Goal: Complete application form

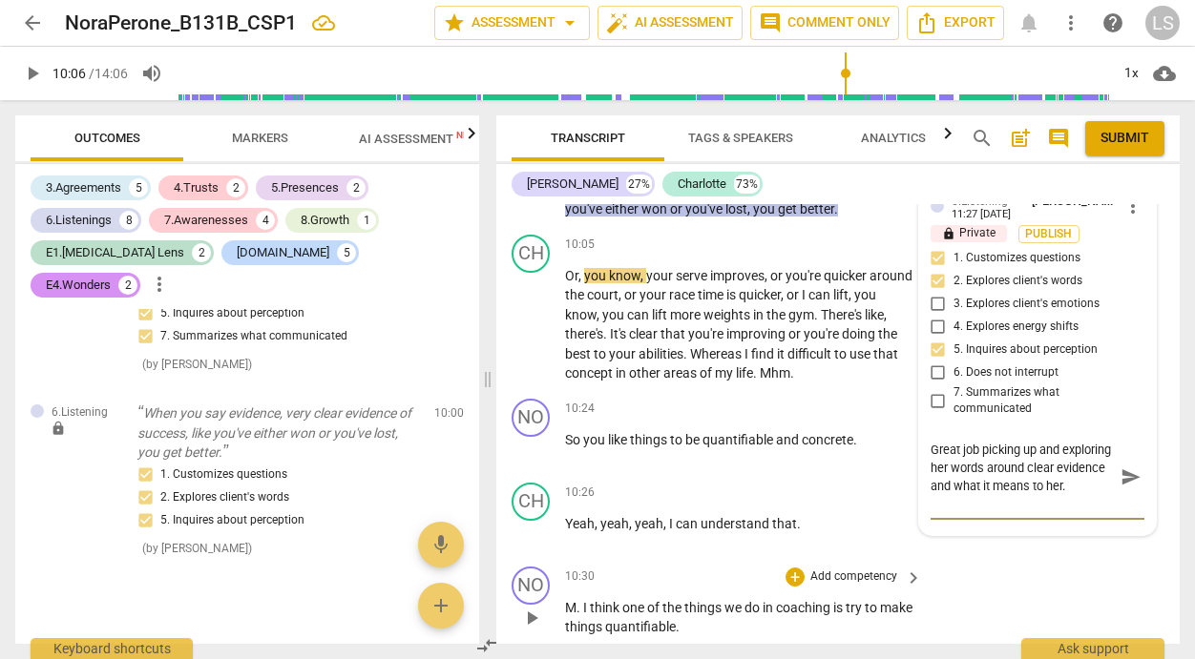
scroll to position [18, 0]
type textarea "Great job picking up and exploring her words around clear evidence and what it …"
click at [1123, 467] on span "send" at bounding box center [1130, 477] width 21 height 21
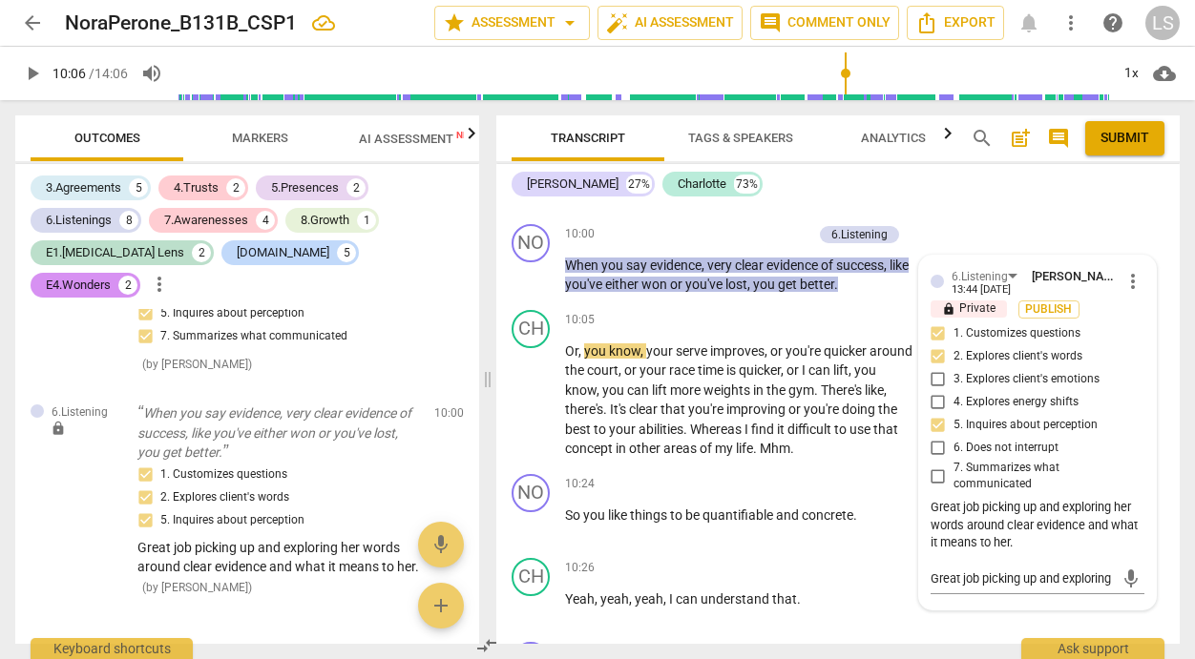
scroll to position [5558, 0]
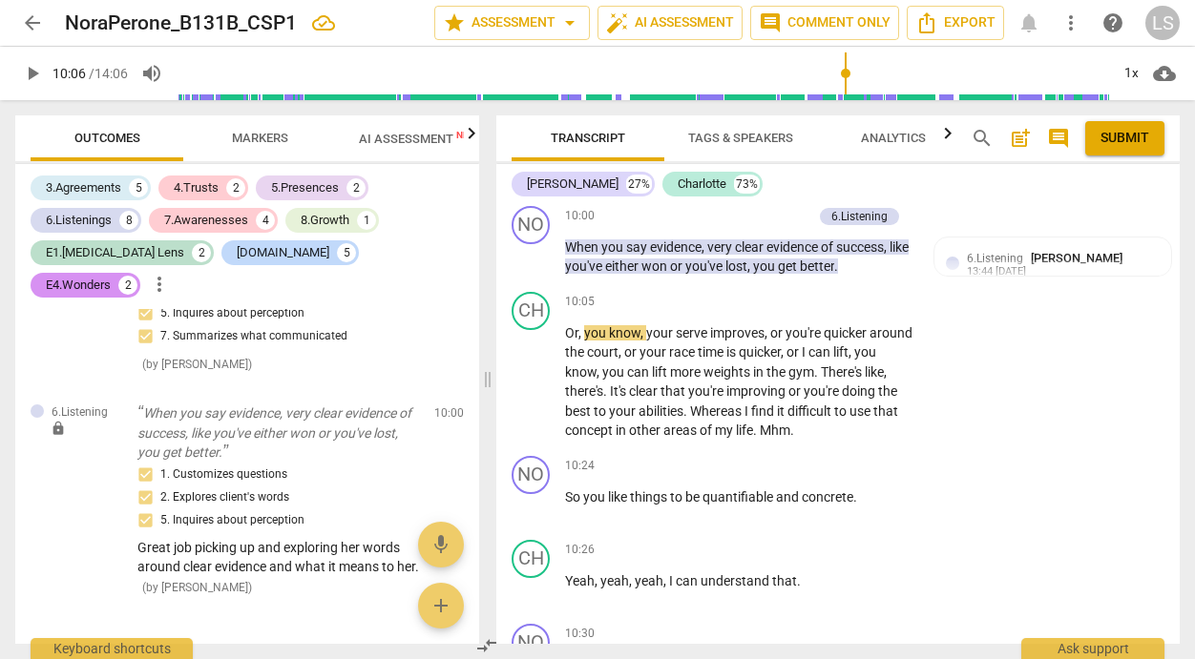
click at [30, 69] on span "play_arrow" at bounding box center [32, 73] width 23 height 23
click at [36, 70] on span "pause" at bounding box center [32, 73] width 23 height 23
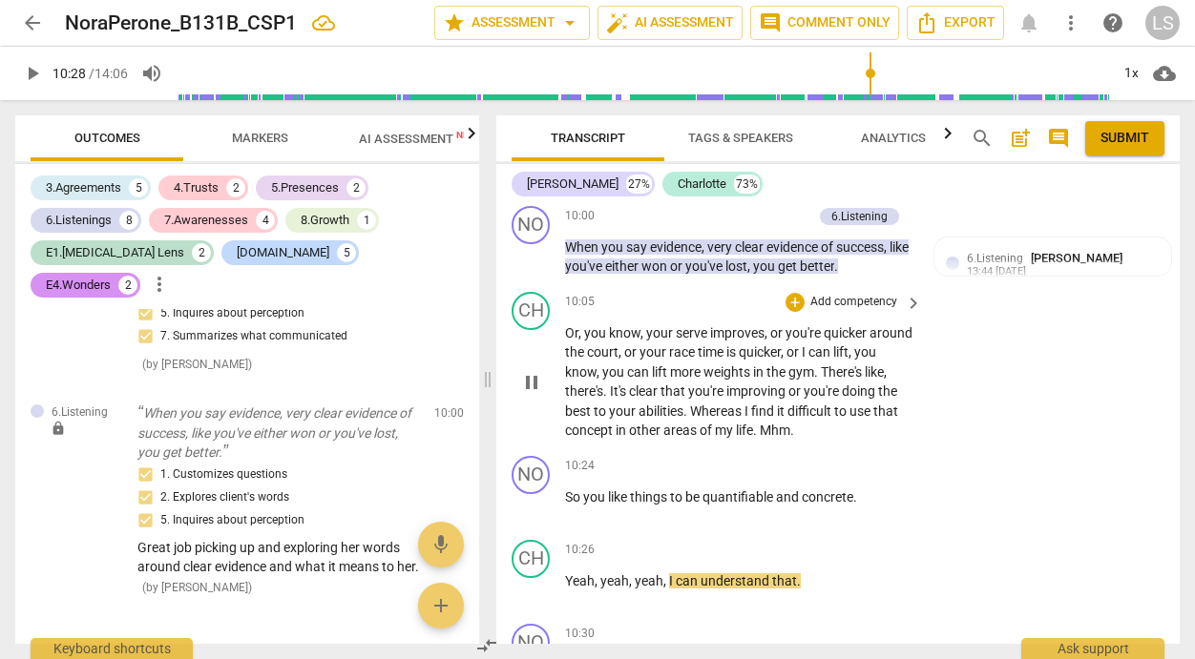
type input "629"
click at [870, 458] on p "Add competency" at bounding box center [853, 466] width 91 height 17
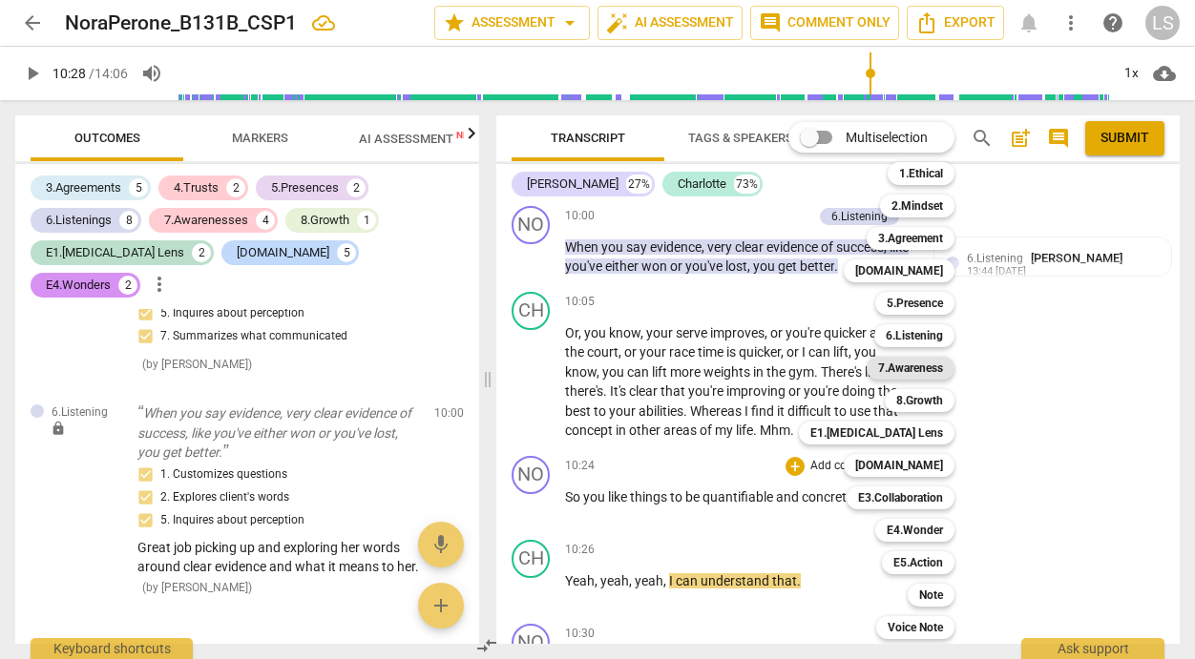
click at [925, 364] on b "7.Awareness" at bounding box center [910, 368] width 65 height 23
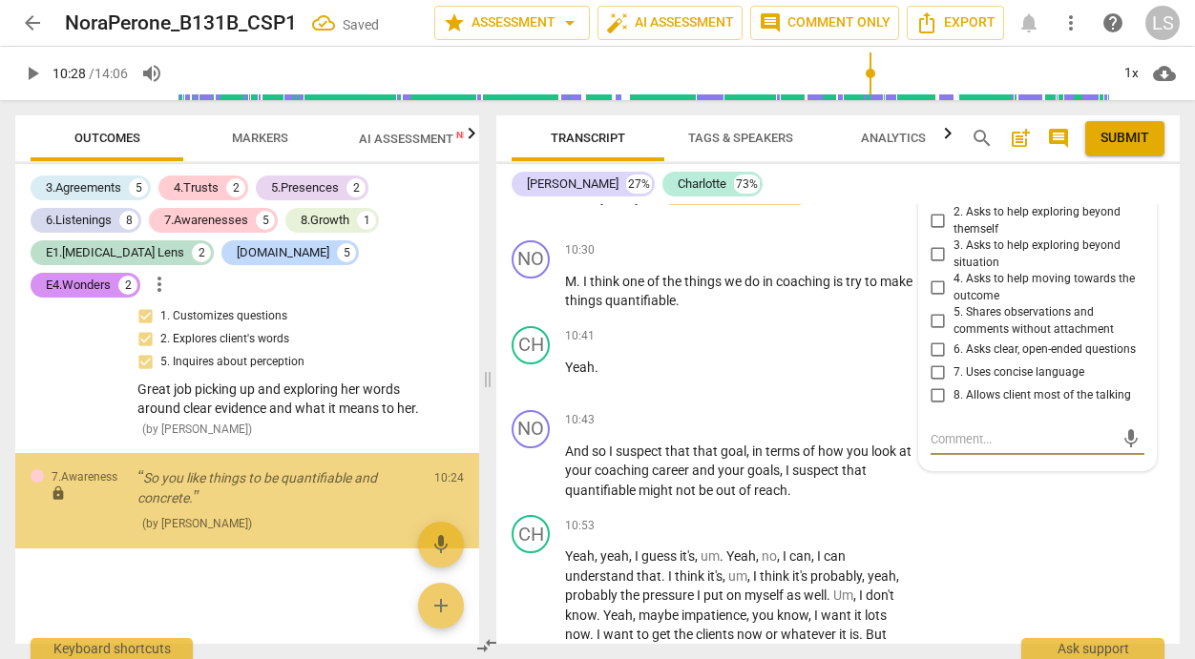
scroll to position [5133, 0]
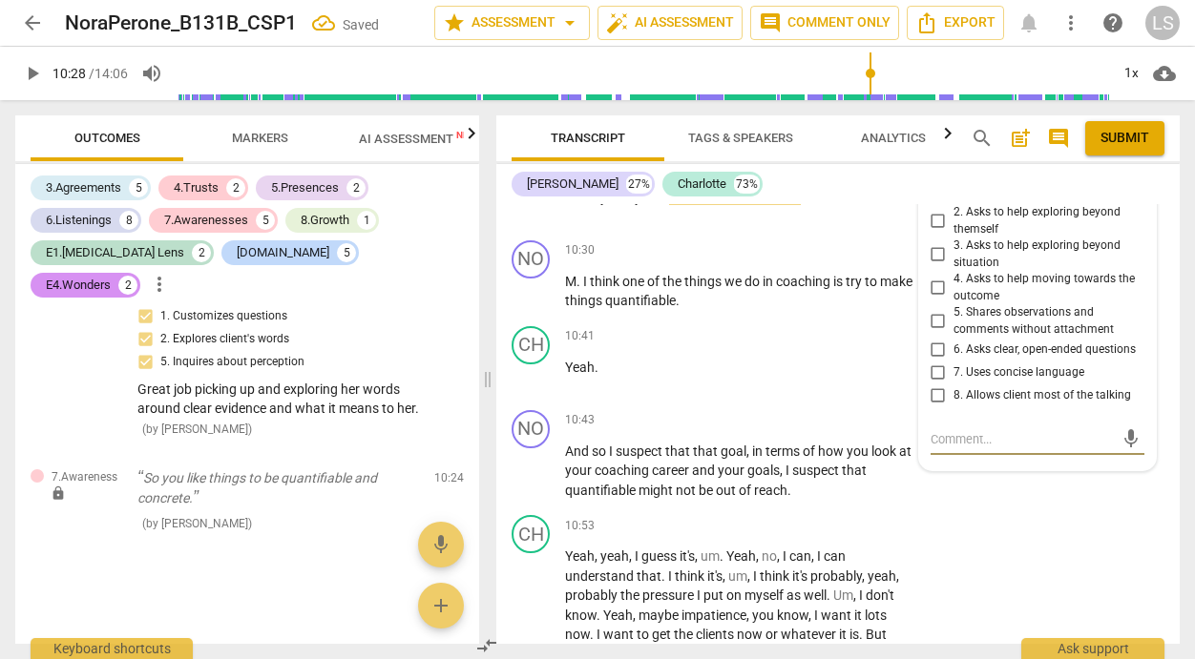
click at [932, 310] on input "5. Shares observations and comments without attachment" at bounding box center [938, 321] width 31 height 23
checkbox input "true"
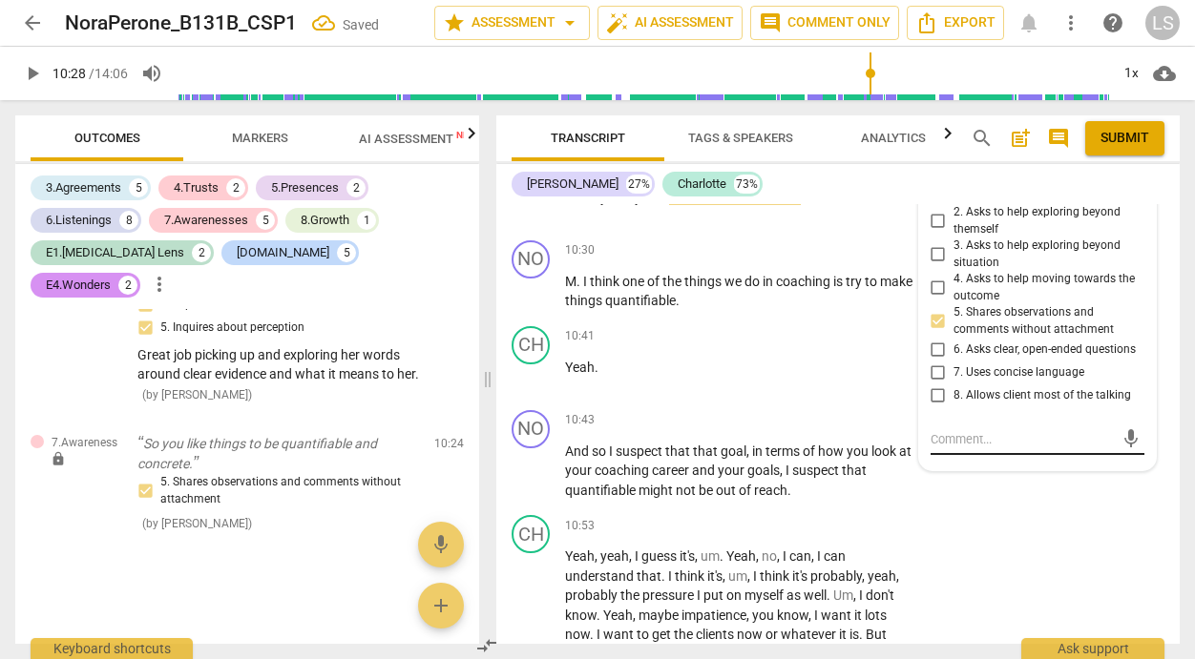
click at [932, 430] on textarea at bounding box center [1021, 439] width 183 height 18
type textarea "G"
type textarea "Gr"
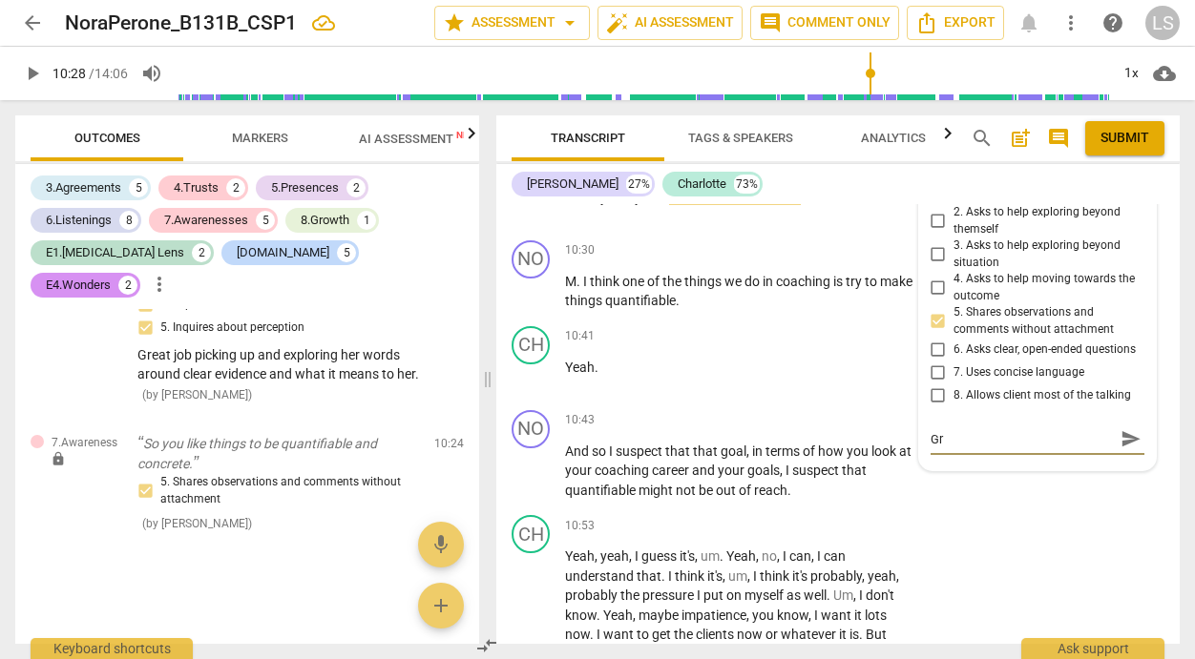
type textarea "Gre"
type textarea "Grea"
type textarea "Greaa"
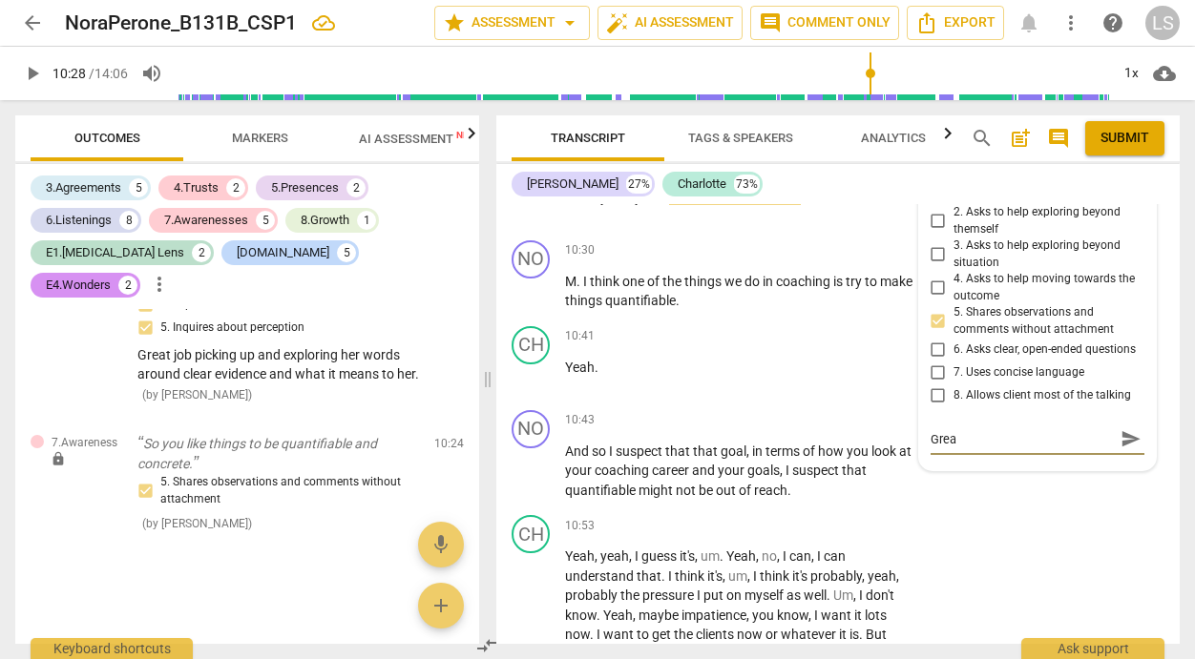
type textarea "Greaa"
type textarea "Greaat"
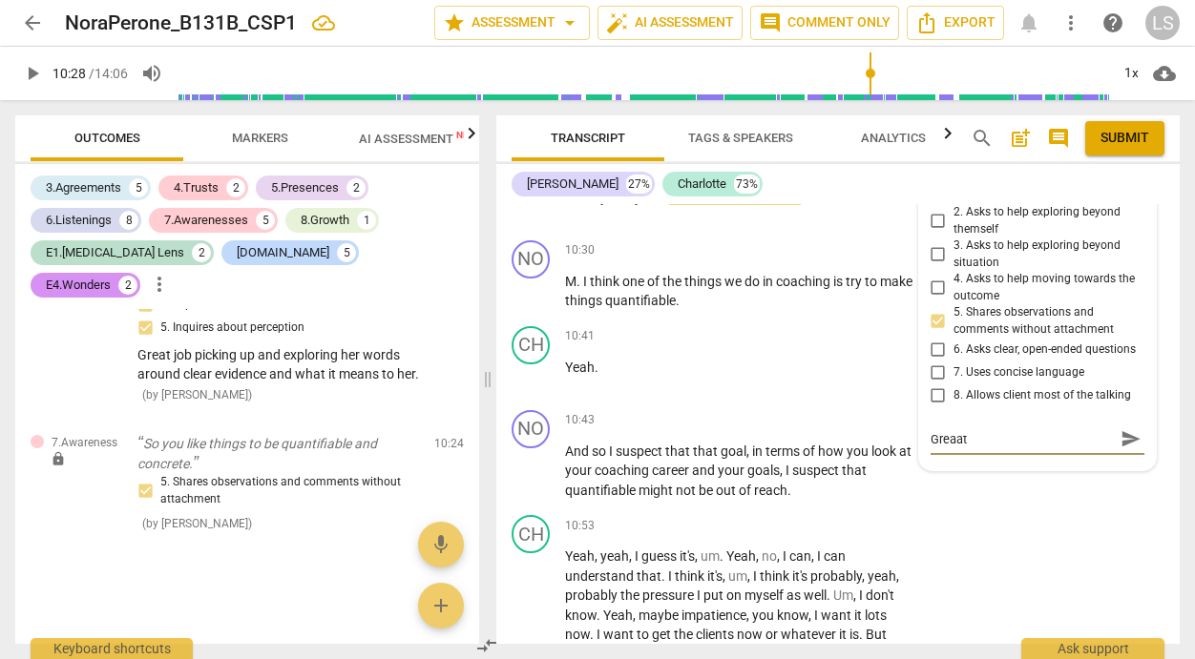
type textarea "Greaat s"
type textarea "Greaat"
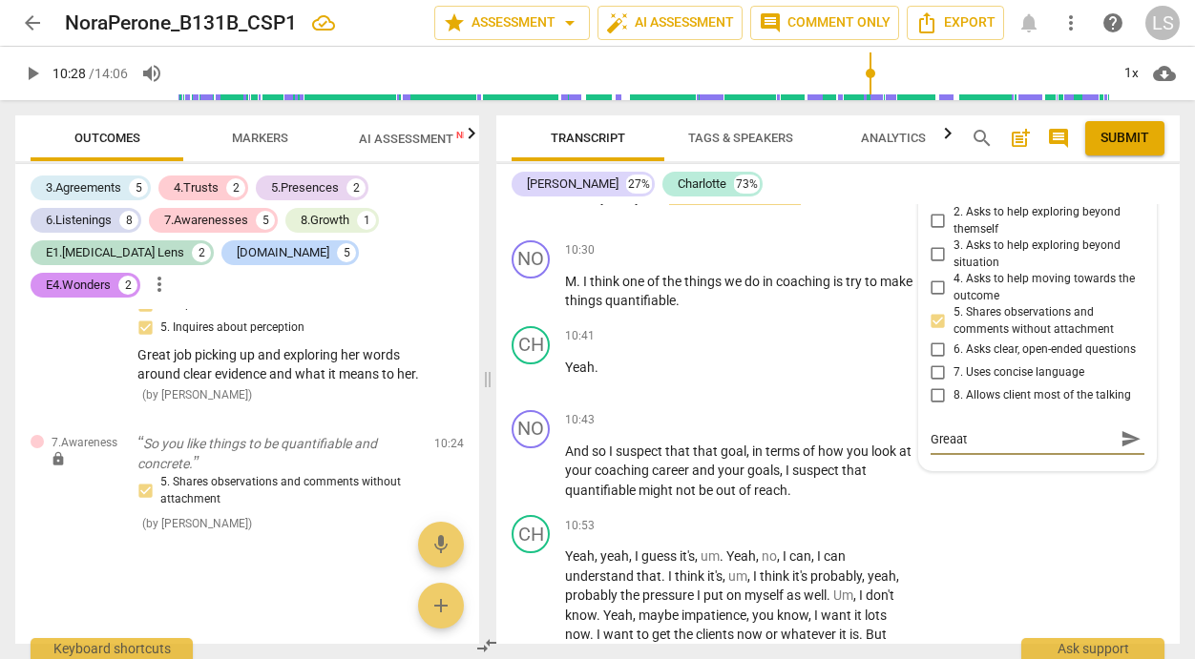
type textarea "Greaat"
type textarea "Greaa"
type textarea "Grea"
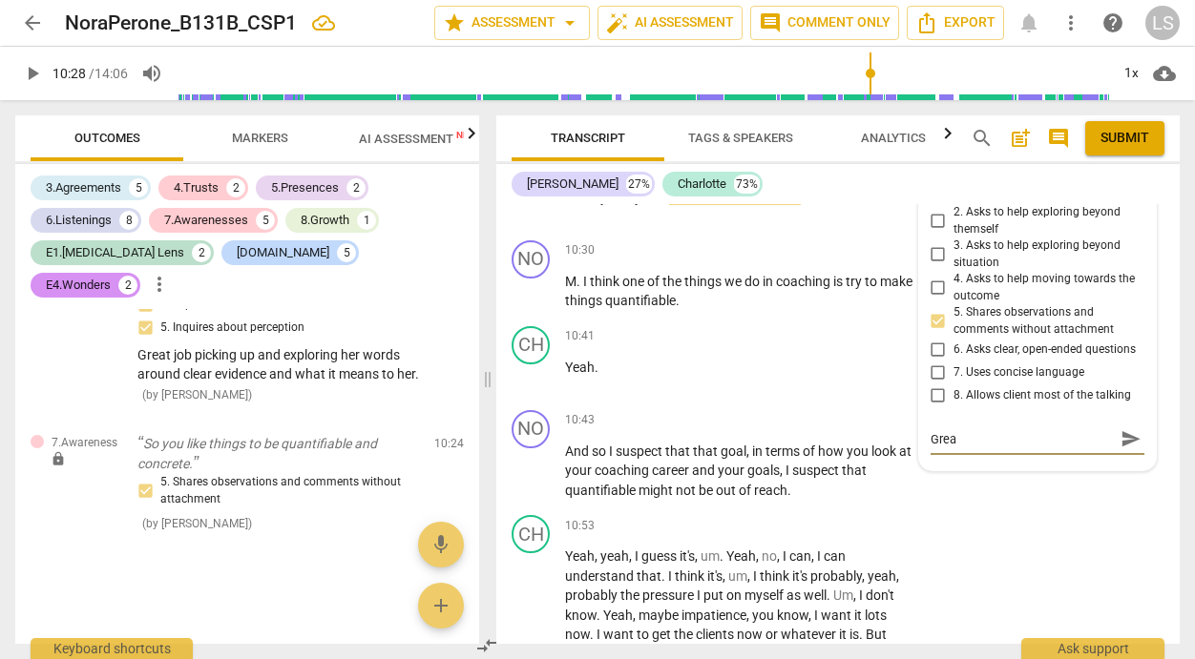
type textarea "Great"
type textarea "Great,"
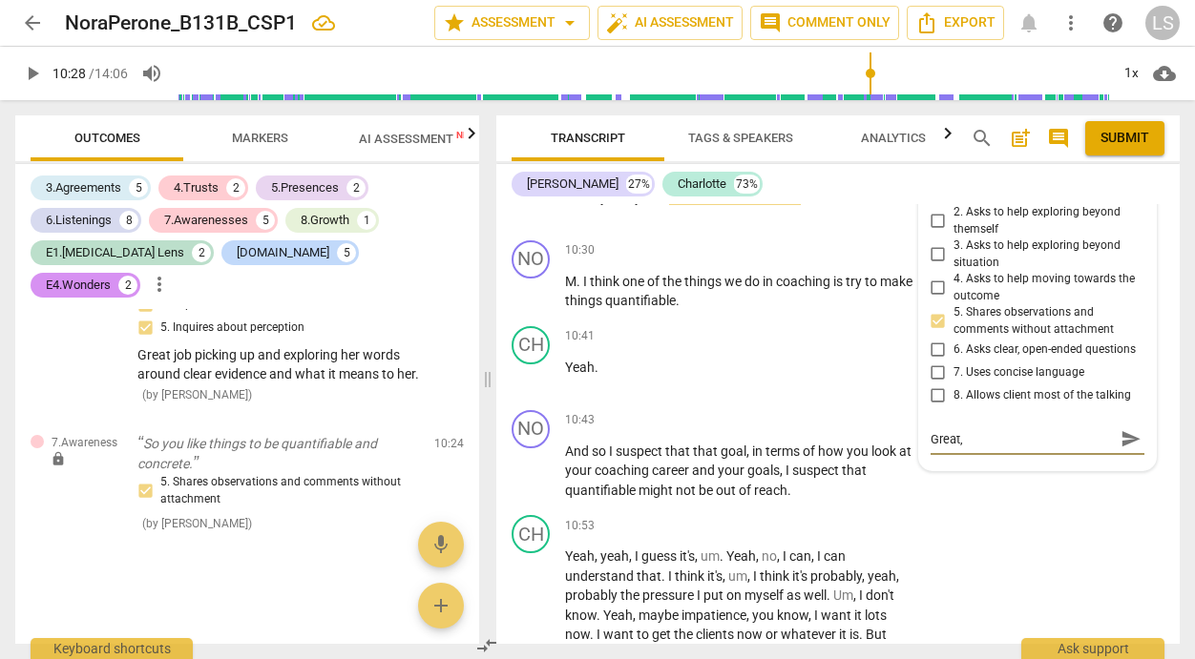
type textarea "Great,"
type textarea "Great, s"
type textarea "Great, si"
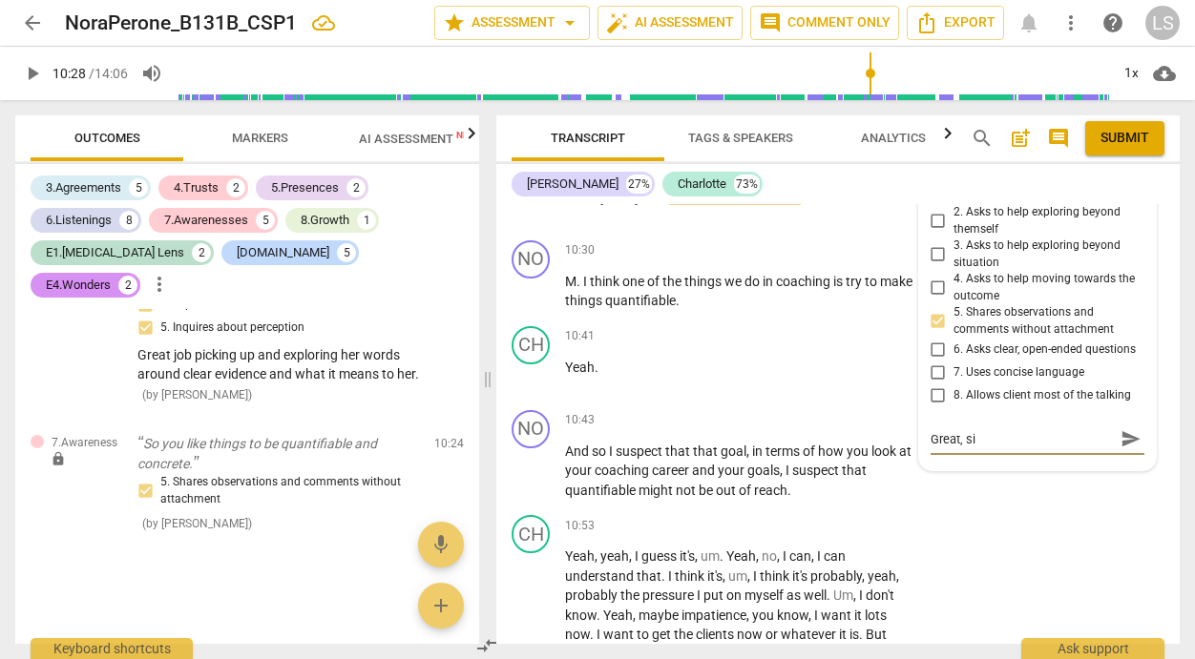
type textarea "Great, sim"
type textarea "Great, simp"
type textarea "Great, simpl"
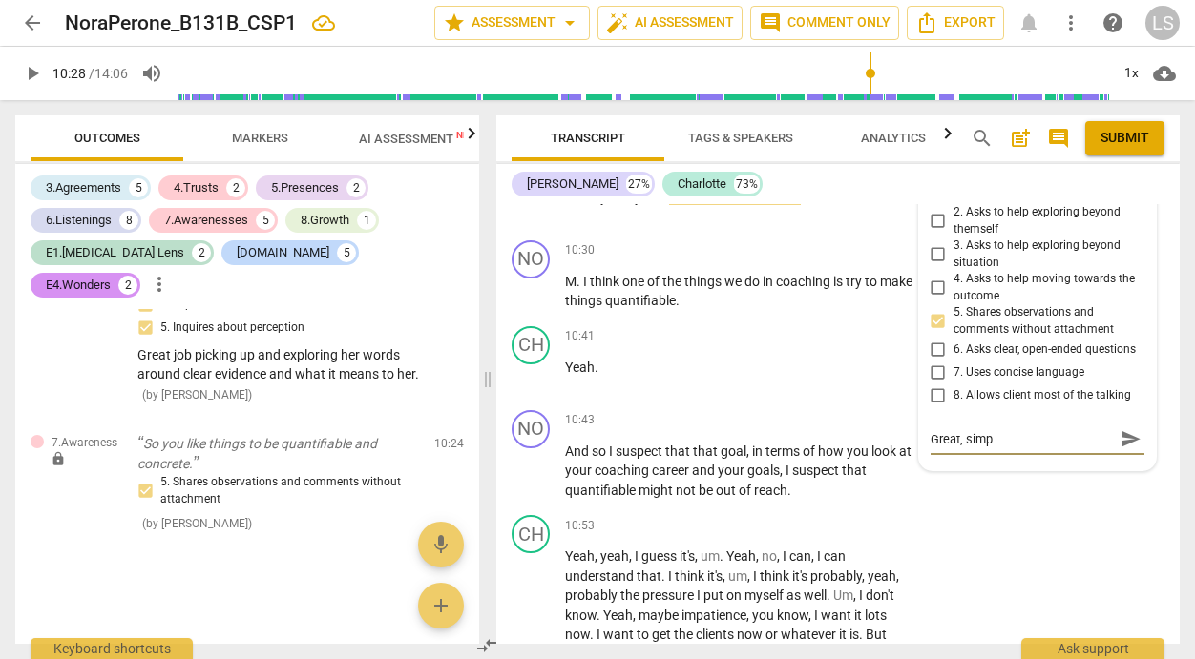
type textarea "Great, simpl"
type textarea "Great, simple"
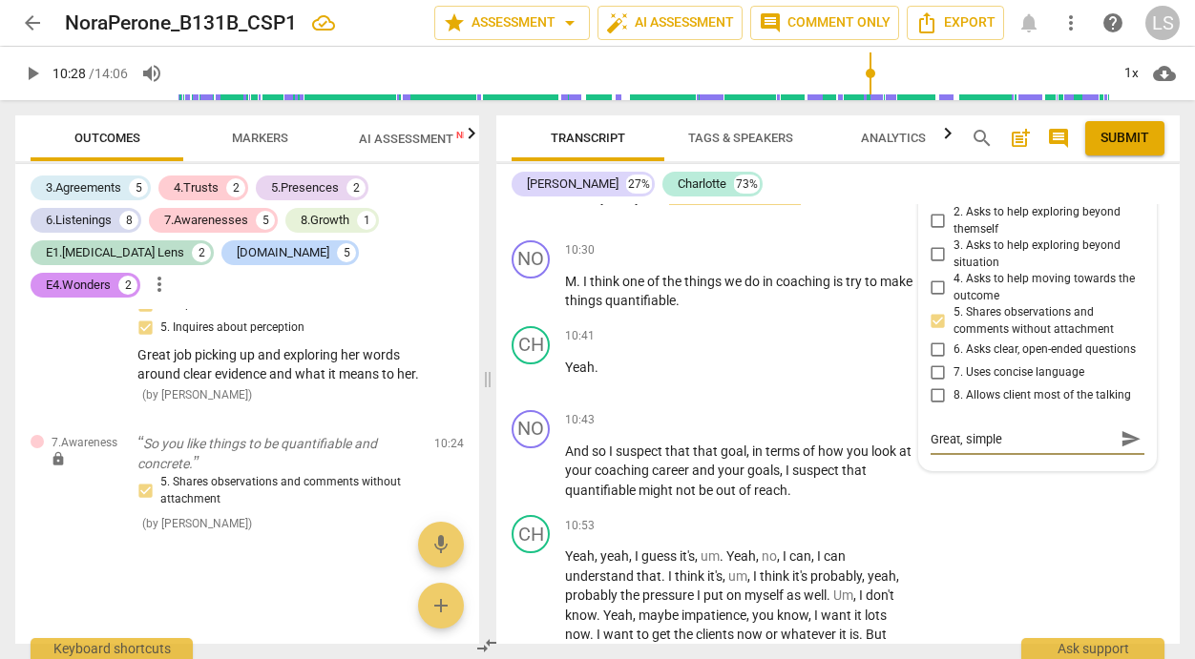
type textarea "Great, simple a"
type textarea "Great, simple an"
type textarea "Great, simple and"
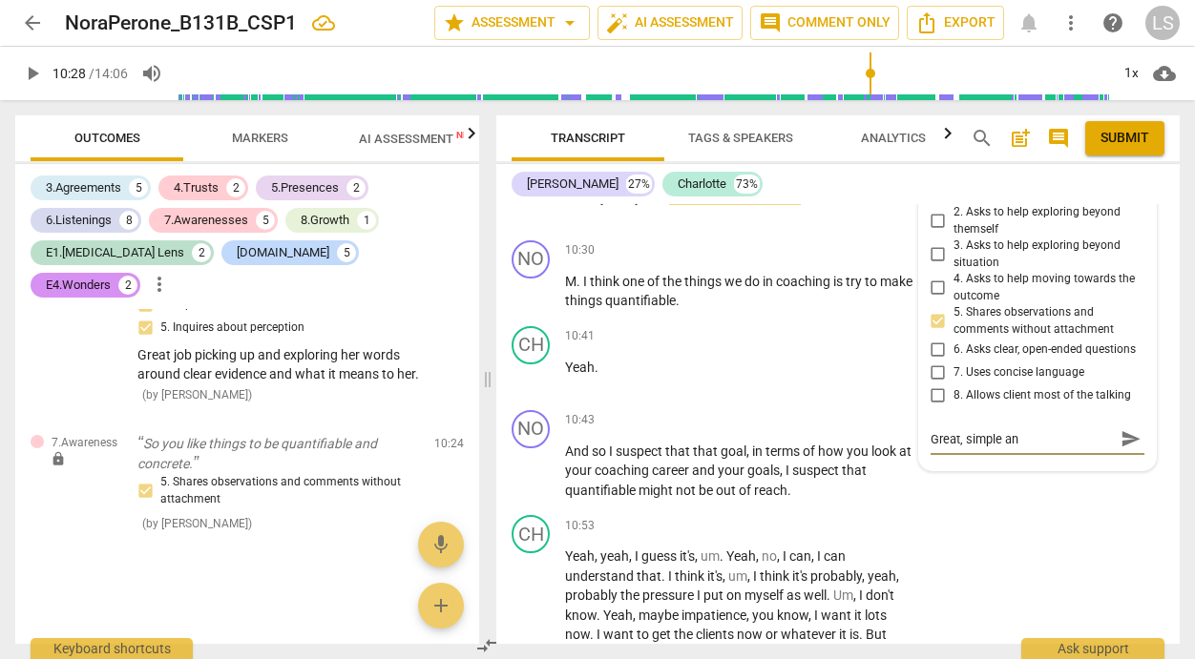
type textarea "Great, simple and"
type textarea "Great, simple and t"
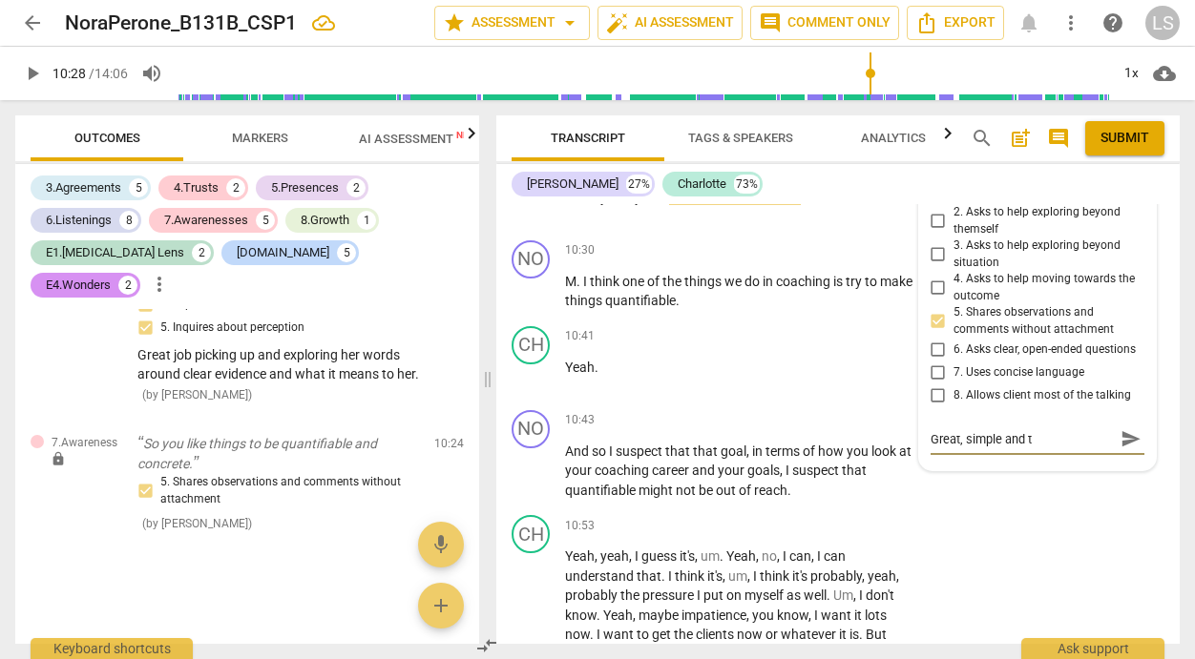
type textarea "Great, simple and to"
type textarea "Great, simple and to t"
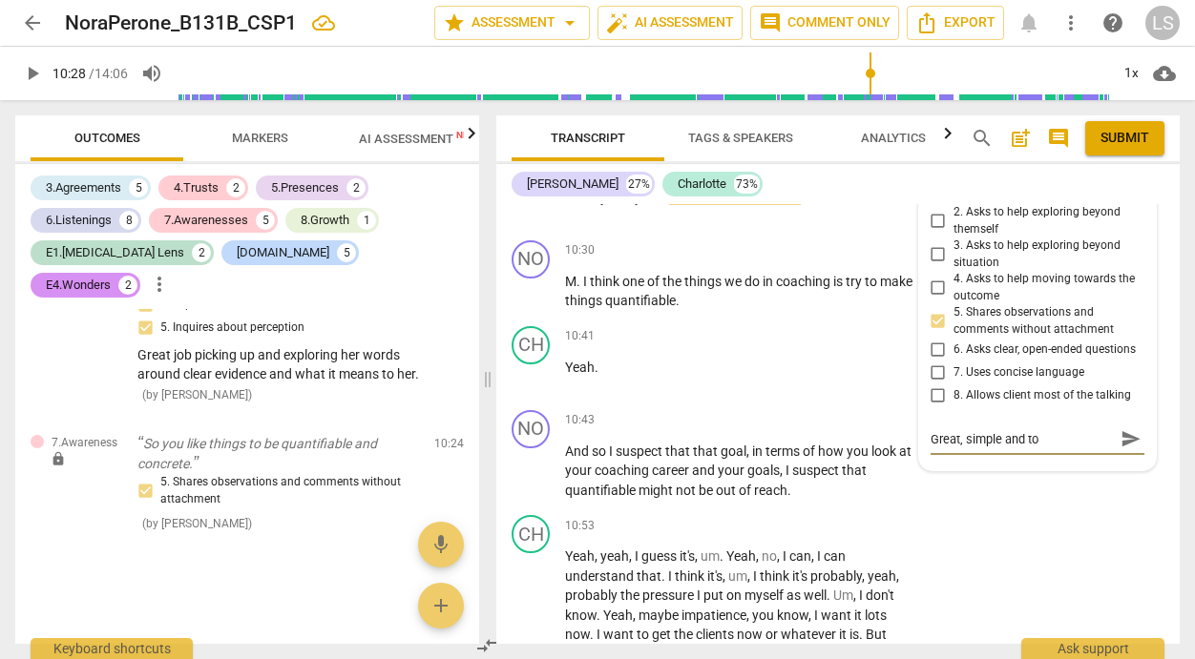
type textarea "Great, simple and to t"
type textarea "Great, simple and to th"
type textarea "Great, simple and to the"
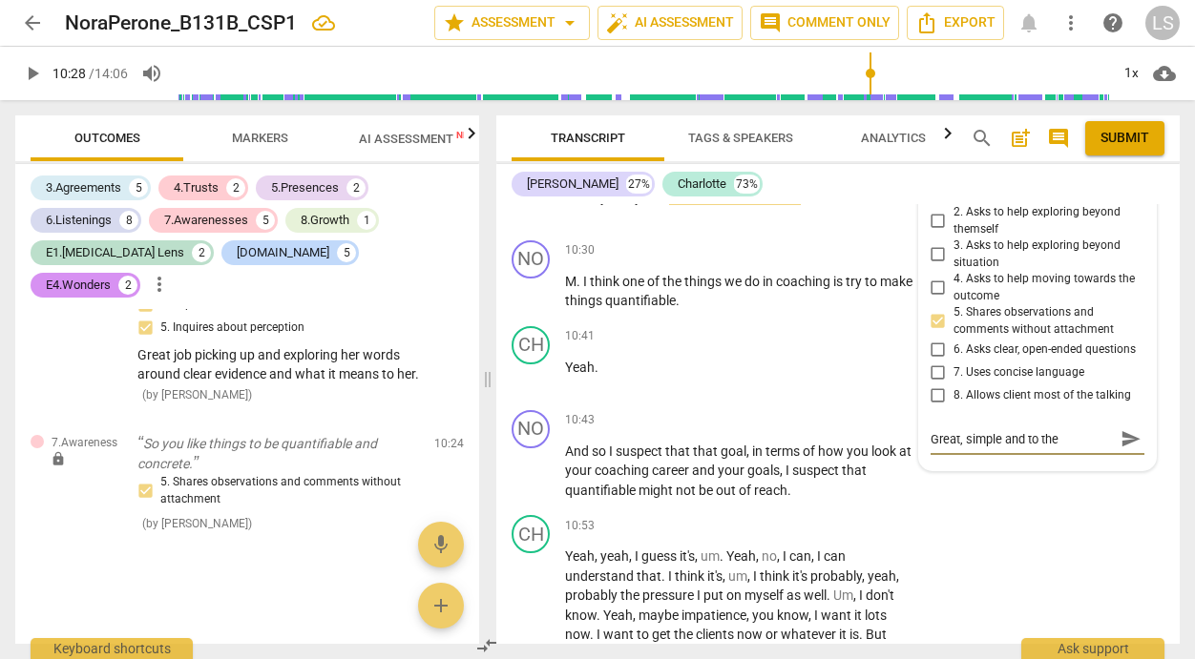
type textarea "Great, simple and to the"
type textarea "Great, simple and to the p"
type textarea "Great, simple and to the po"
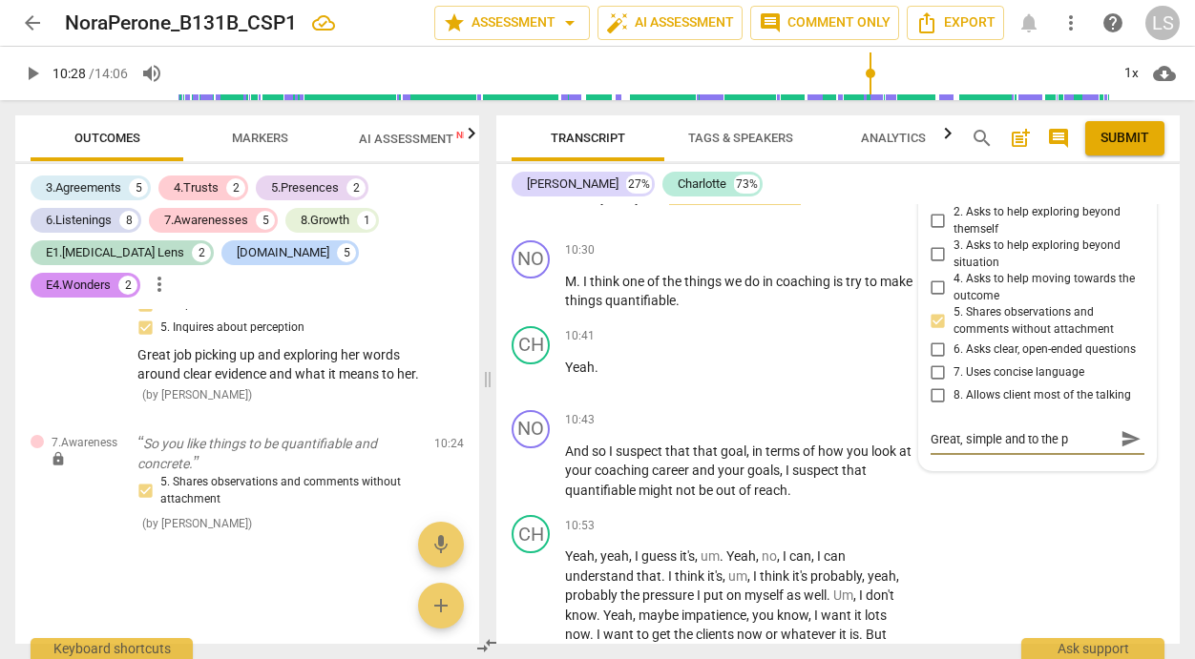
type textarea "Great, simple and to the po"
type textarea "Great, simple and to the poi"
type textarea "Great, simple and to the poin"
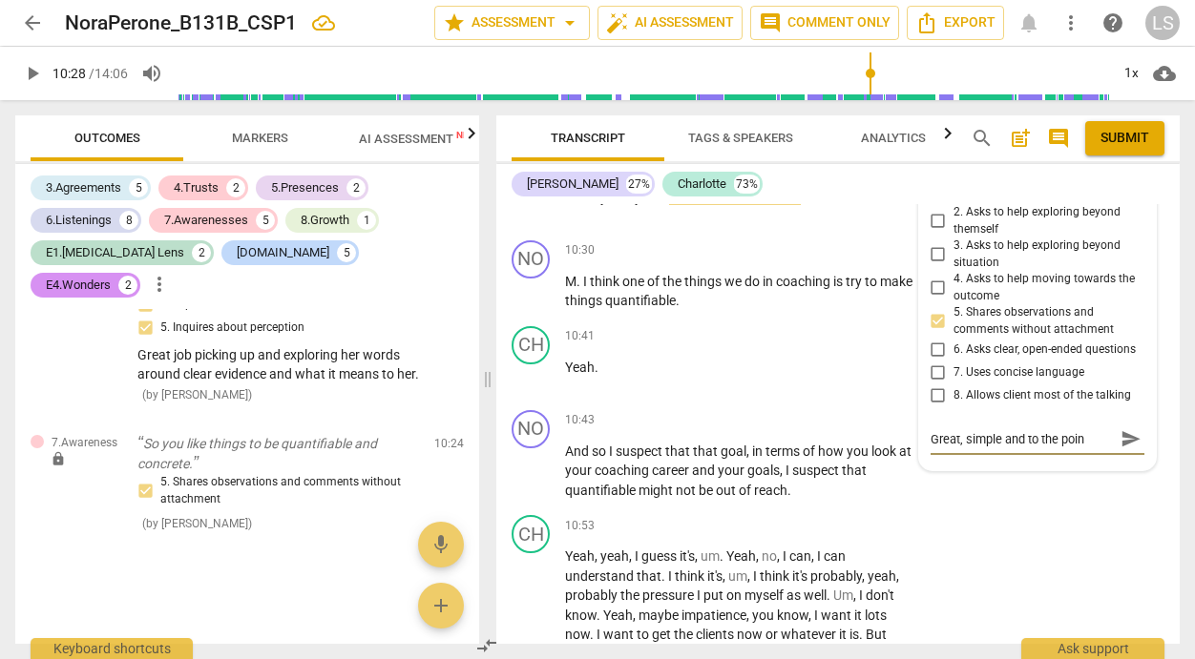
type textarea "Great, simple and to the point"
type textarea "Great, simple and to the point o"
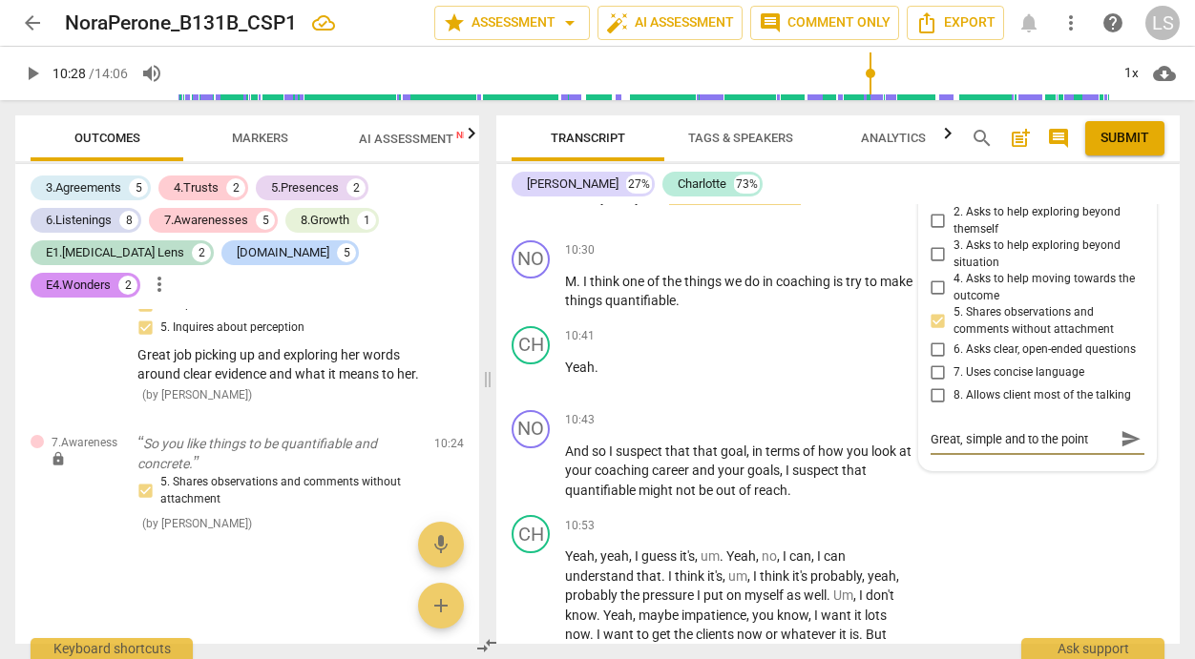
type textarea "Great, simple and to the point o"
type textarea "Great, simple and to the point ob"
type textarea "Great, simple and to the point obs"
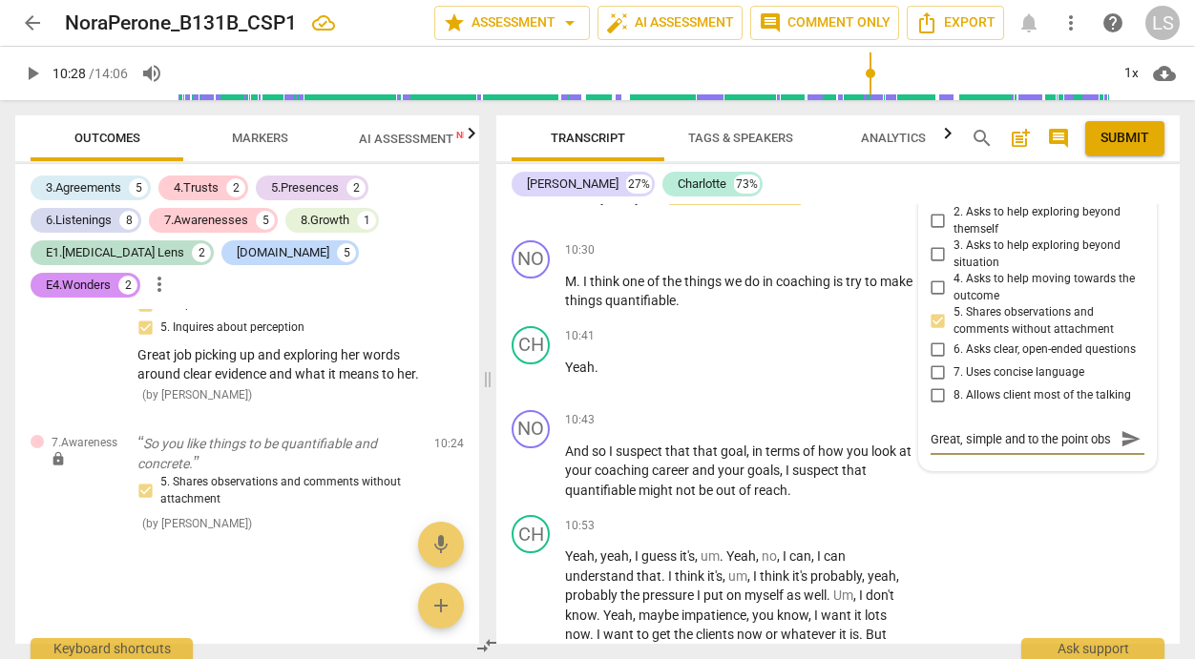
scroll to position [16, 0]
type textarea "Great, simple and to the point obse"
type textarea "Great, simple and to the point obser"
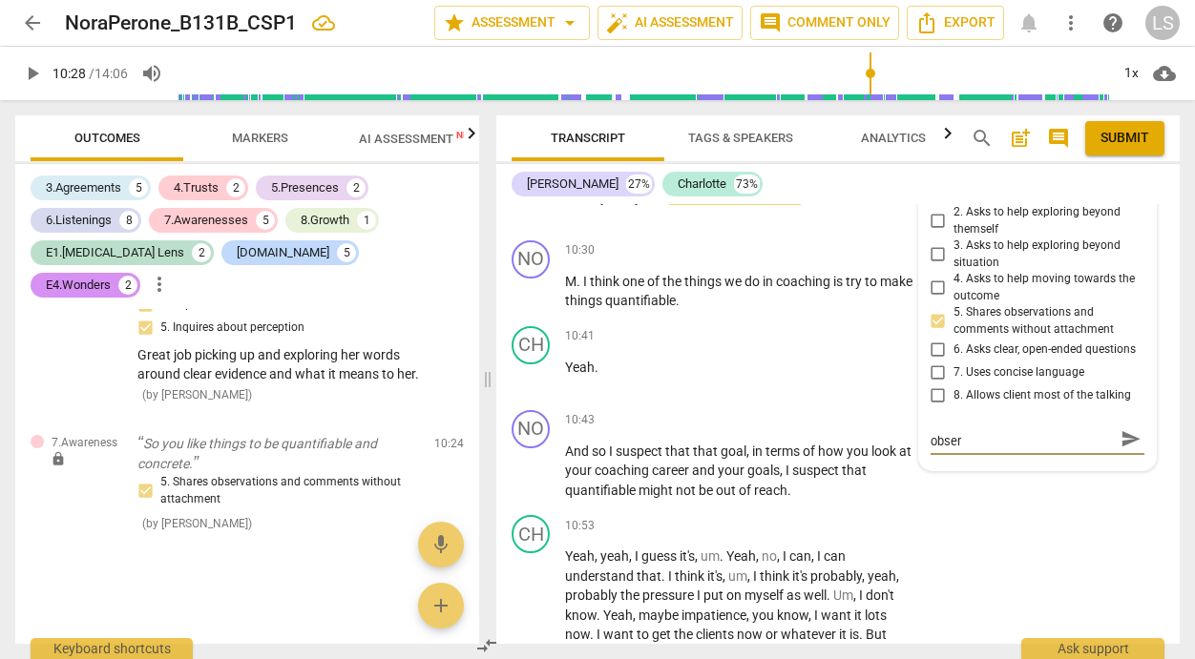
type textarea "Great, simple and to the point observ"
type textarea "Great, simple and to the point observa"
type textarea "Great, simple and to the point observat"
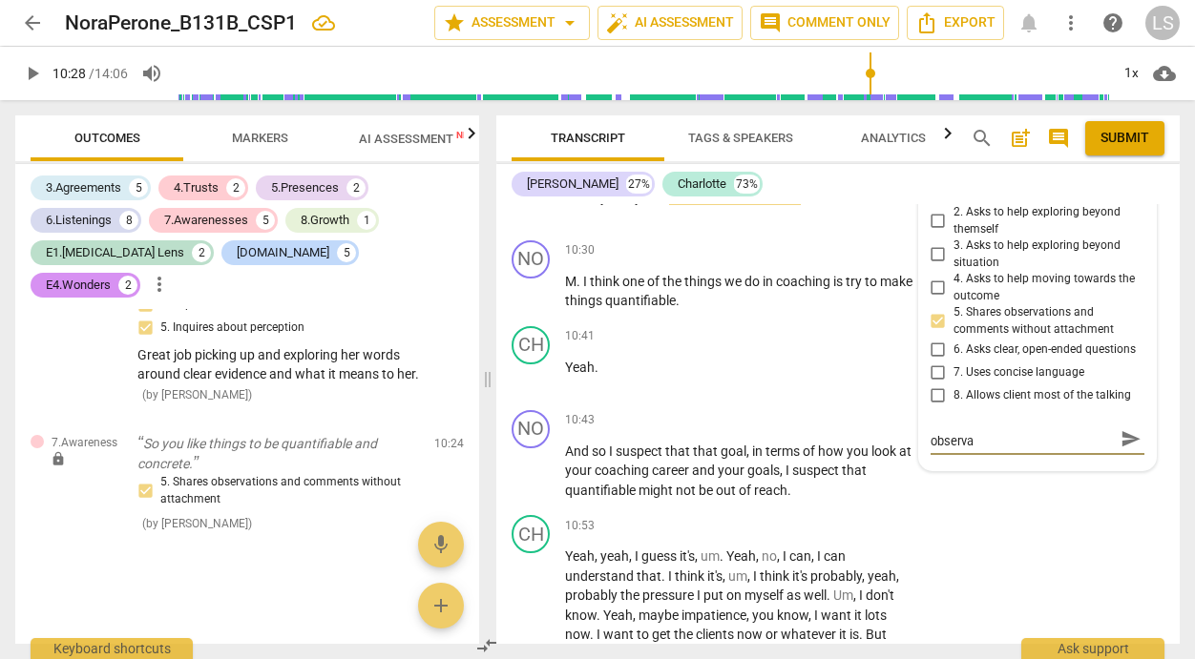
type textarea "Great, simple and to the point observat"
type textarea "Great, simple and to the point observati"
type textarea "Great, simple and to the point observatio"
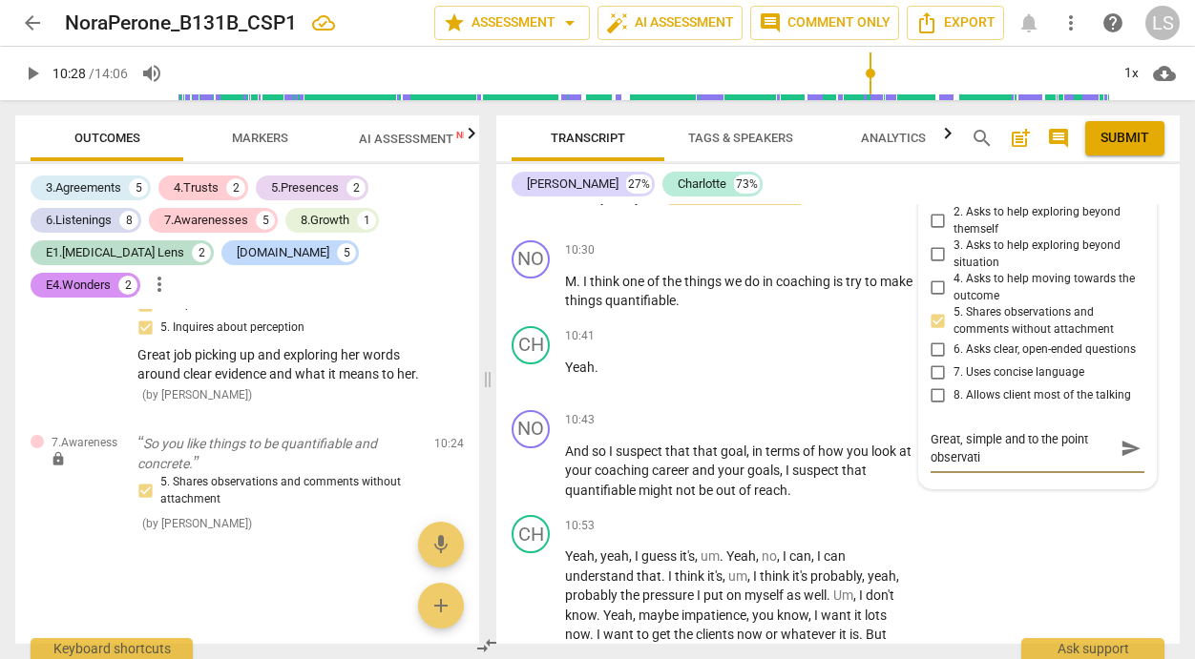
type textarea "Great, simple and to the point observatio"
type textarea "Great, simple and to the point observation"
type textarea "Great, simple and to the point observation!"
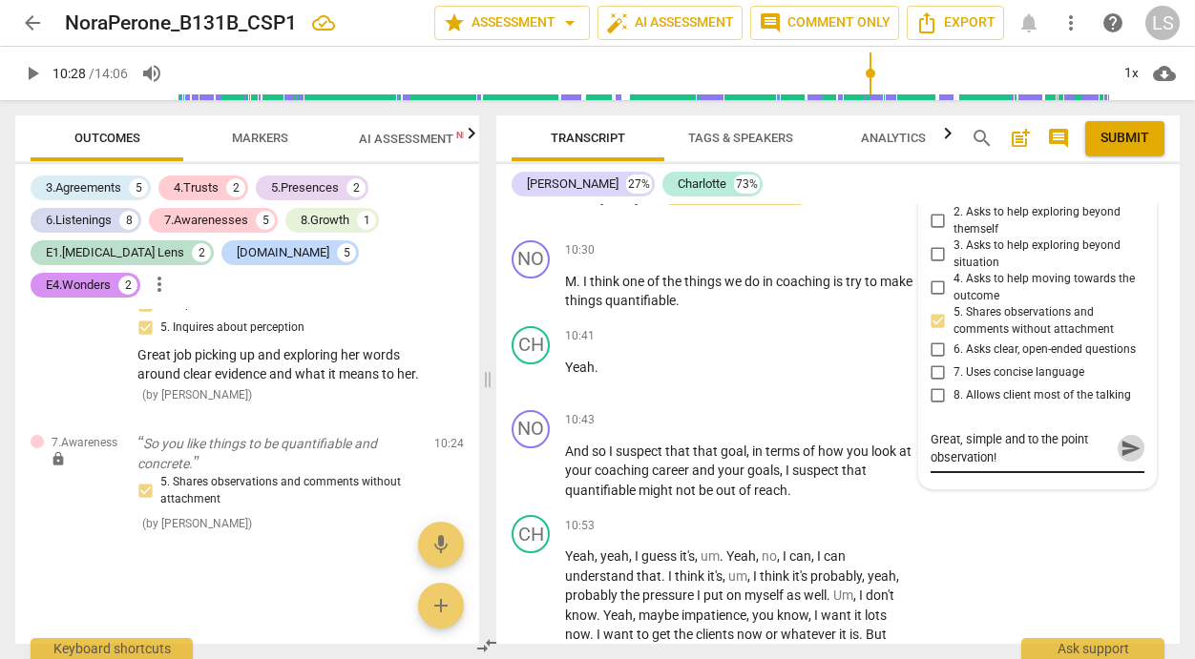
click at [1120, 438] on span "send" at bounding box center [1130, 448] width 21 height 21
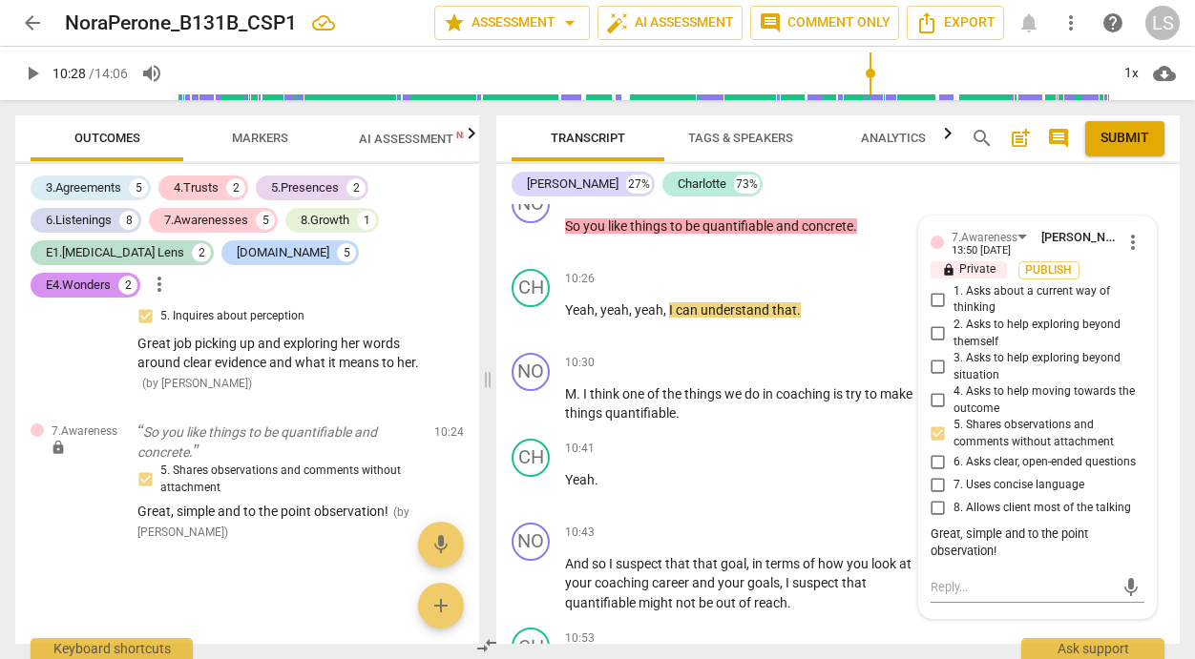
scroll to position [5803, 0]
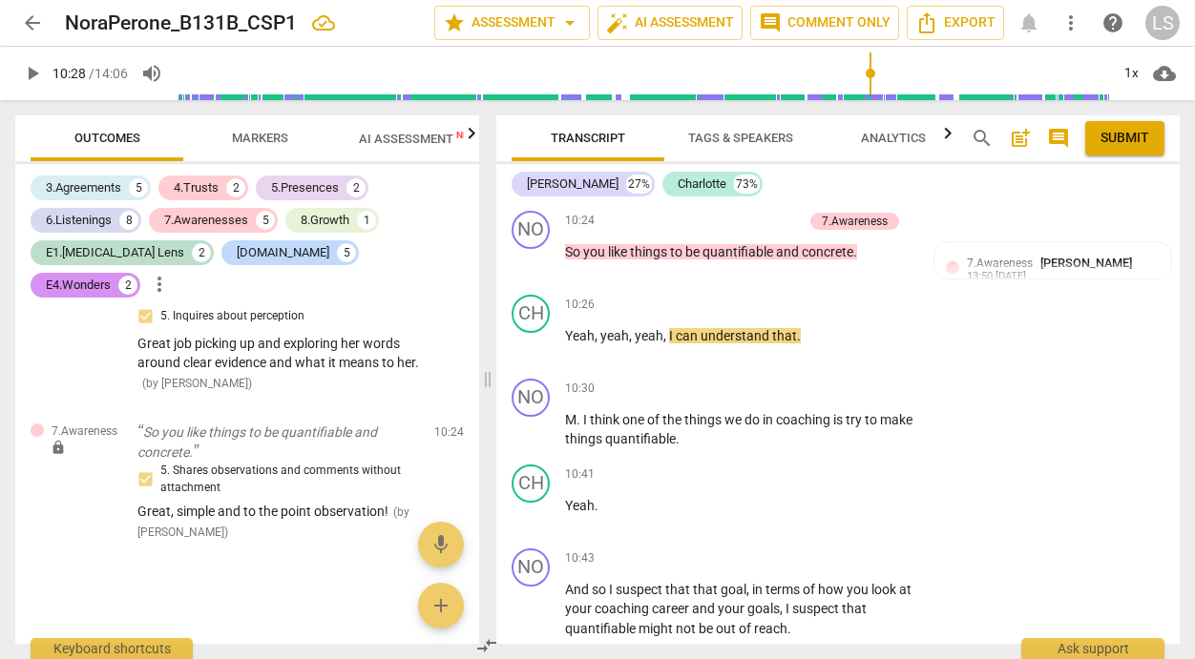
click at [40, 69] on span "play_arrow" at bounding box center [32, 73] width 23 height 23
click at [34, 68] on span "pause" at bounding box center [32, 73] width 23 height 23
type input "644"
click at [796, 380] on div "+" at bounding box center [794, 389] width 19 height 19
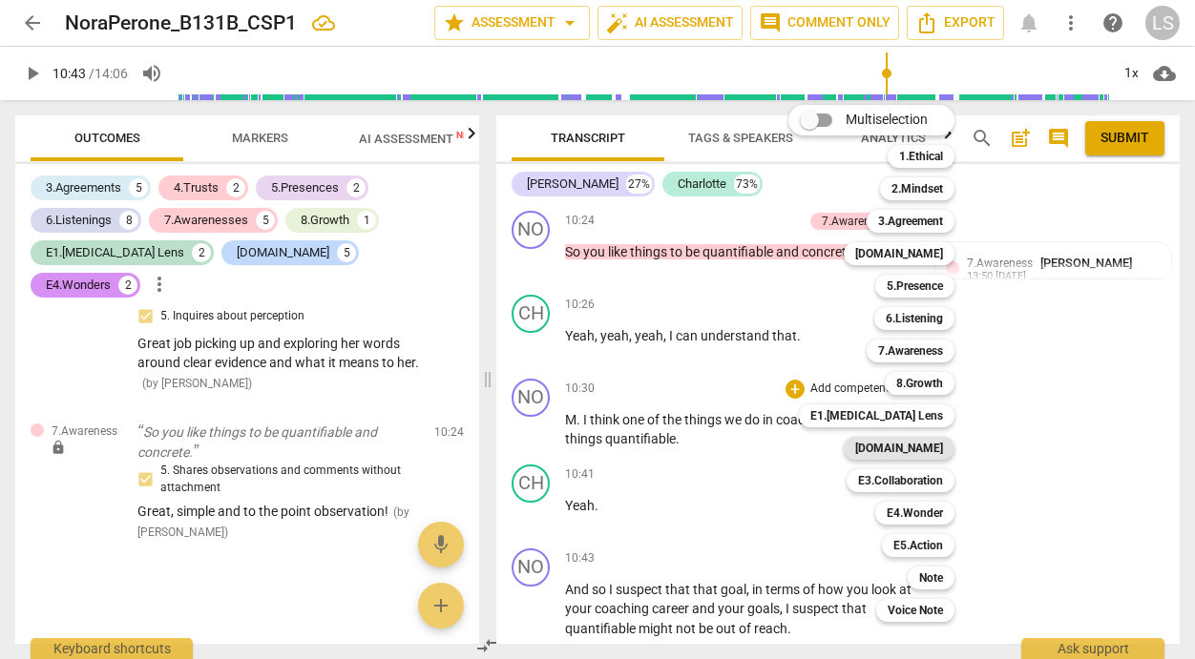
click at [920, 446] on b "[DOMAIN_NAME]" at bounding box center [899, 448] width 88 height 23
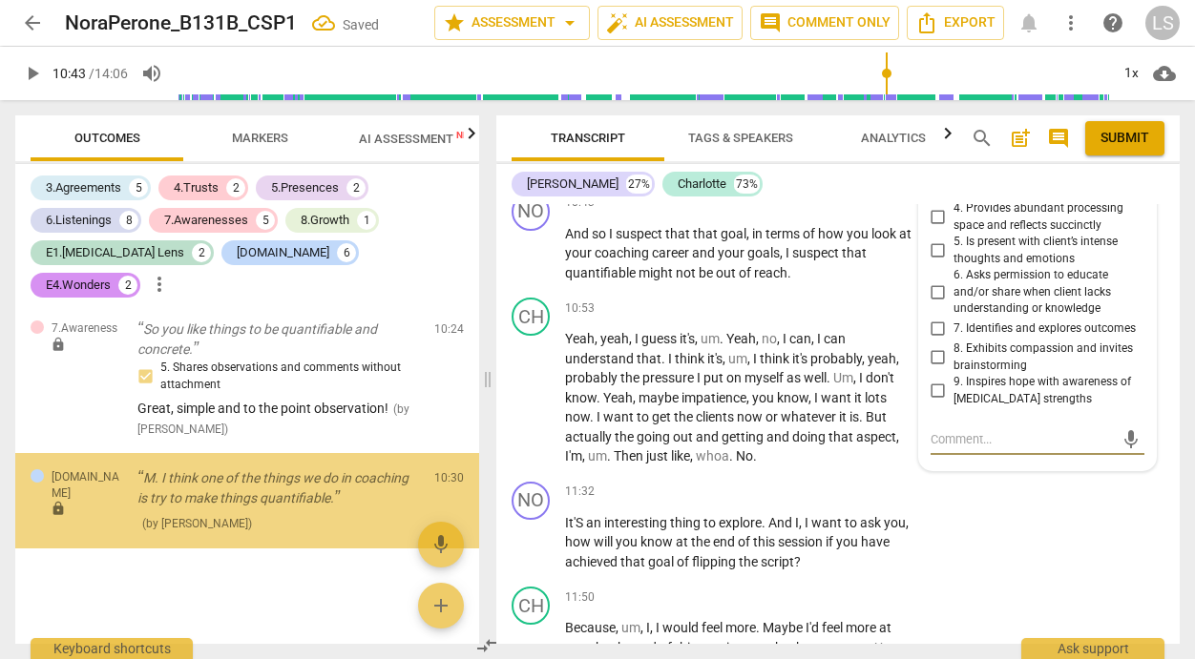
scroll to position [5282, 0]
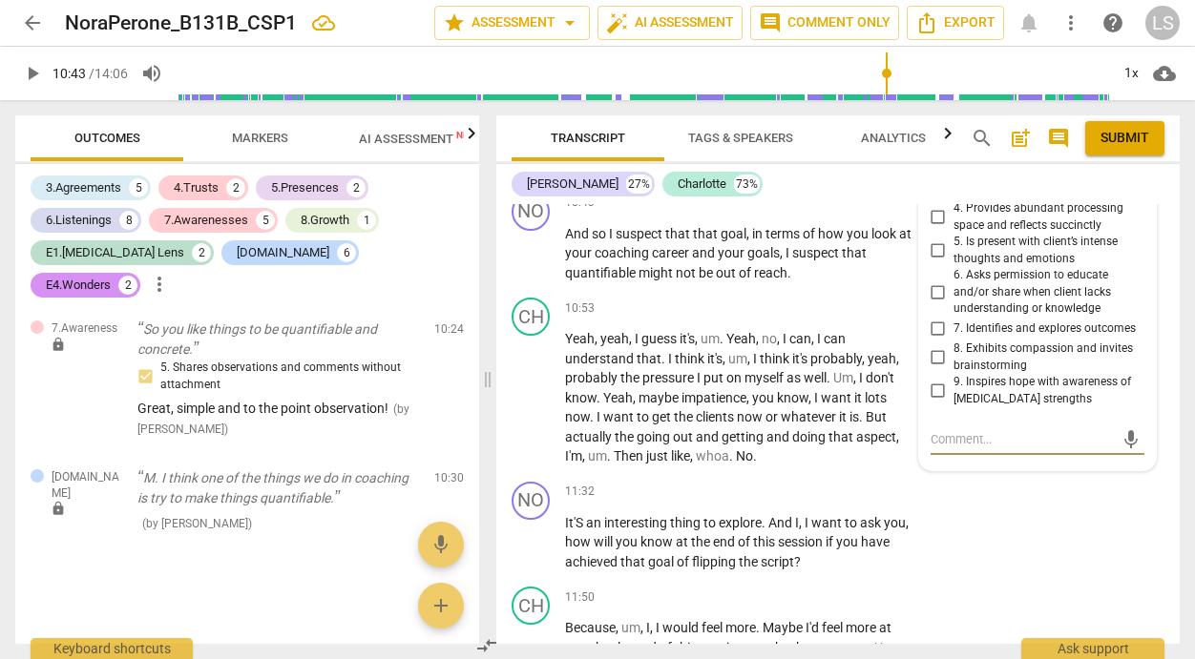
click at [935, 239] on input "5. Is present with client’s intense thoughts and emotions" at bounding box center [938, 250] width 31 height 23
checkbox input "true"
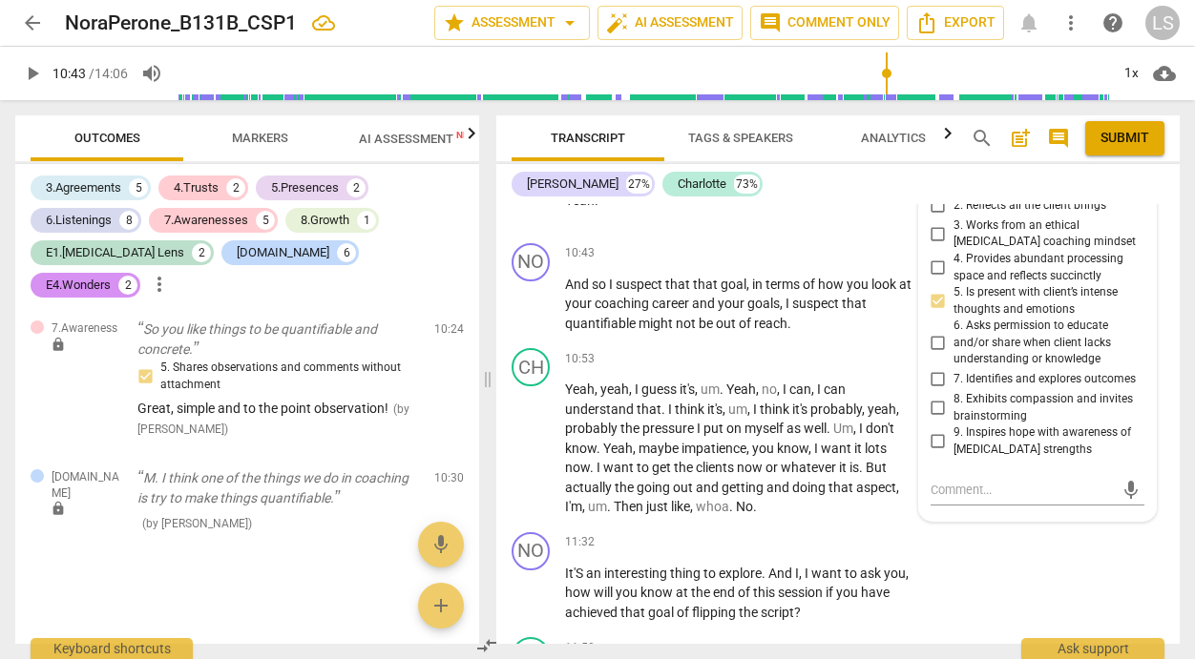
scroll to position [6104, 0]
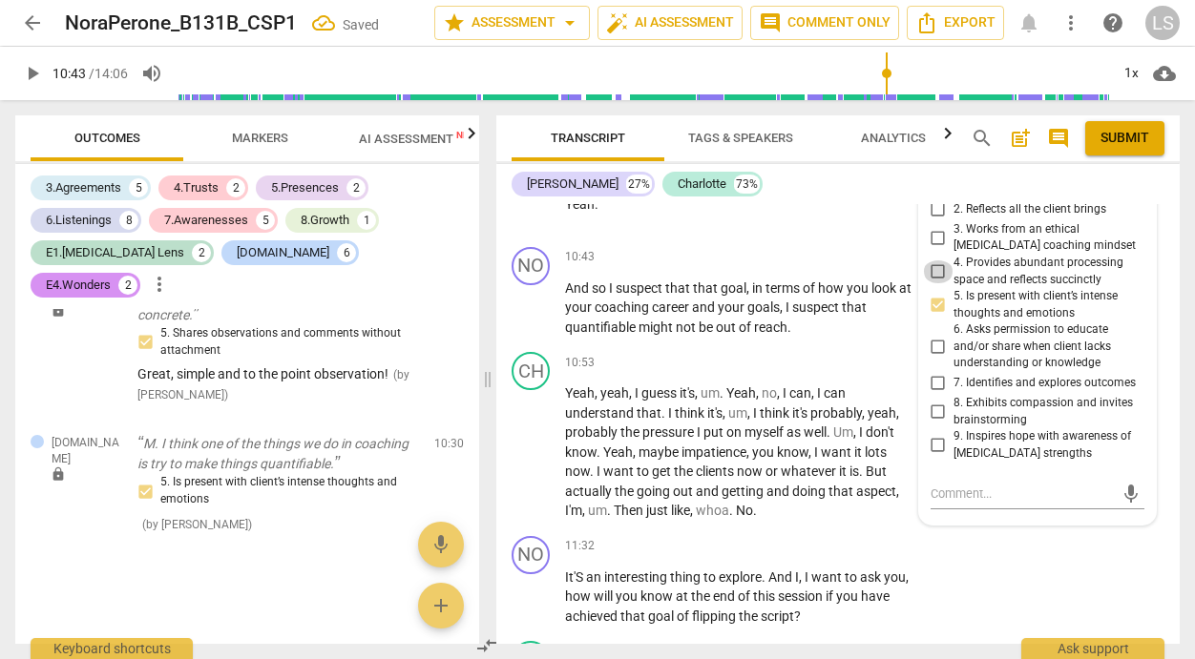
click at [932, 260] on input "4. Provides abundant processing space and reflects succinctly" at bounding box center [938, 271] width 31 height 23
checkbox input "true"
click at [934, 294] on input "5. Is present with client’s intense thoughts and emotions" at bounding box center [938, 305] width 31 height 23
click at [935, 294] on input "5. Is present with client’s intense thoughts and emotions" at bounding box center [938, 305] width 31 height 23
checkbox input "false"
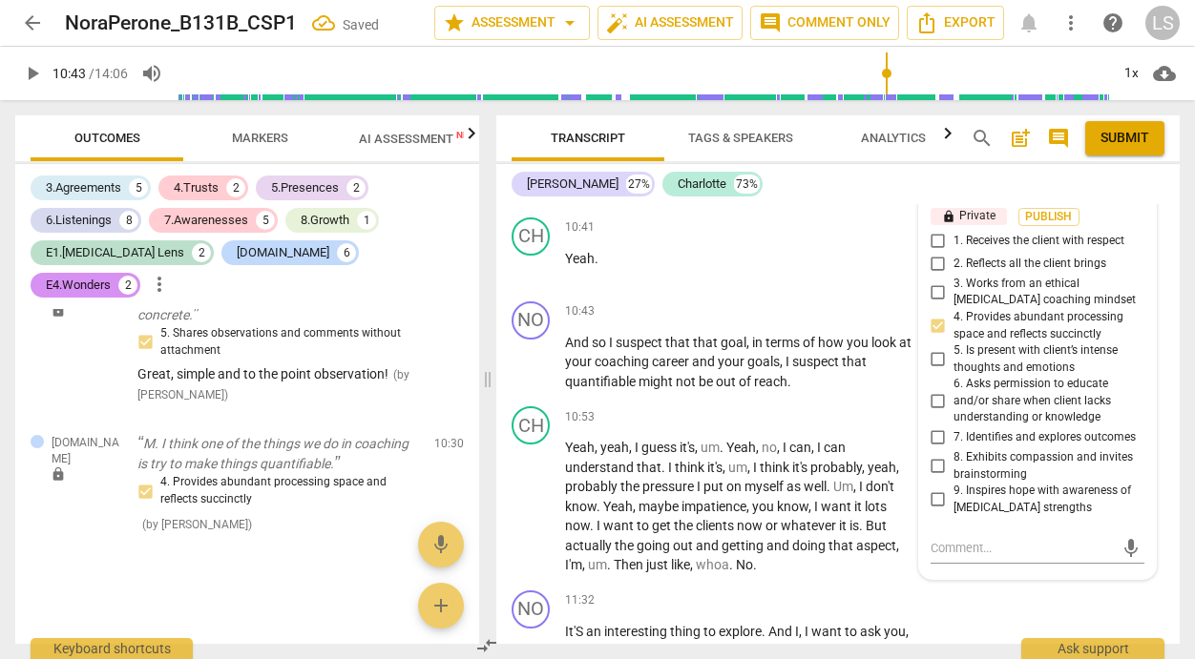
scroll to position [5995, 0]
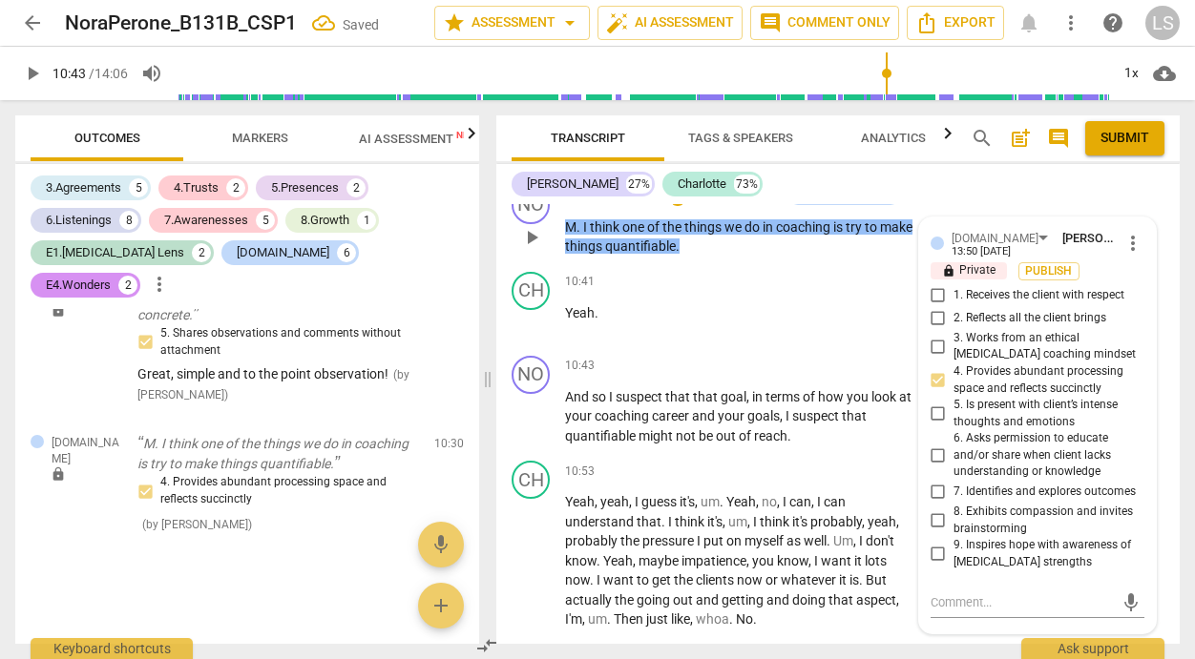
click at [934, 284] on input "1. Receives the client with respect" at bounding box center [938, 295] width 31 height 23
checkbox input "true"
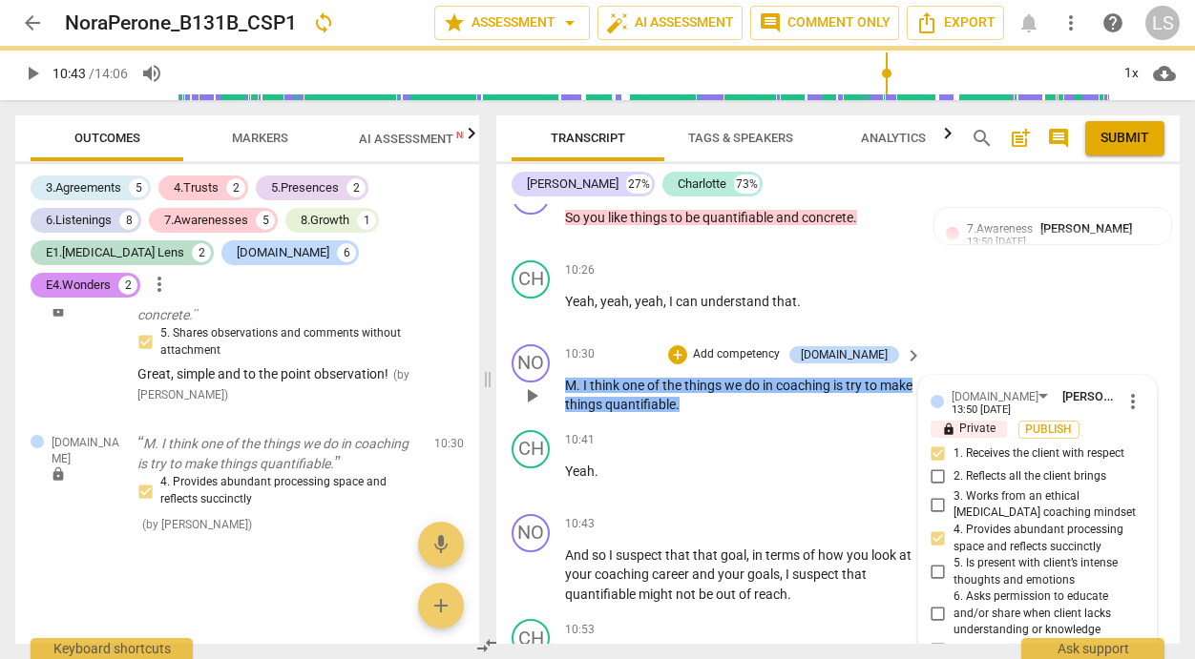
scroll to position [5832, 0]
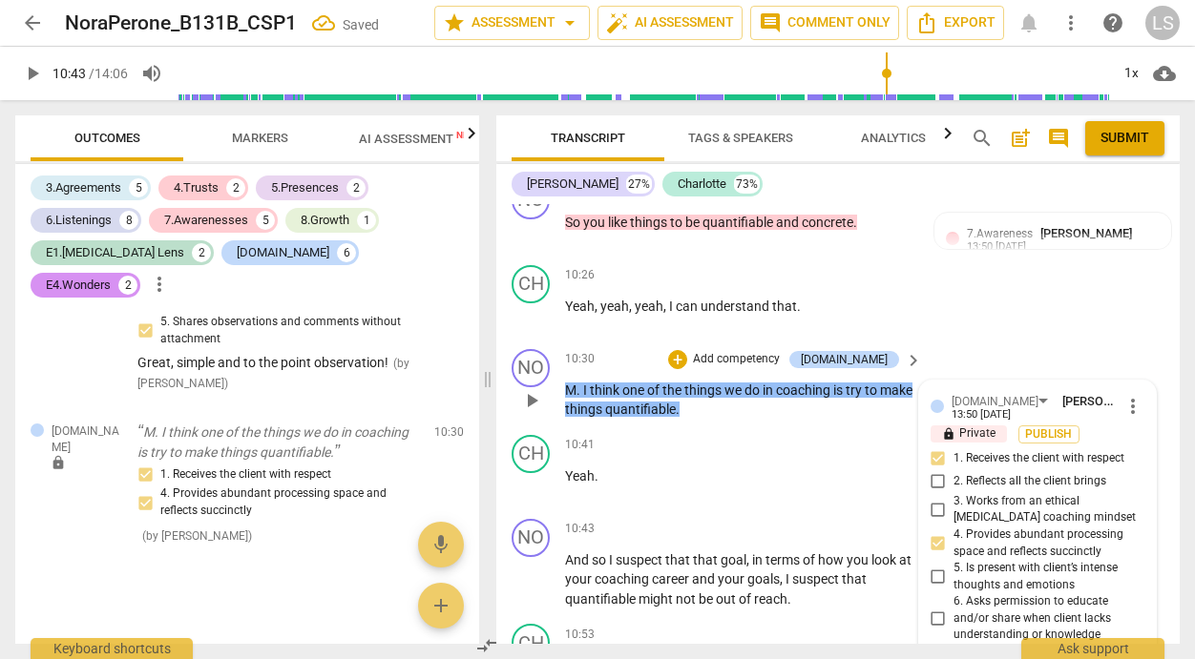
click at [763, 351] on p "Add competency" at bounding box center [736, 359] width 91 height 17
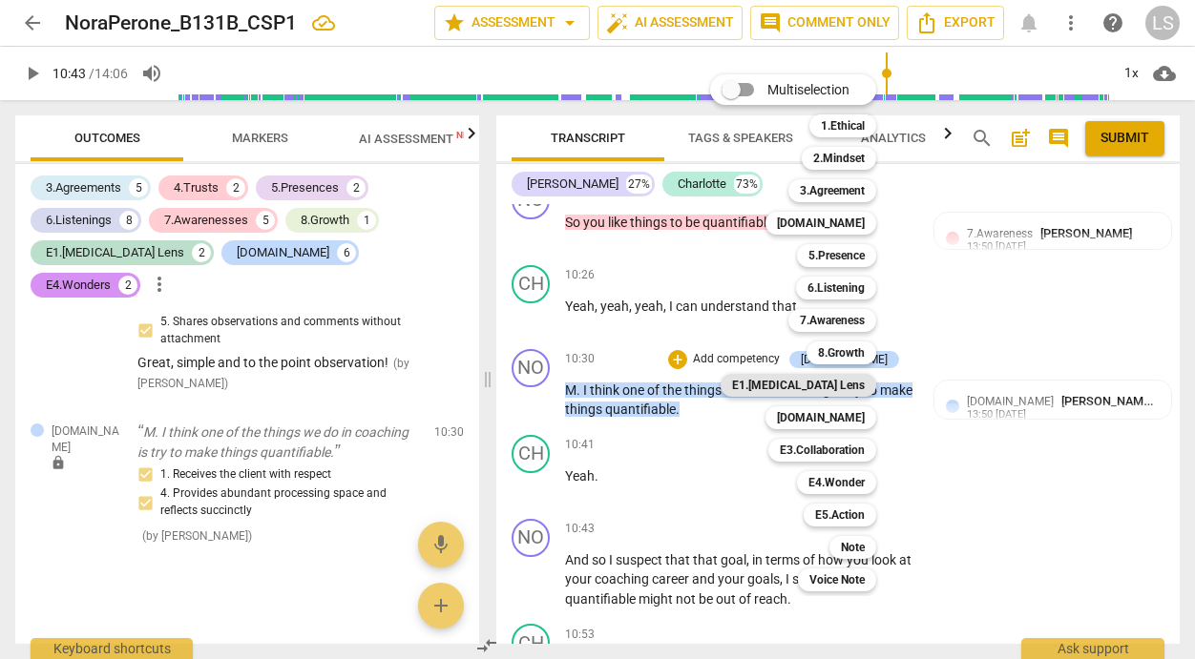
click at [861, 386] on b "E1.[MEDICAL_DATA] Lens" at bounding box center [798, 385] width 133 height 23
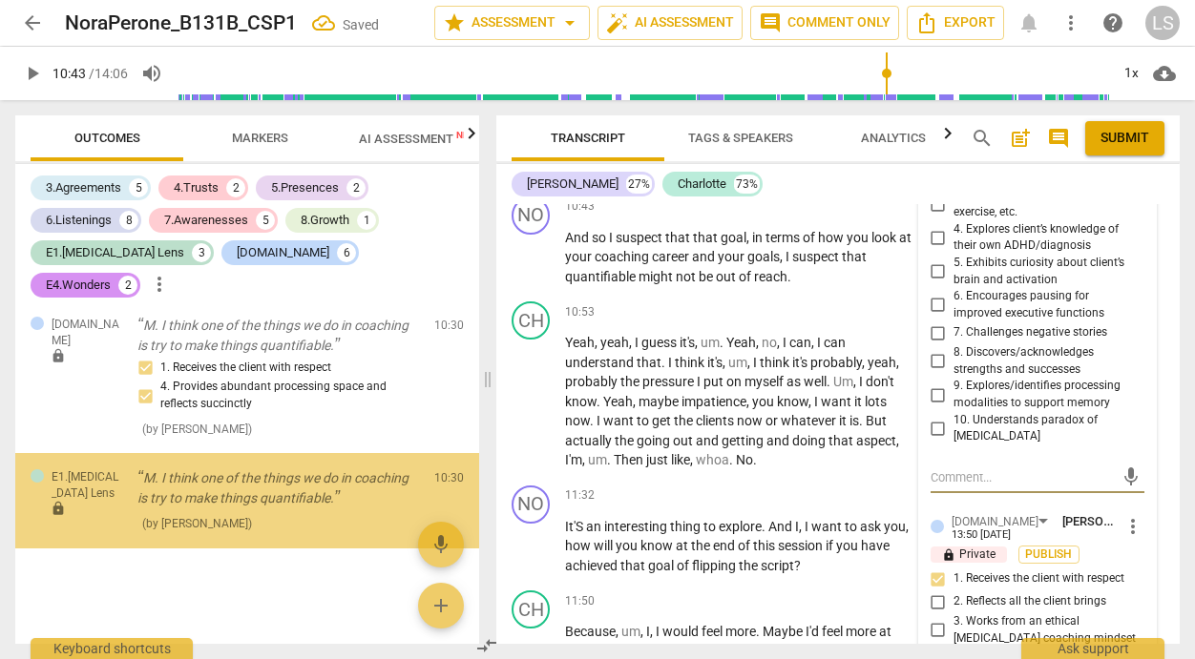
scroll to position [5434, 0]
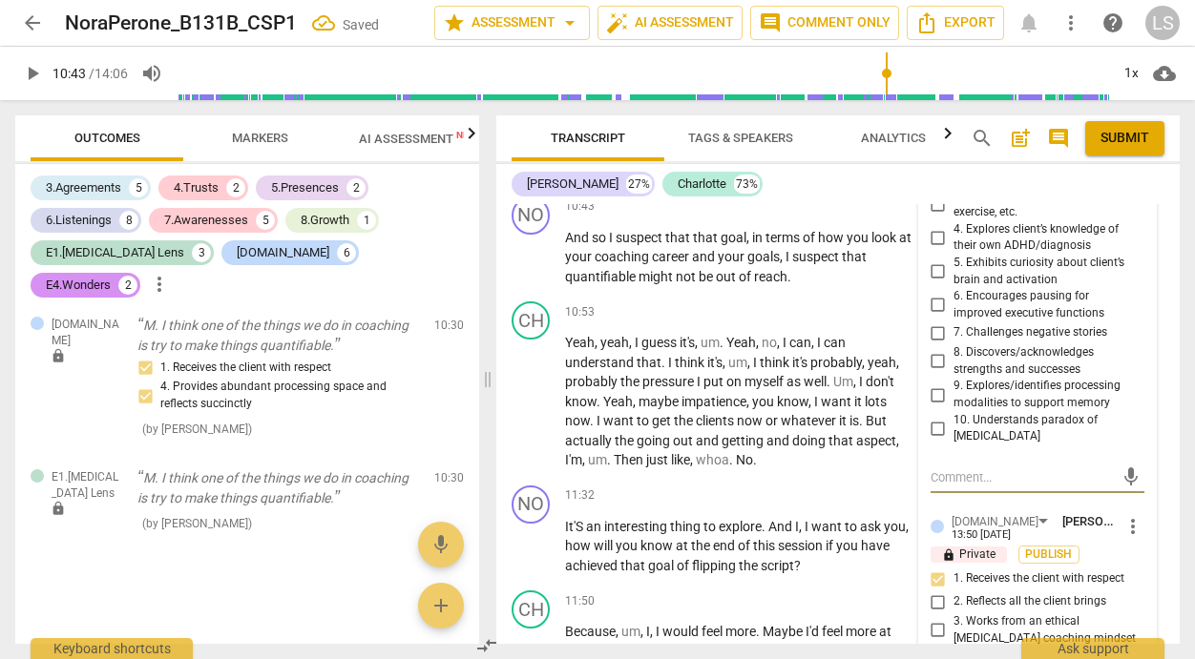
click at [931, 350] on input "8. Discovers/acknowledges strengths and successes" at bounding box center [938, 361] width 31 height 23
checkbox input "true"
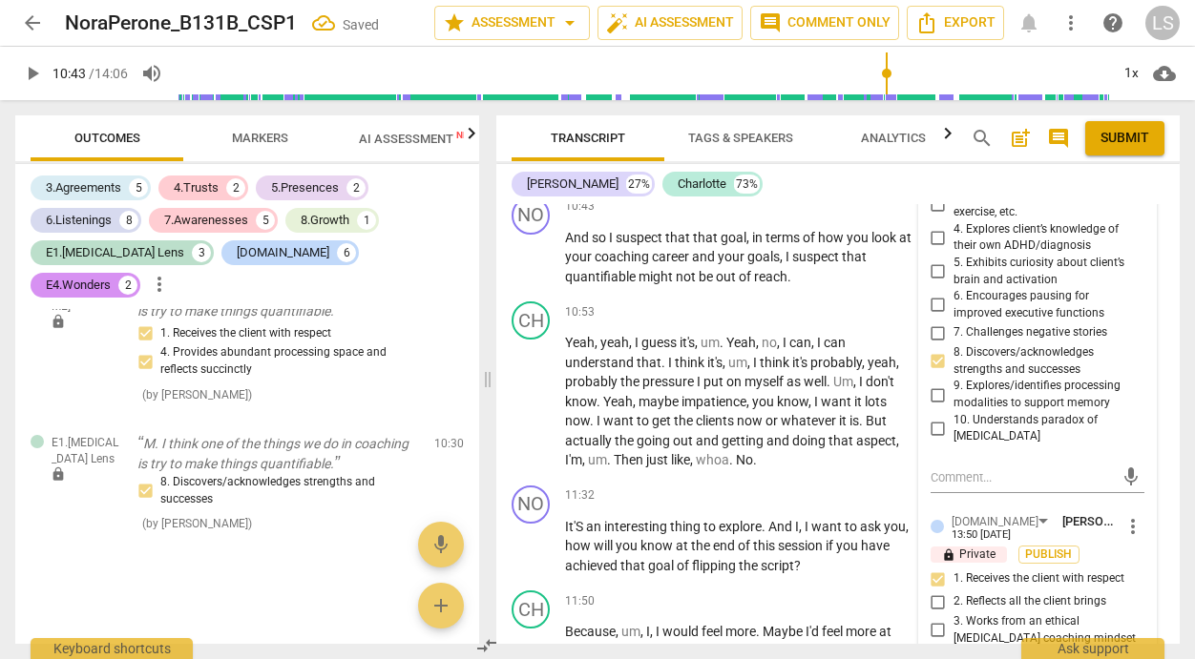
click at [936, 260] on input "5. Exhibits curiosity about client’s brain and activation" at bounding box center [938, 271] width 31 height 23
checkbox input "true"
click at [940, 468] on textarea at bounding box center [1021, 477] width 183 height 18
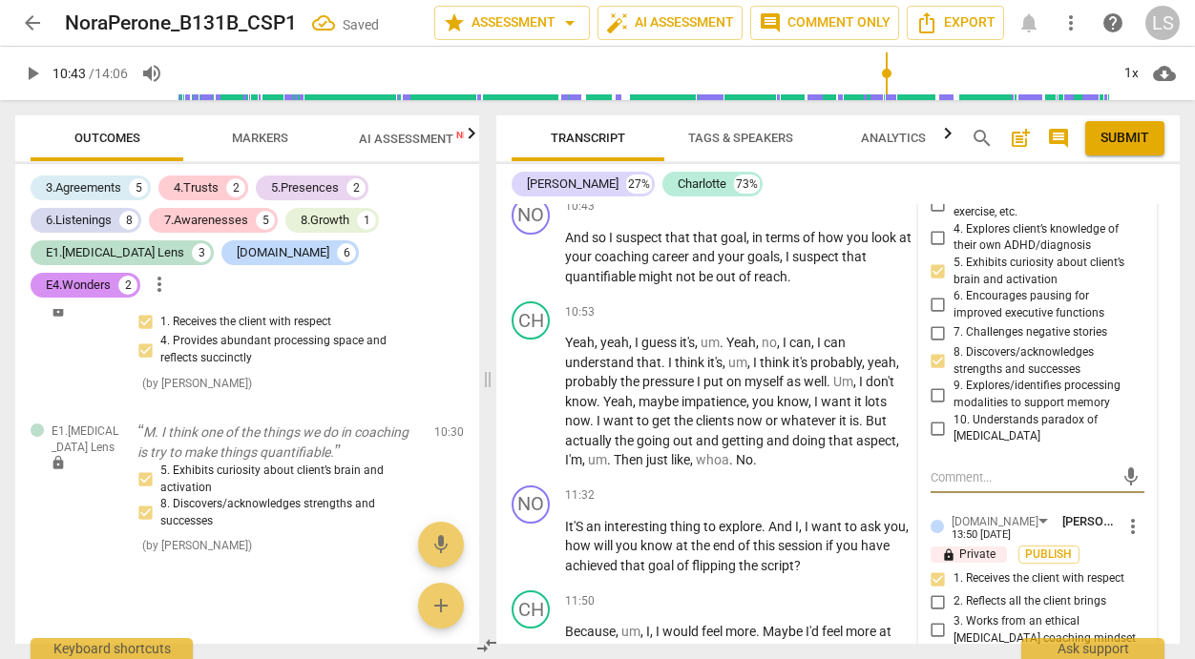
type textarea "c"
type textarea "co"
type textarea "con"
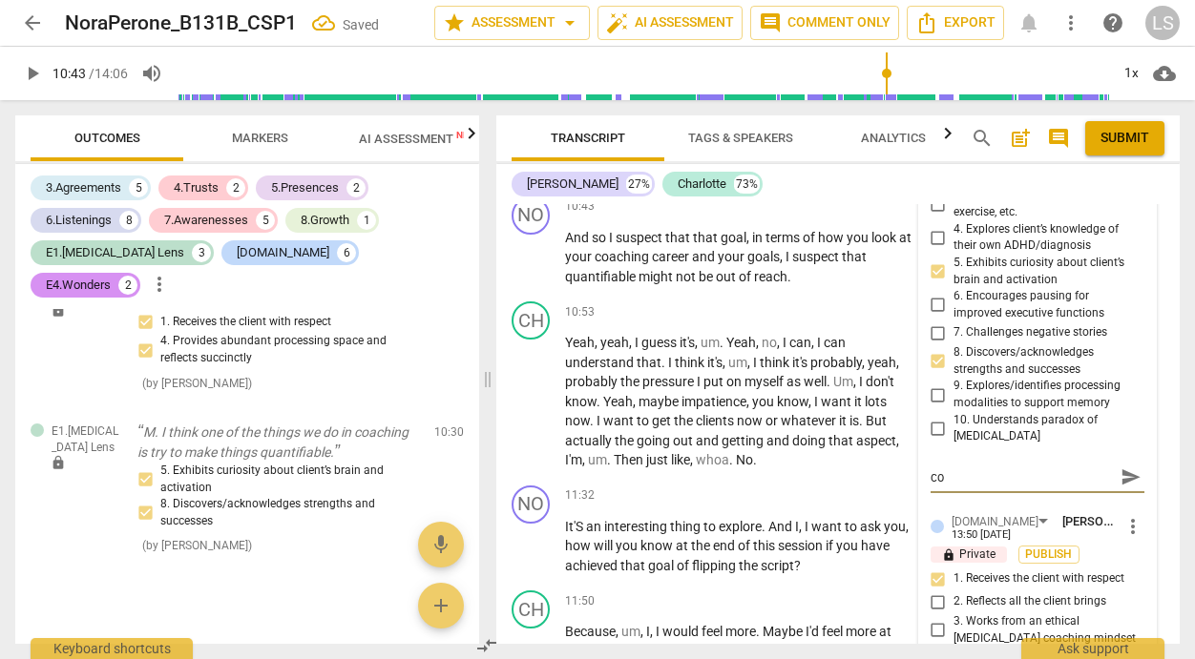
type textarea "con"
type textarea "conc"
type textarea "concr"
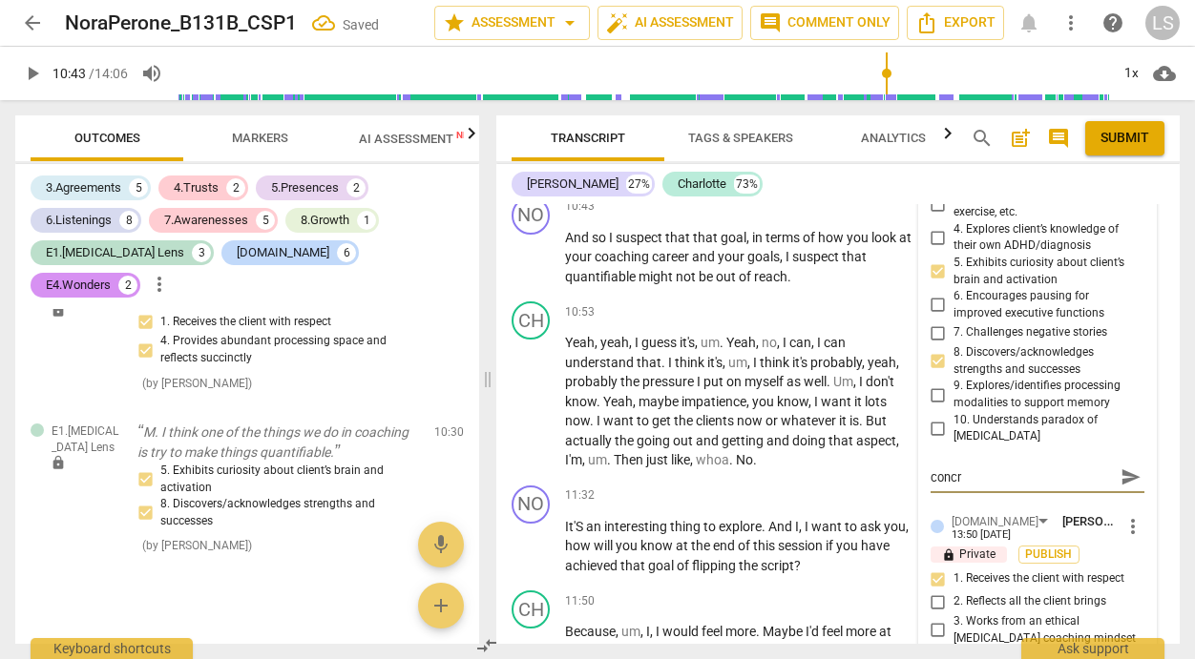
type textarea "concre"
type textarea "concret"
type textarea "concrete"
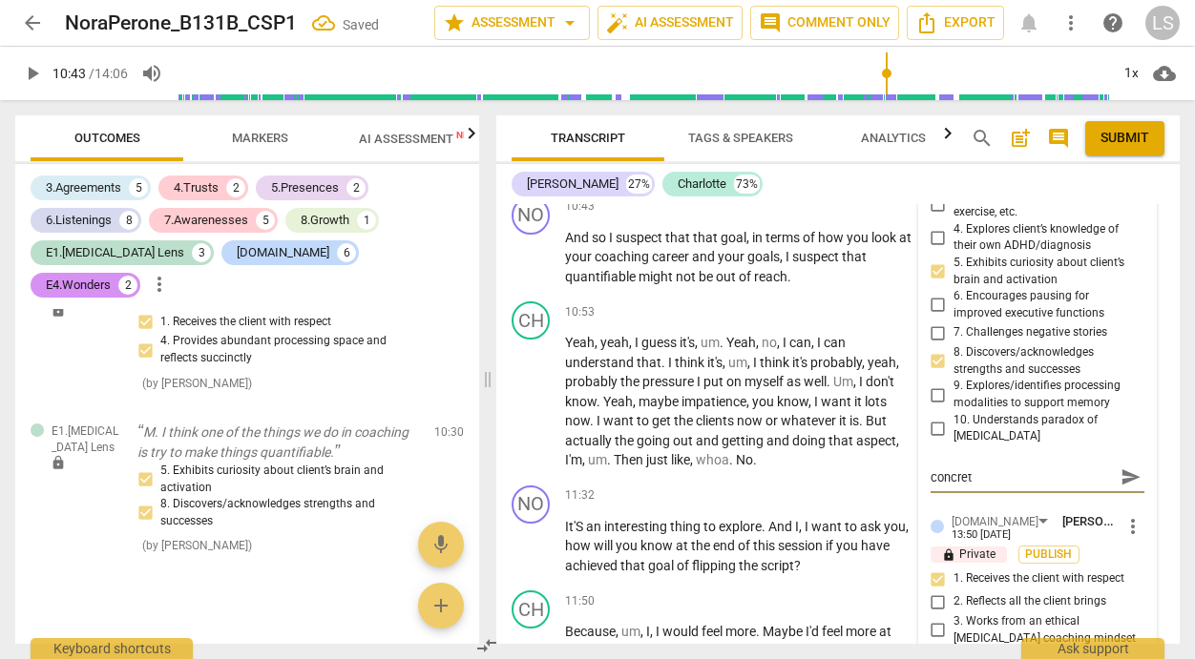
type textarea "concrete"
type textarea "concrete a"
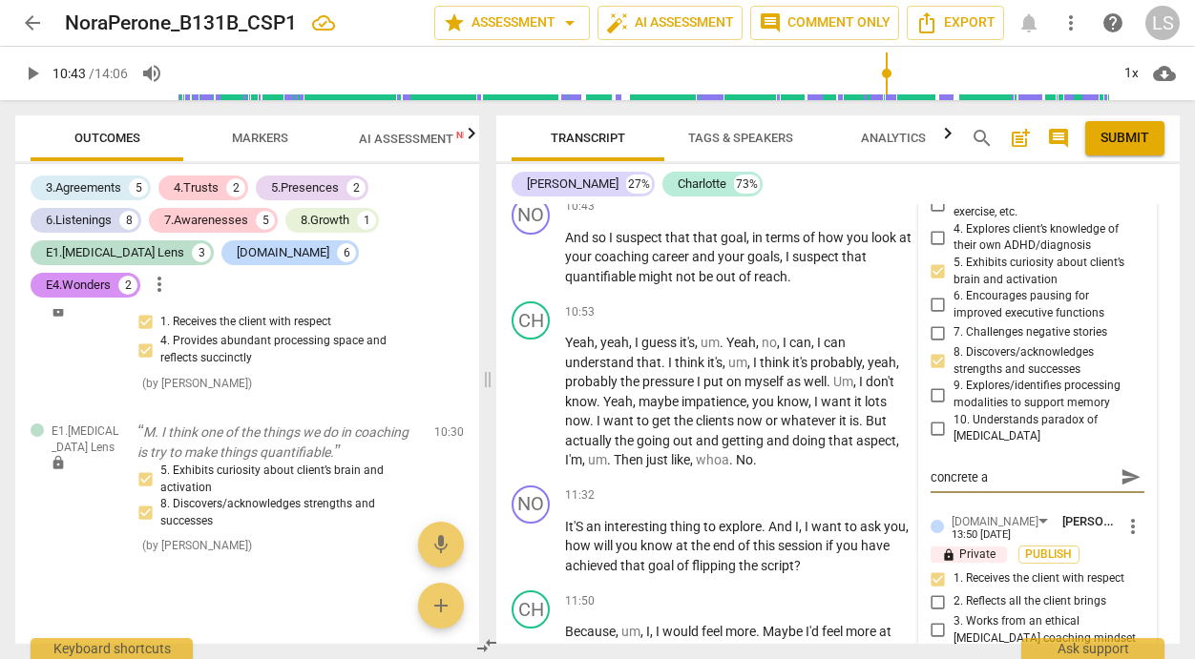
type textarea "concrete an"
type textarea "concrete and"
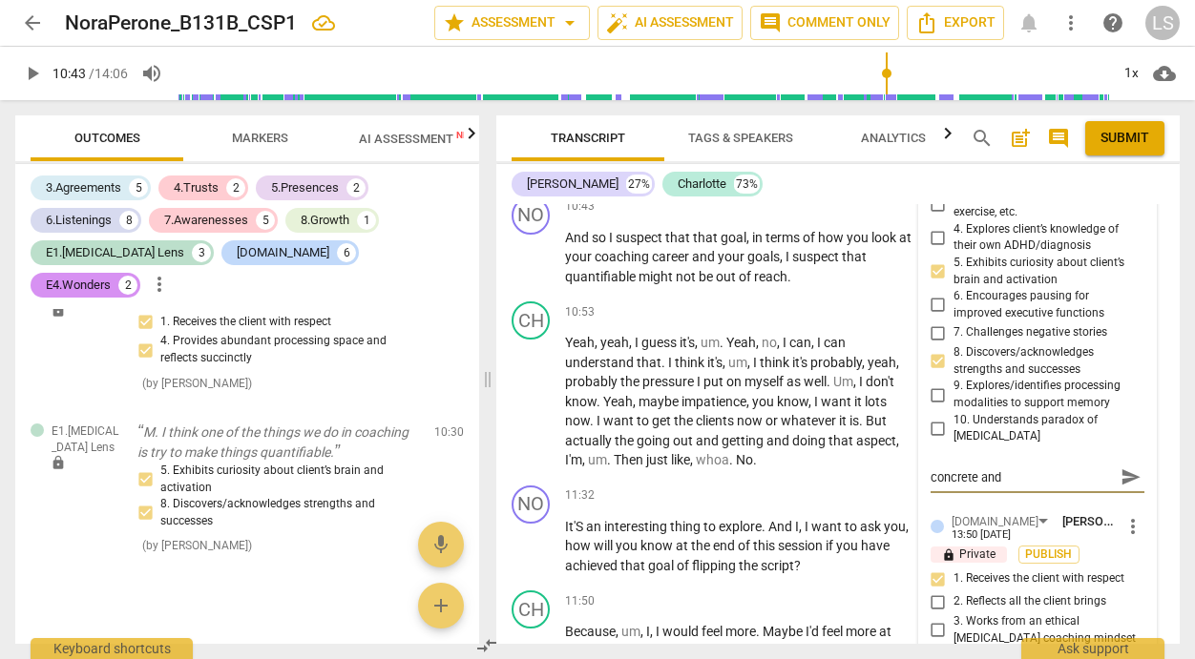
type textarea "concrete and"
type textarea "concrete and q"
type textarea "concrete and qu"
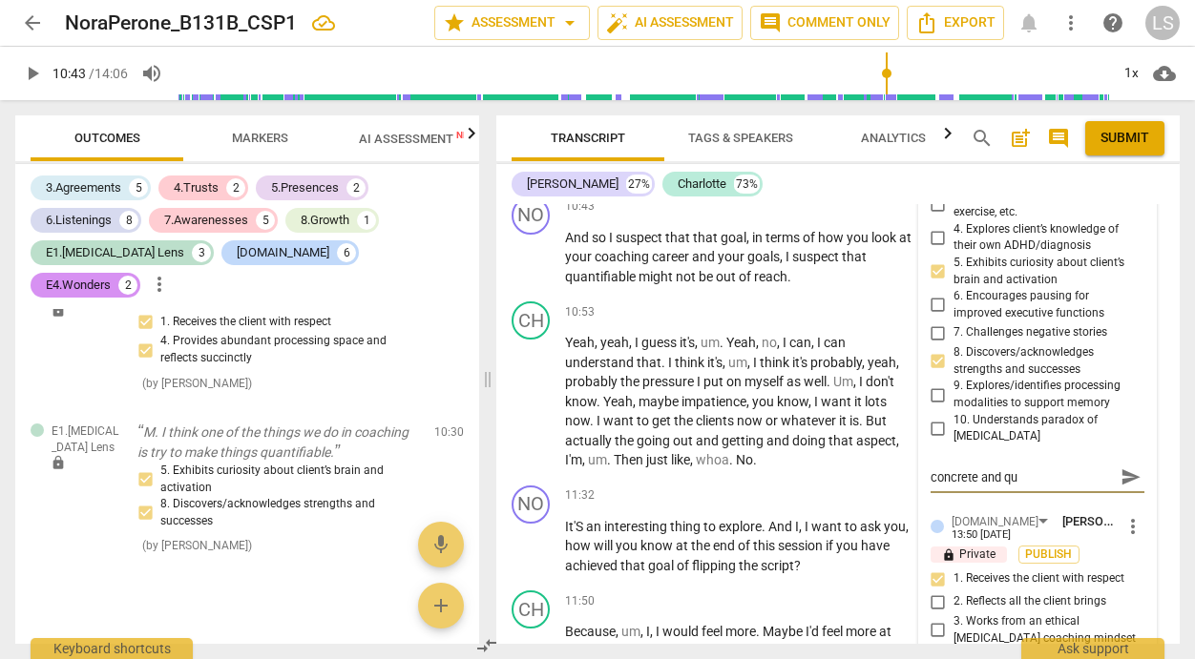
type textarea "concrete and qua"
type textarea "concrete and qual"
type textarea "concrete and qualt"
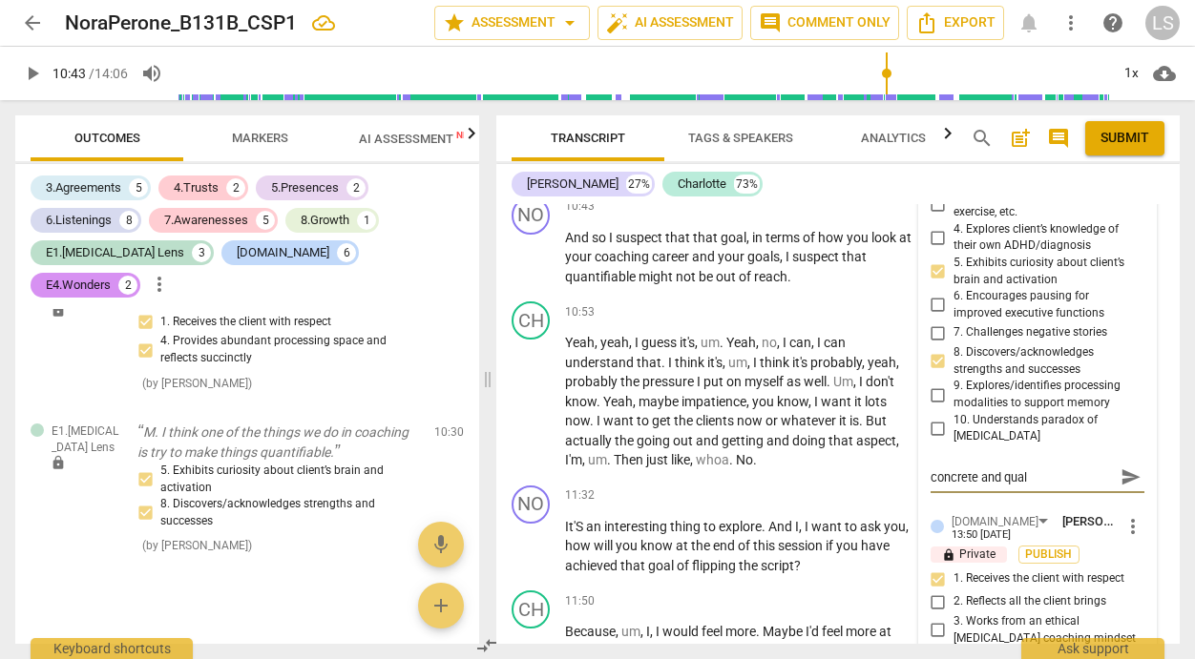
type textarea "concrete and qualt"
type textarea "concrete and qualti"
type textarea "concrete and qualtif"
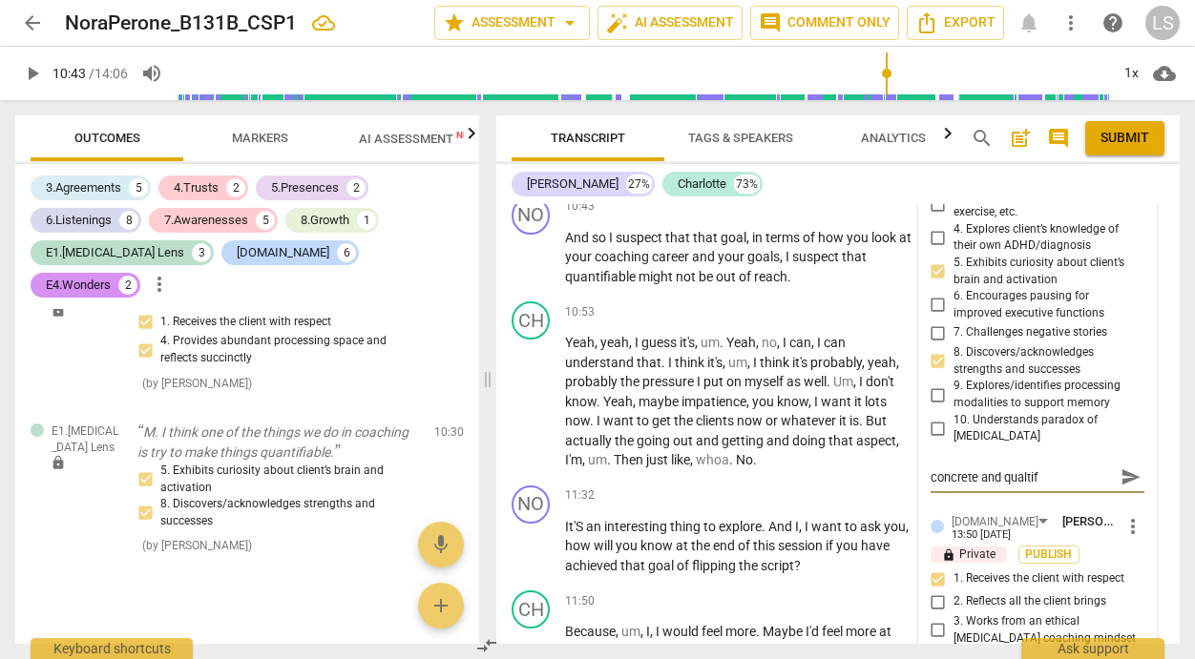
type textarea "concrete and qualtifi"
type textarea "concrete and qualtifia"
type textarea "concrete and qualtifiab"
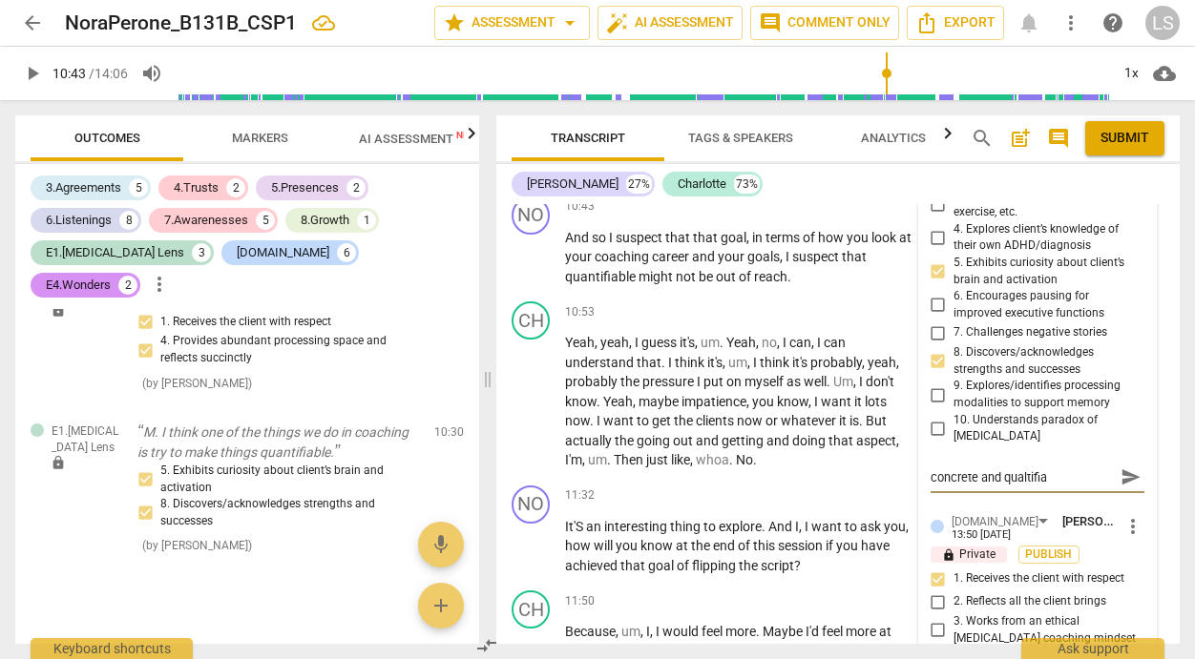
type textarea "concrete and qualtifiab"
type textarea "concrete and qualtifiabl"
type textarea "concrete and qualtifiable"
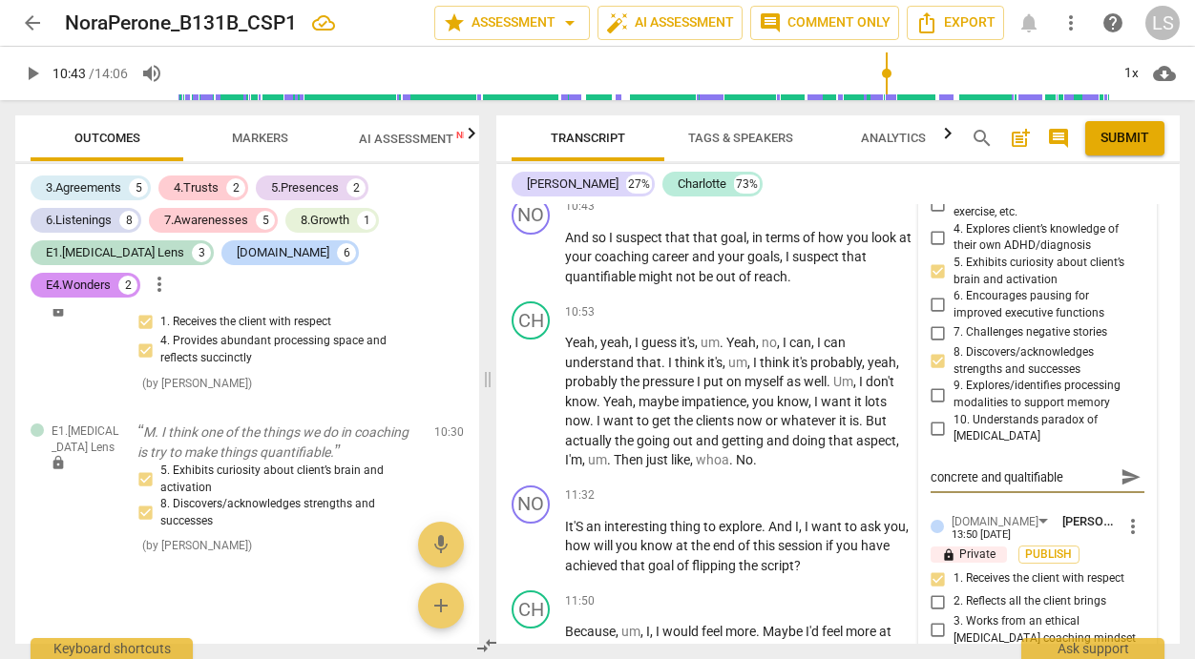
type textarea "concrete and qualtifiable"
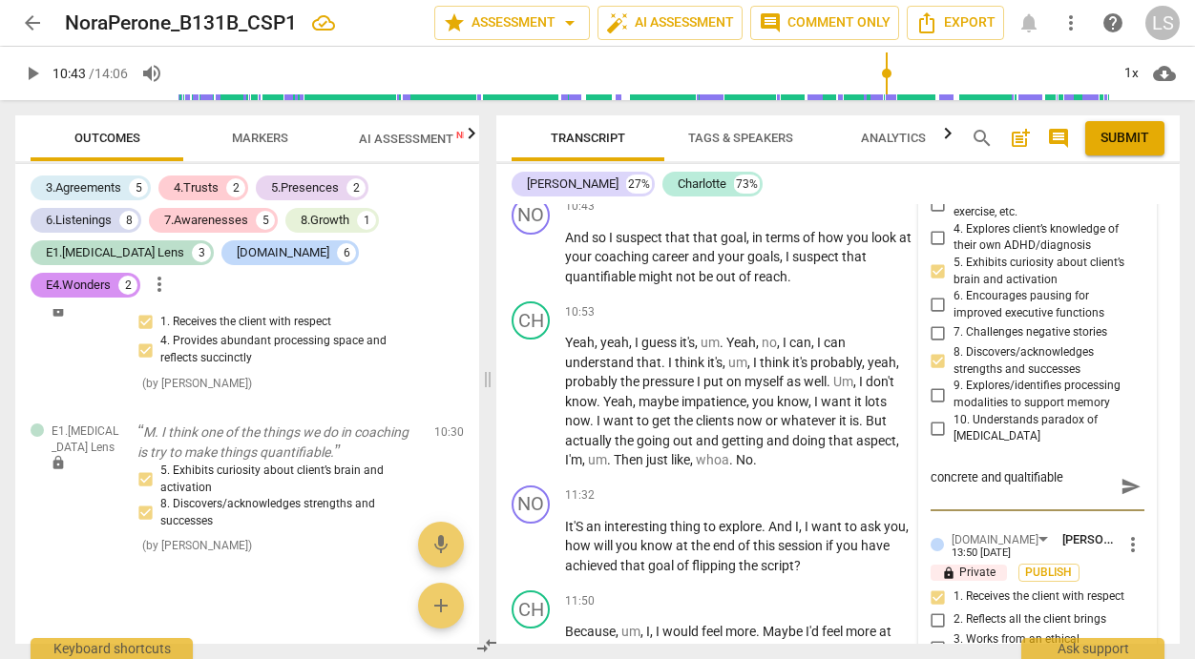
type textarea "concrete and qualtifiable"
click at [1120, 476] on span "send" at bounding box center [1130, 486] width 21 height 21
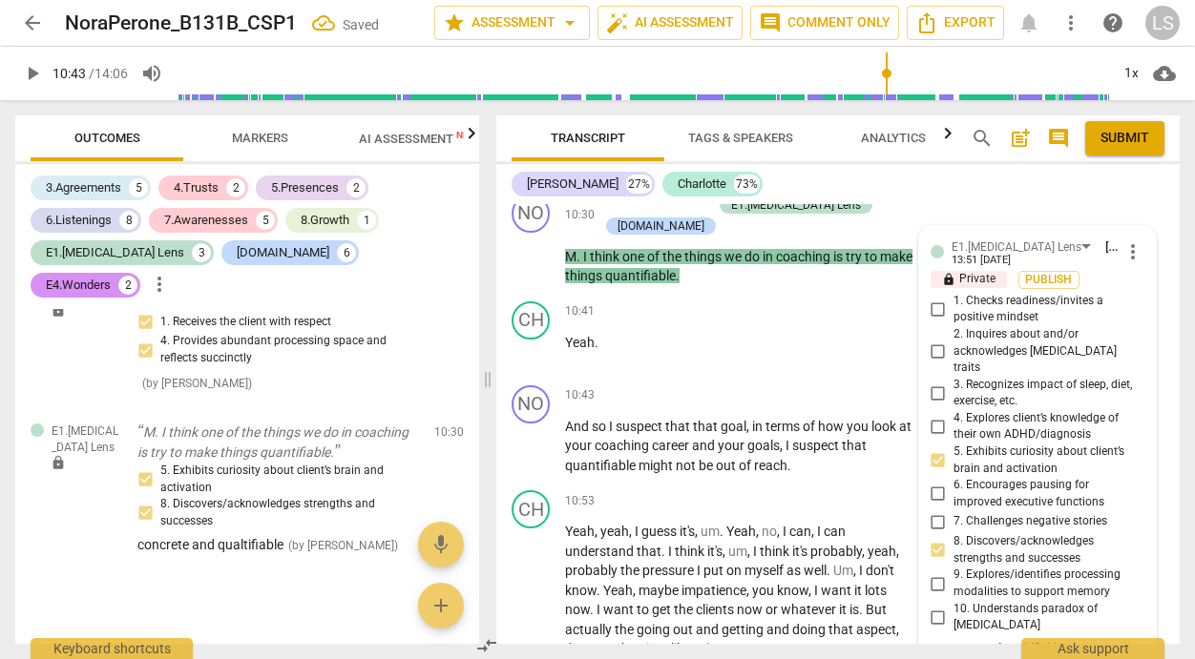
scroll to position [5855, 0]
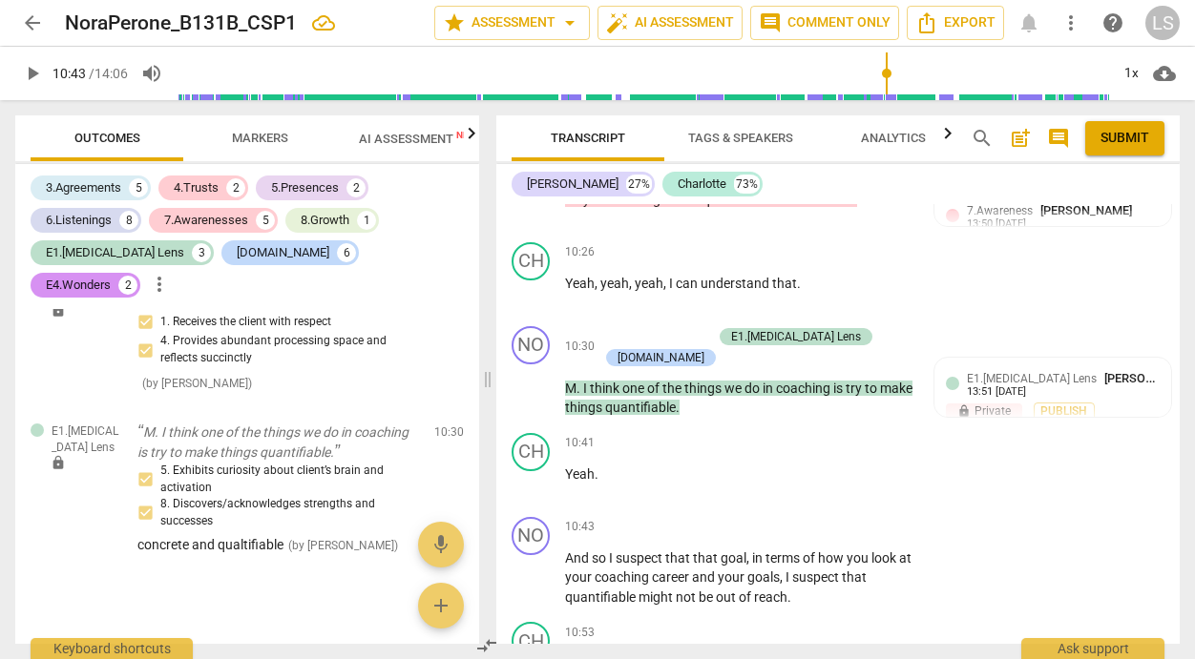
click at [31, 70] on span "play_arrow" at bounding box center [32, 73] width 23 height 23
click at [31, 70] on span "pause" at bounding box center [32, 73] width 23 height 23
type input "655"
click at [790, 518] on div "+" at bounding box center [794, 527] width 19 height 19
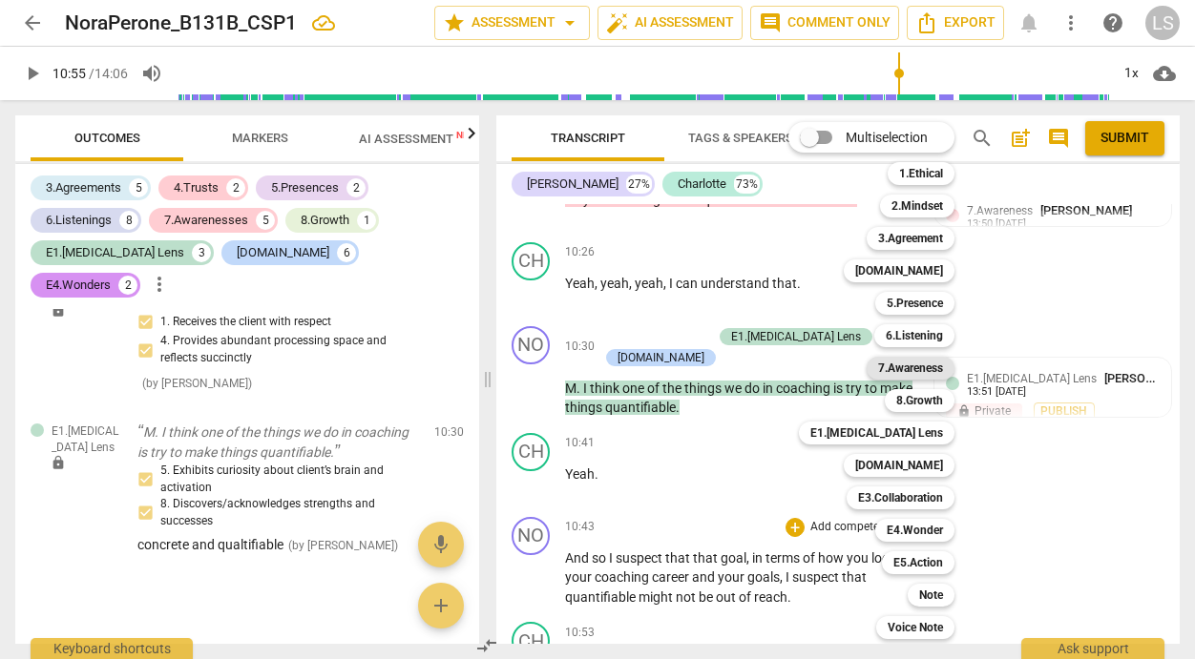
click at [927, 361] on b "7.Awareness" at bounding box center [910, 368] width 65 height 23
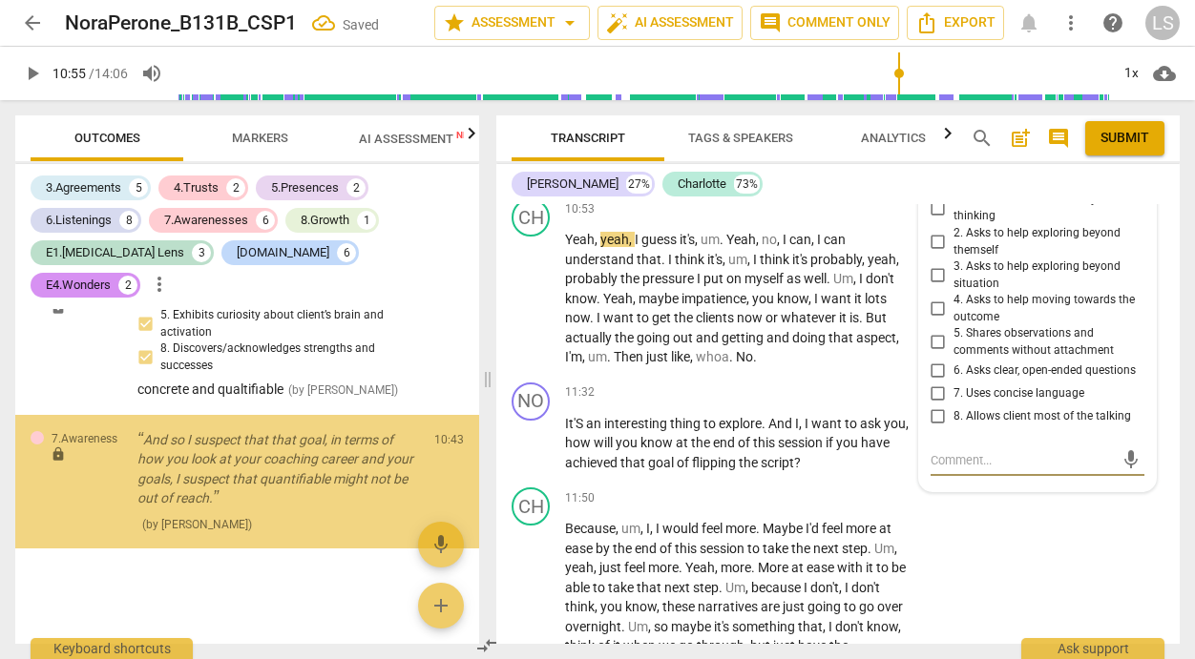
scroll to position [5636, 0]
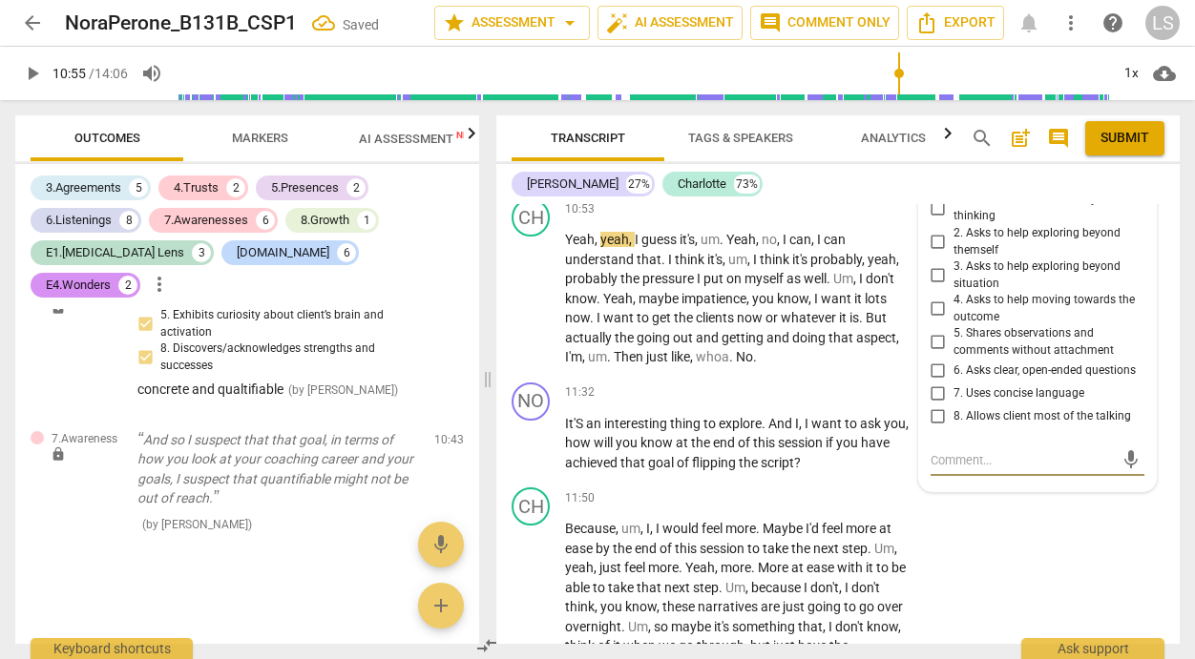
click at [932, 331] on input "5. Shares observations and comments without attachment" at bounding box center [938, 342] width 31 height 23
checkbox input "true"
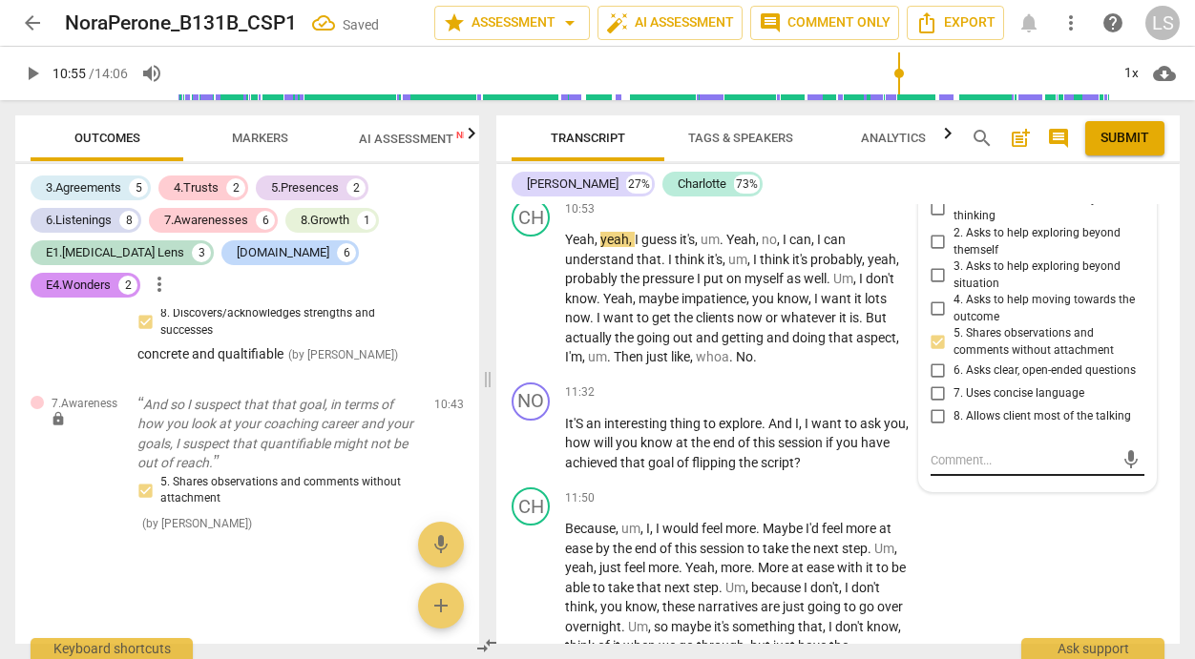
click at [947, 451] on textarea at bounding box center [1021, 460] width 183 height 18
type textarea "M"
type textarea "Ma"
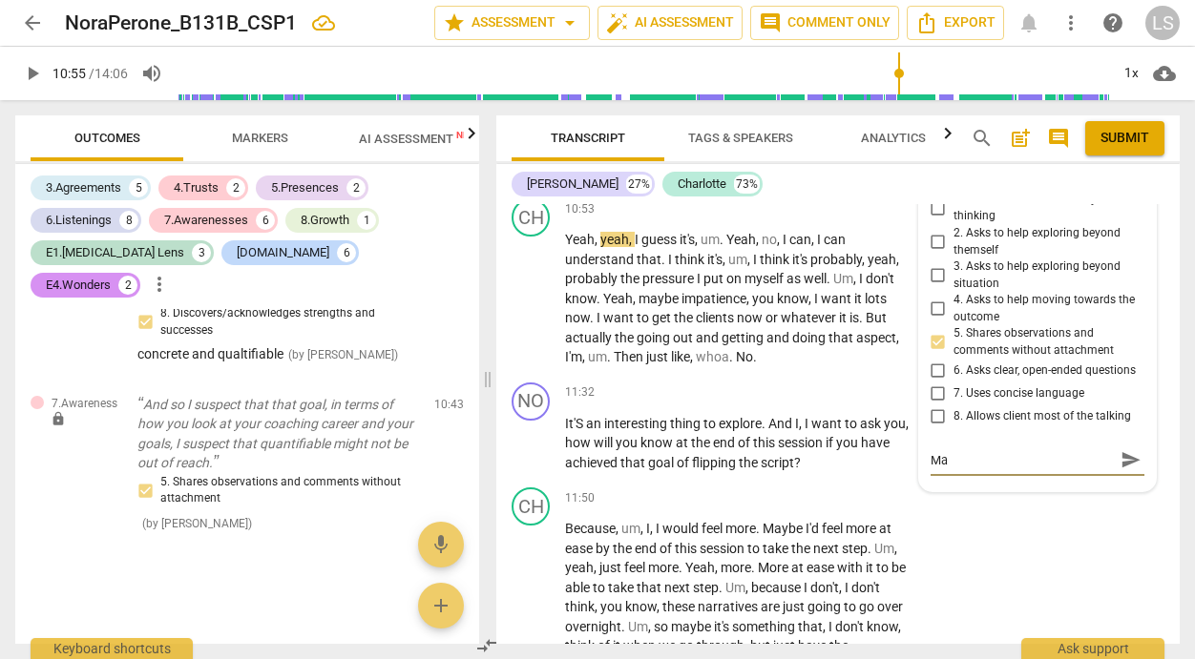
type textarea "Mak"
type textarea "Make"
type textarea "Makes"
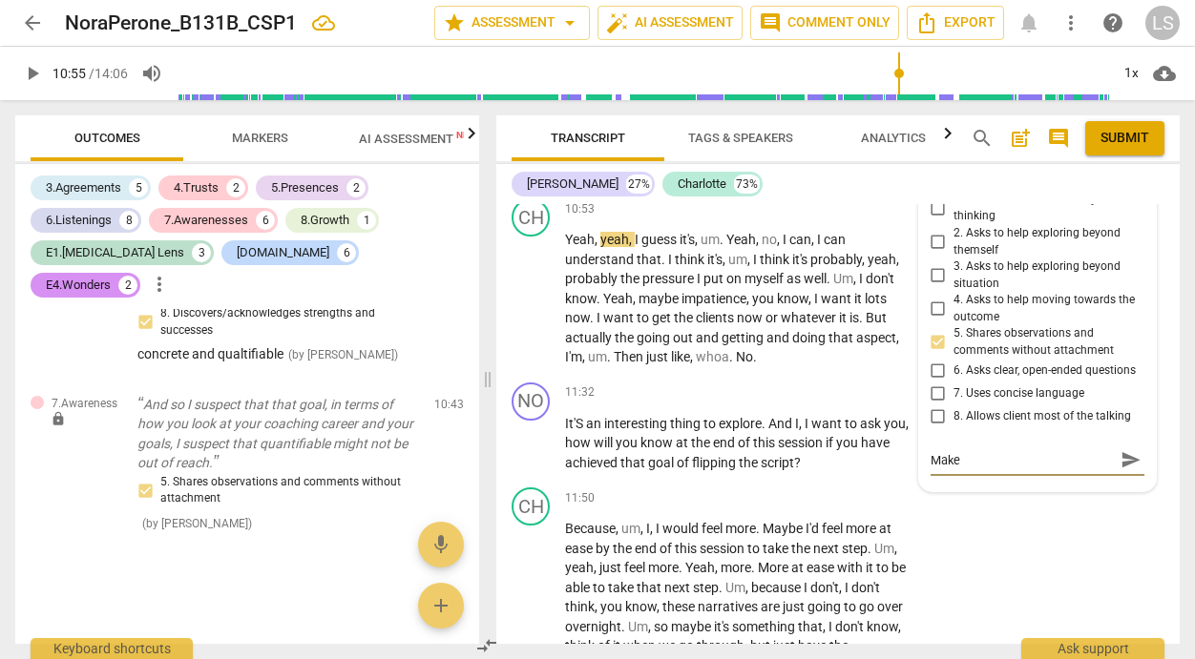
type textarea "Makes"
type textarea "Makes h"
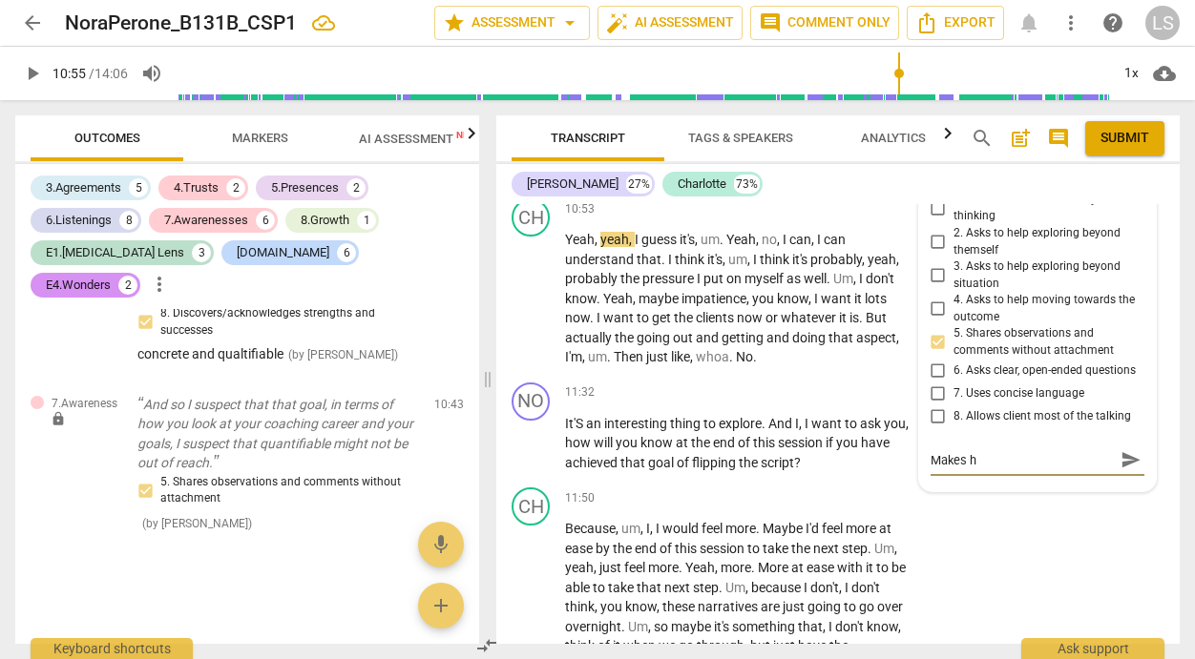
type textarea "Makes he"
type textarea "Makes her"
type textarea "Makes her g"
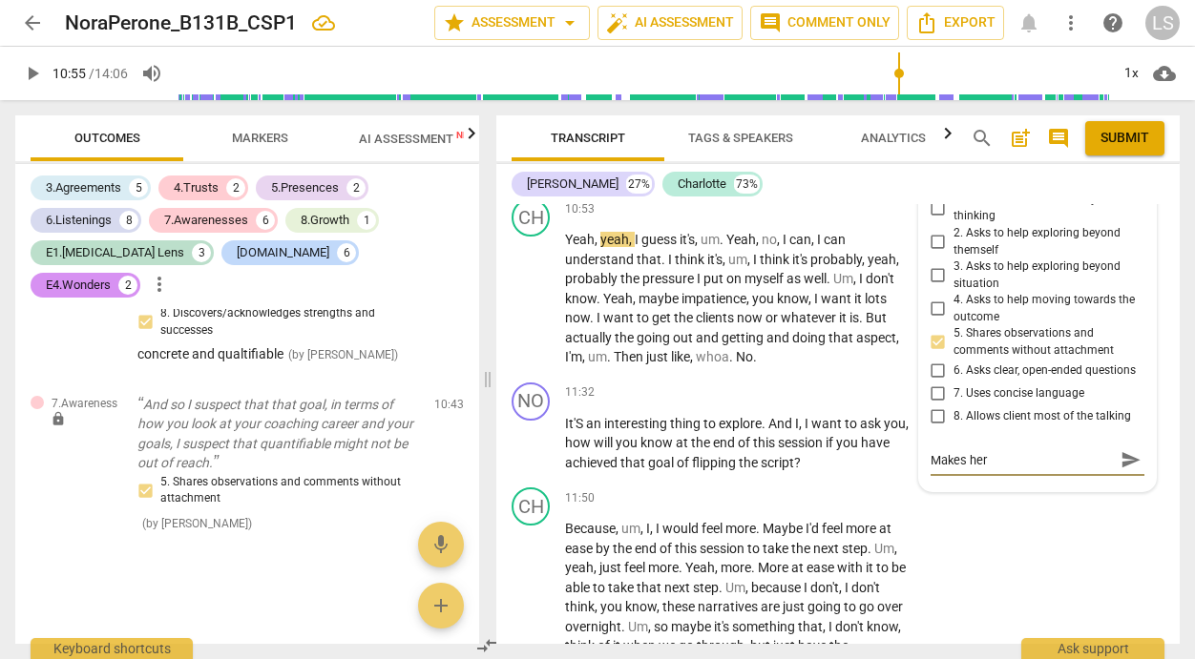
type textarea "Makes her g"
type textarea "Makes her go"
type textarea "Makes her goa"
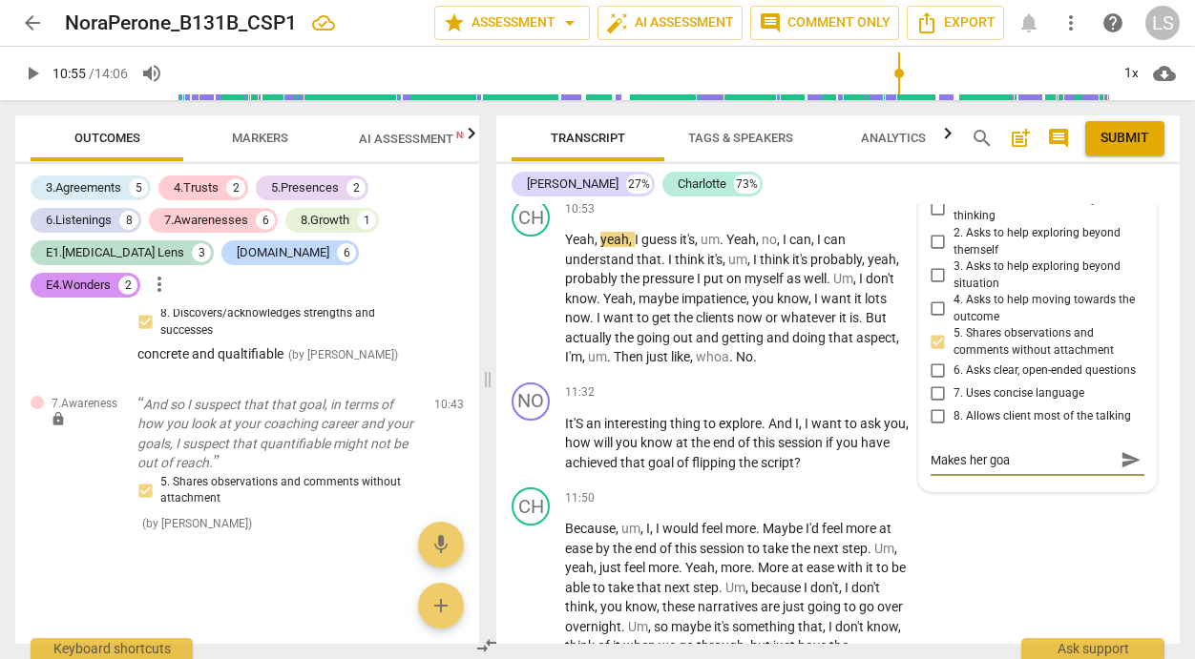
type textarea "Makes her goal"
type textarea "Makes her goal o"
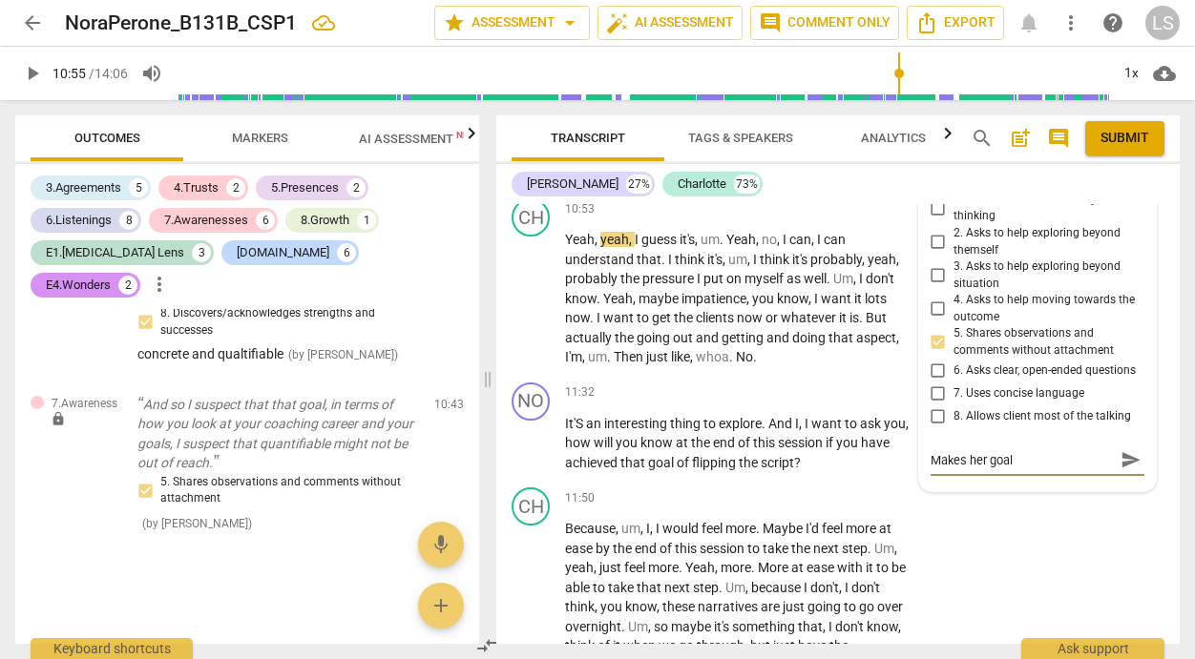
type textarea "Makes her goal o"
click at [1120, 459] on span "send" at bounding box center [1130, 469] width 21 height 21
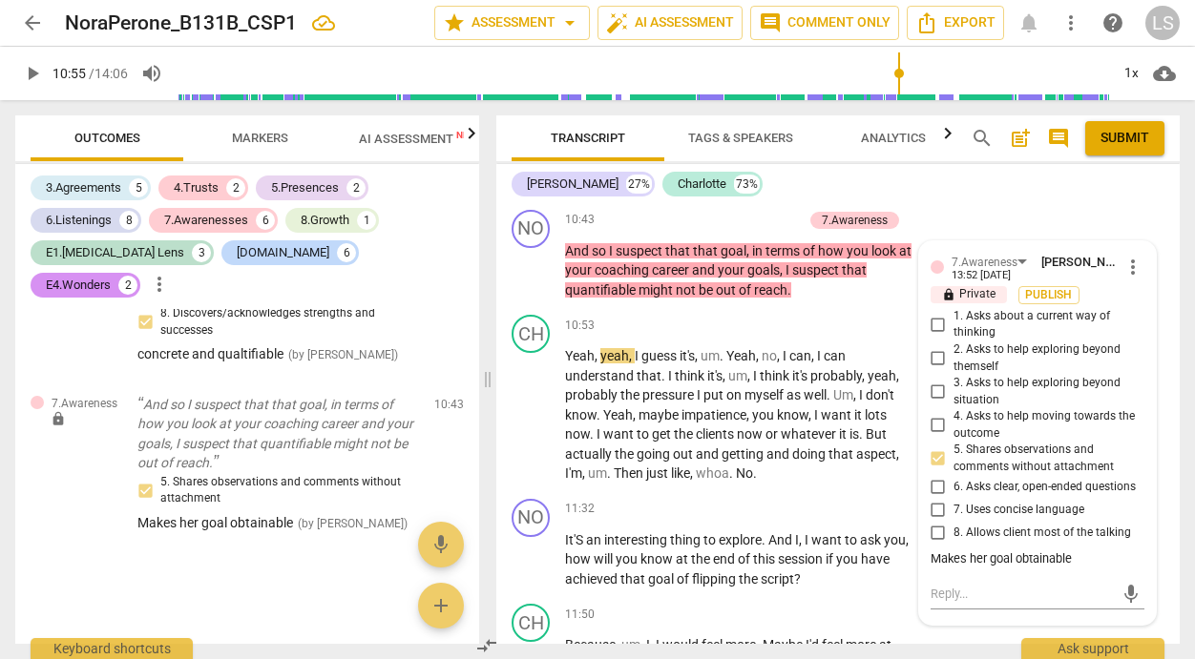
scroll to position [6092, 0]
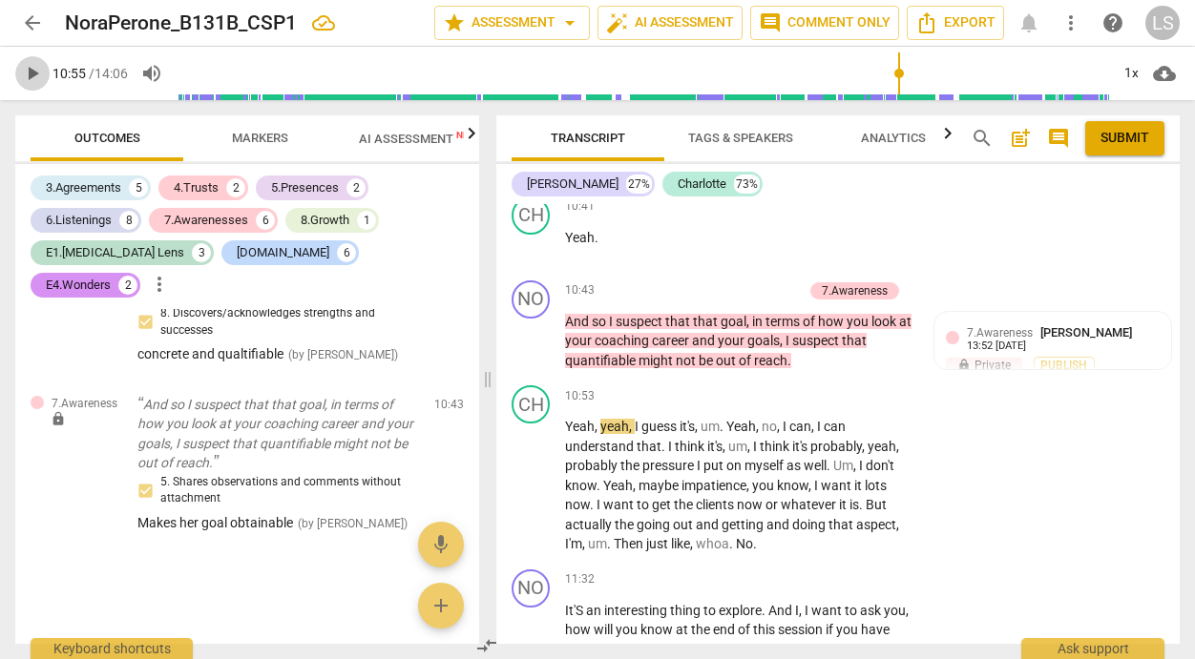
click at [36, 71] on span "play_arrow" at bounding box center [32, 73] width 23 height 23
click at [33, 70] on span "pause" at bounding box center [32, 73] width 23 height 23
click at [890, 571] on p "Add competency" at bounding box center [853, 579] width 91 height 17
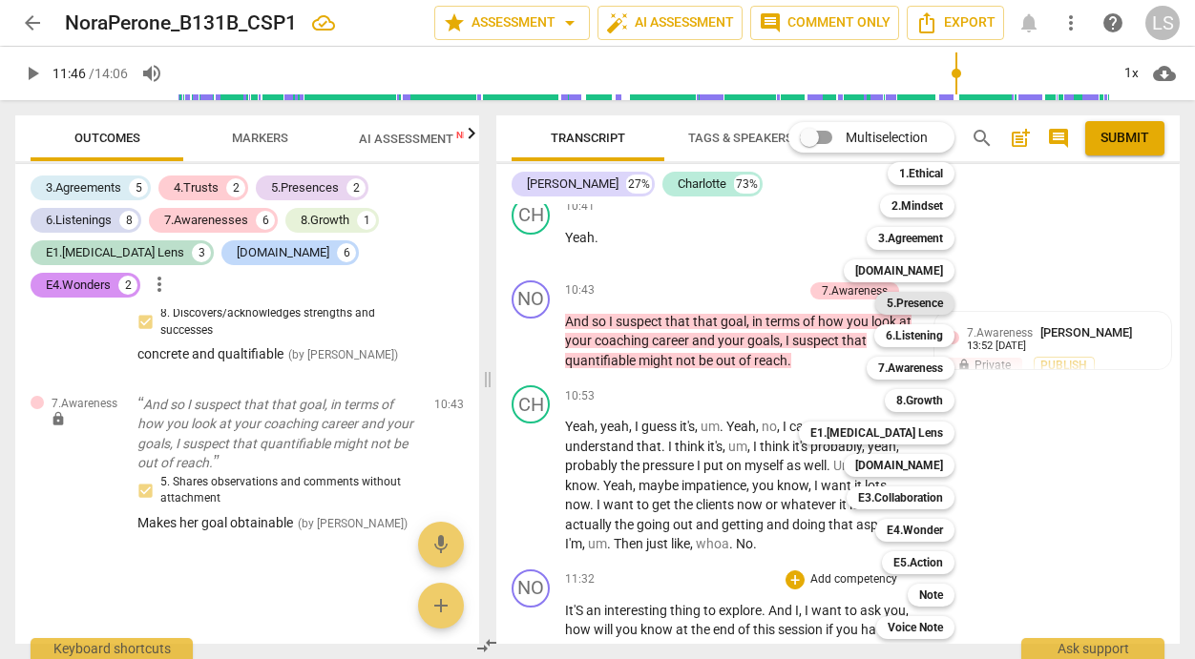
click at [943, 304] on b "5.Presence" at bounding box center [914, 303] width 56 height 23
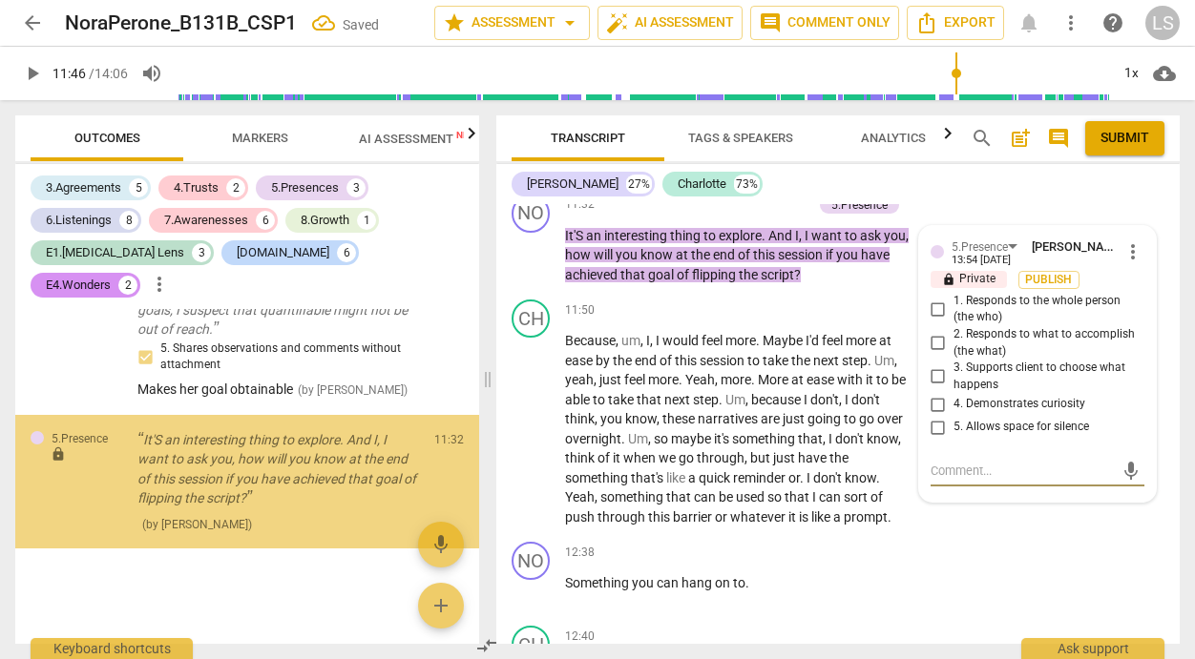
scroll to position [5805, 0]
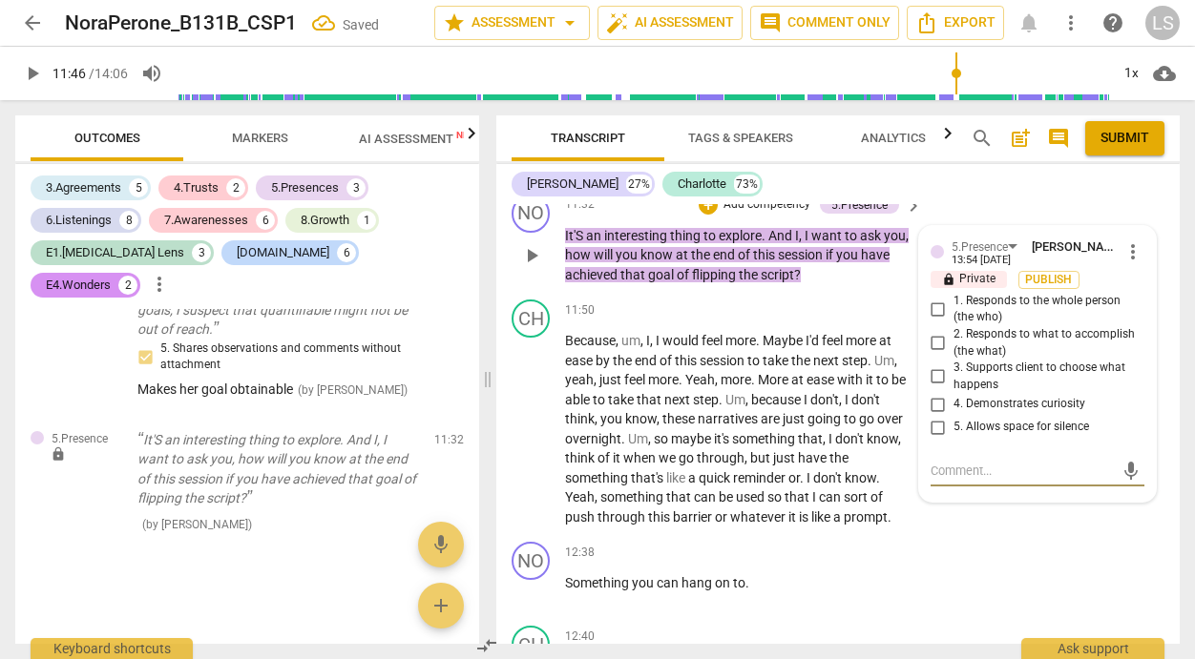
click at [936, 298] on input "1. Responds to the whole person (the who)" at bounding box center [938, 309] width 31 height 23
click at [939, 332] on input "2. Responds to what to accomplish (the what)" at bounding box center [938, 343] width 31 height 23
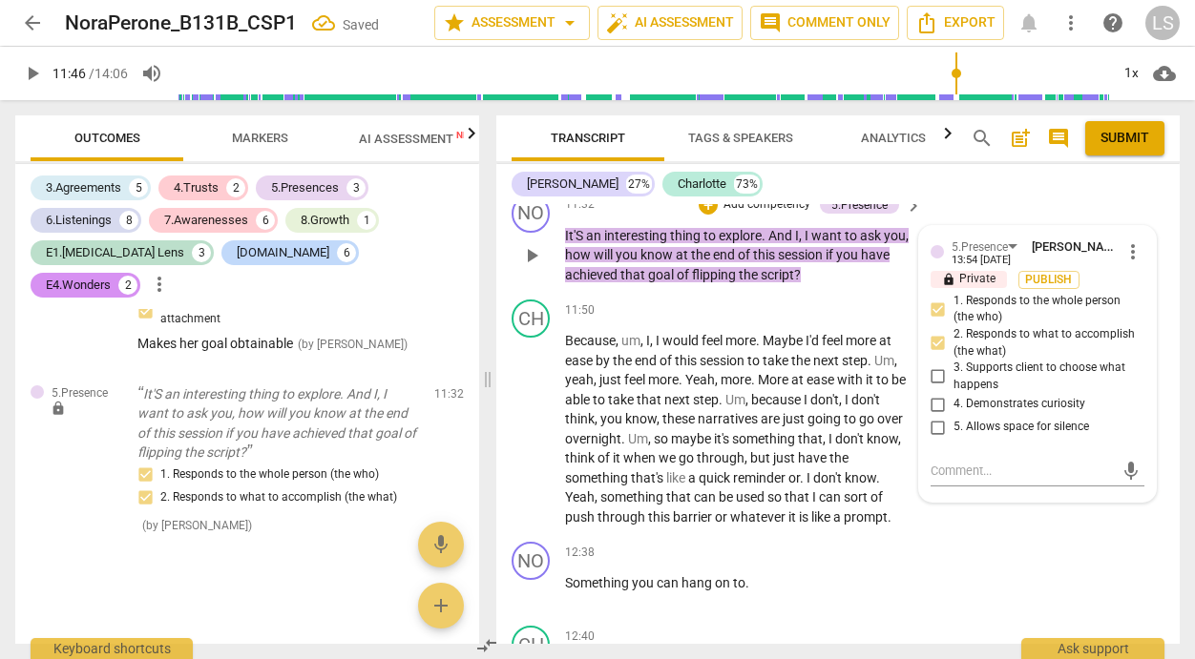
click at [934, 360] on label "3. Supports client to choose what happens" at bounding box center [1030, 376] width 214 height 33
click at [934, 365] on input "3. Supports client to choose what happens" at bounding box center [938, 376] width 31 height 23
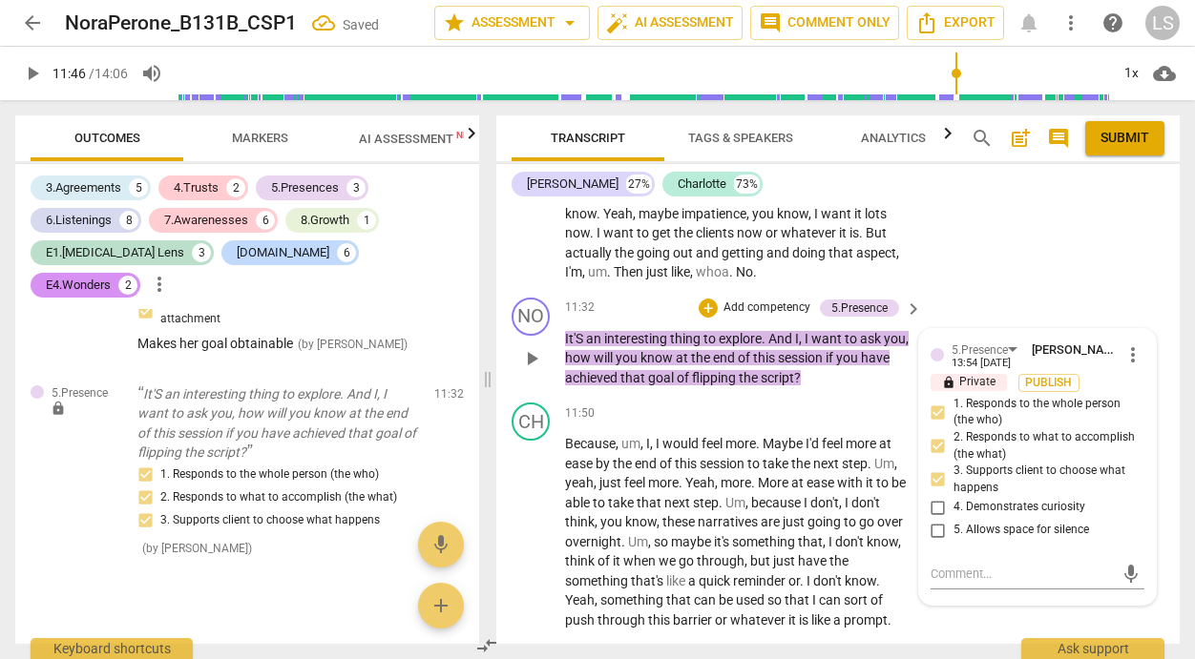
scroll to position [6249, 0]
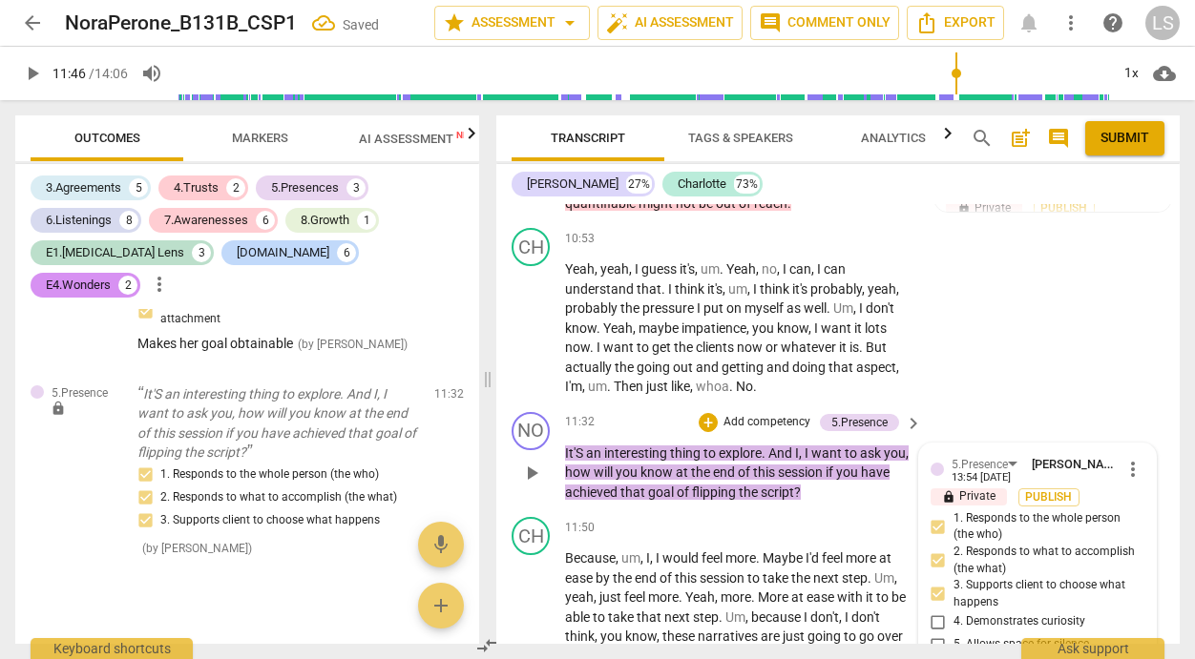
click at [752, 414] on p "Add competency" at bounding box center [766, 422] width 91 height 17
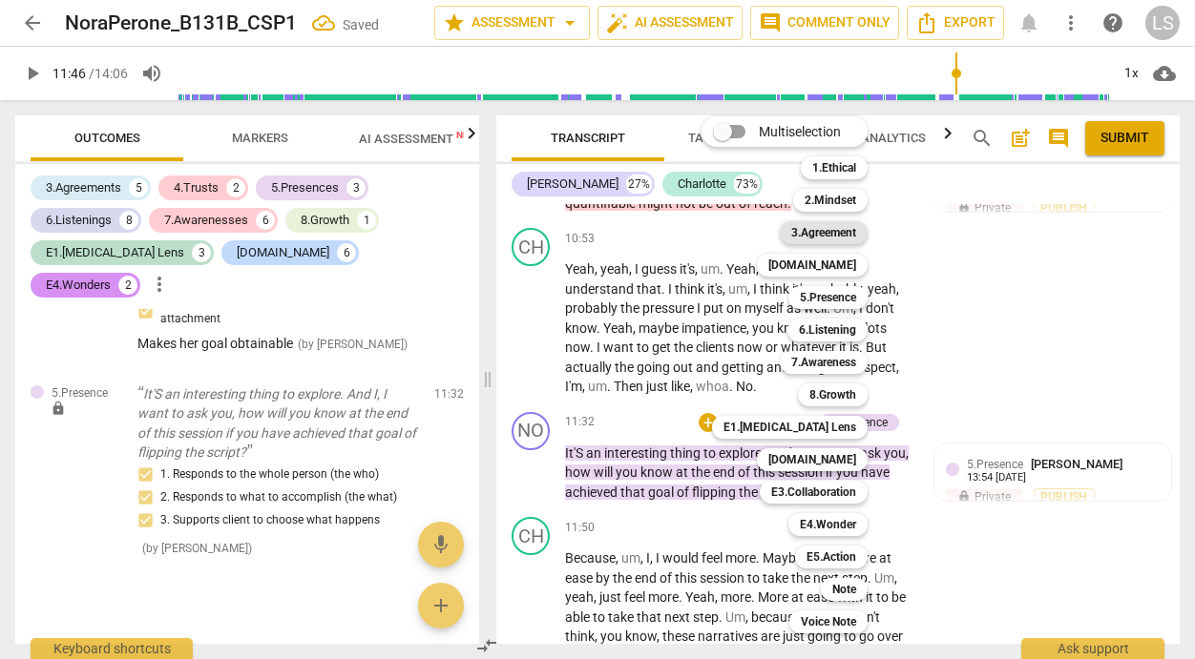
click at [842, 232] on b "3.Agreement" at bounding box center [823, 232] width 65 height 23
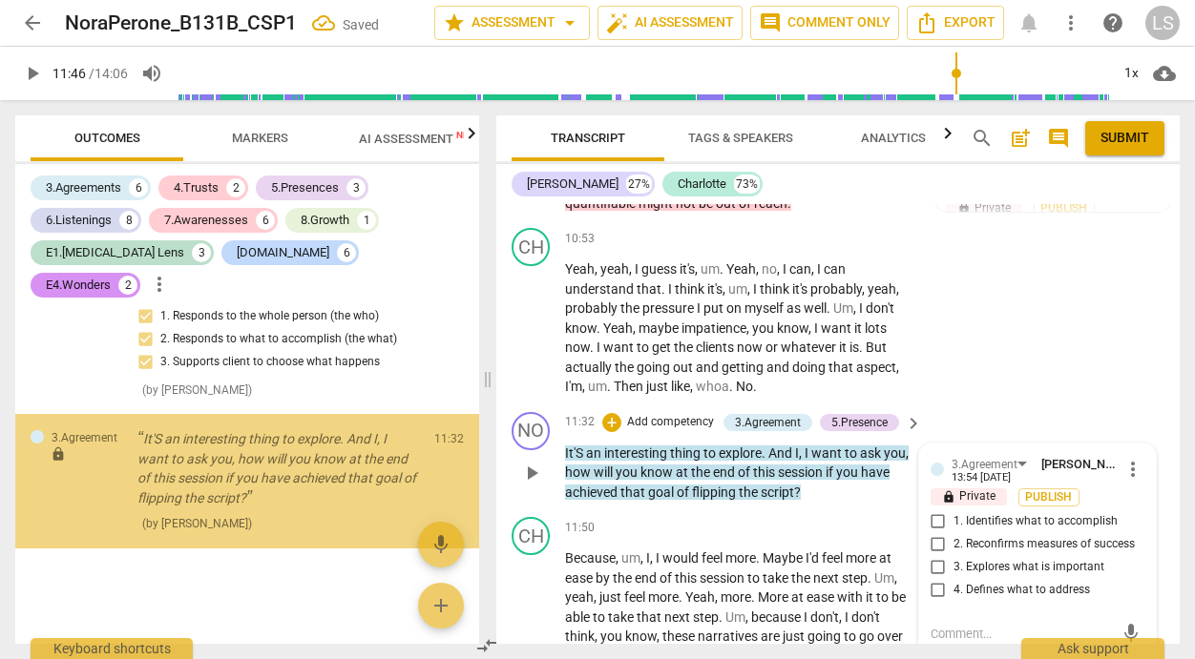
scroll to position [6009, 0]
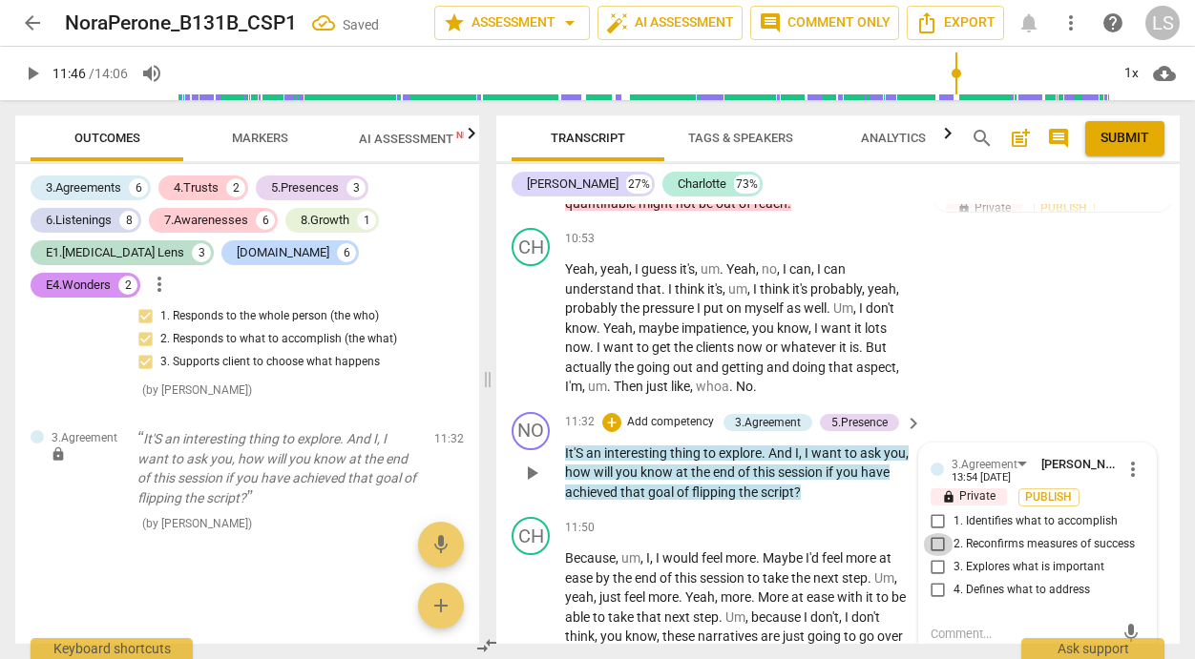
click at [933, 533] on input "2. Reconfirms measures of success" at bounding box center [938, 544] width 31 height 23
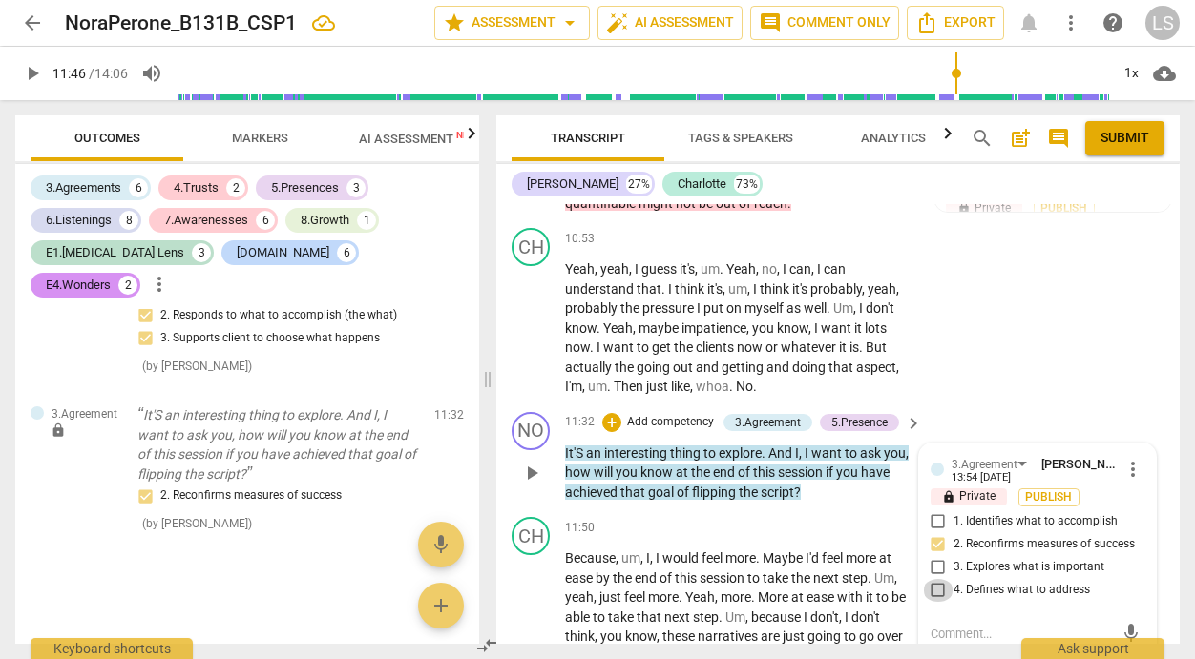
click at [935, 579] on input "4. Defines what to address" at bounding box center [938, 590] width 31 height 23
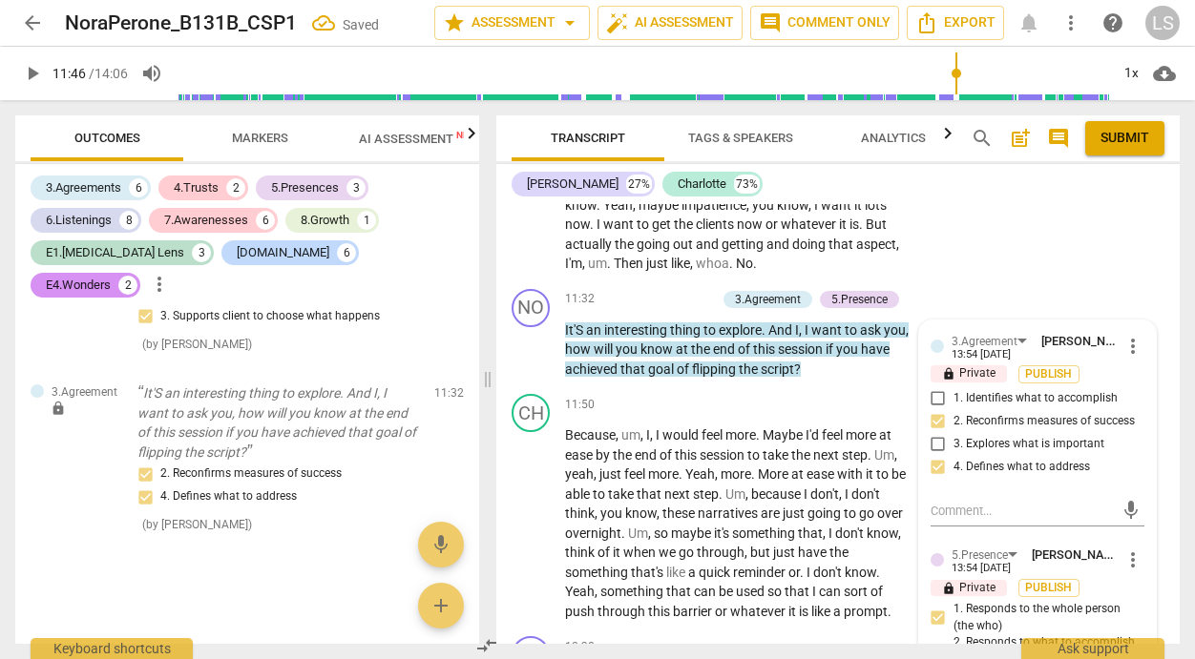
scroll to position [6478, 0]
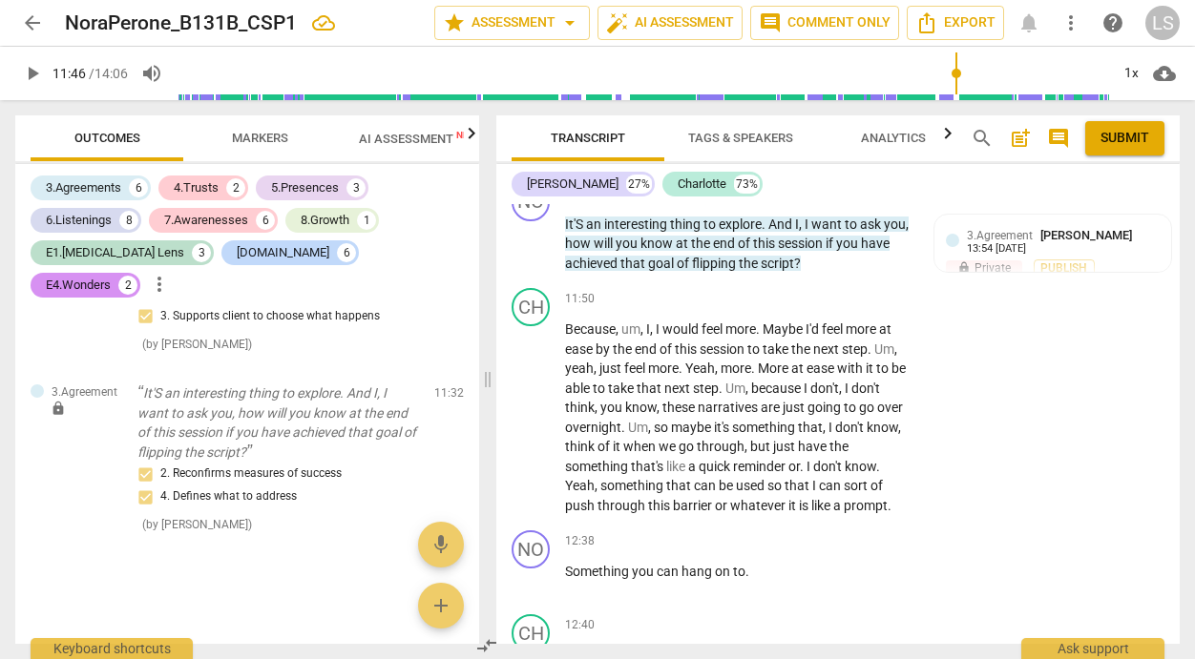
click at [36, 71] on span "play_arrow" at bounding box center [32, 73] width 23 height 23
click at [36, 71] on span "pause" at bounding box center [32, 73] width 23 height 23
click at [795, 531] on div "+" at bounding box center [794, 540] width 19 height 19
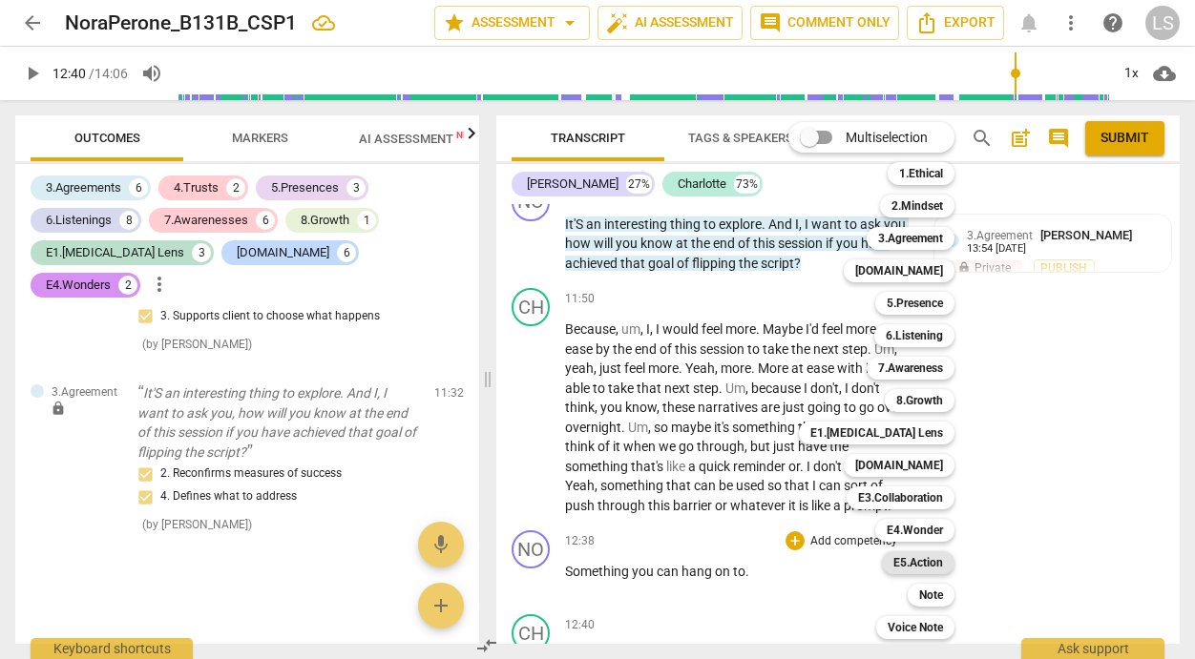
click at [915, 559] on b "E5.Action" at bounding box center [918, 562] width 50 height 23
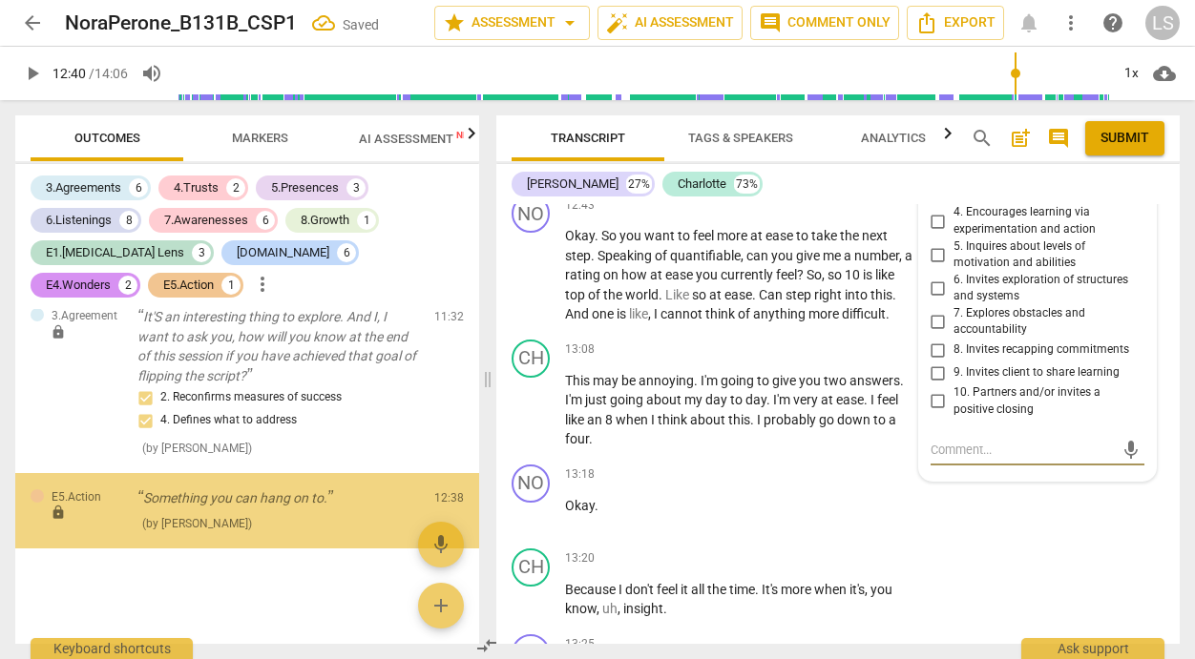
scroll to position [6163, 0]
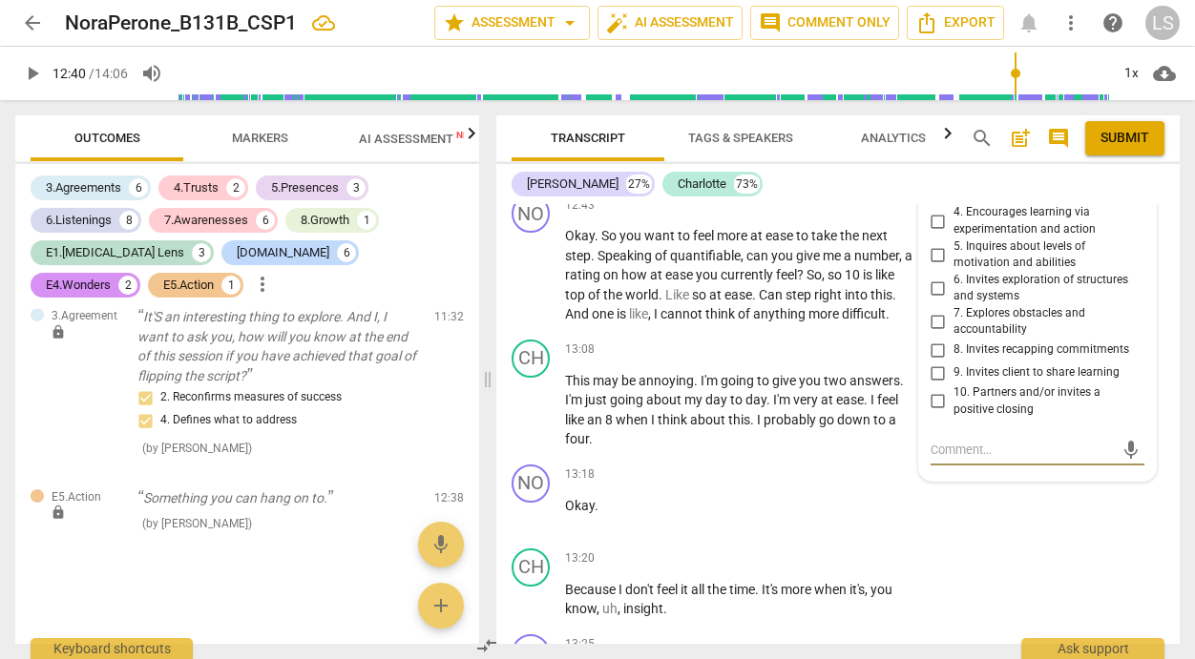
click at [932, 243] on input "5. Inquires about levels of motivation and abilities" at bounding box center [938, 254] width 31 height 23
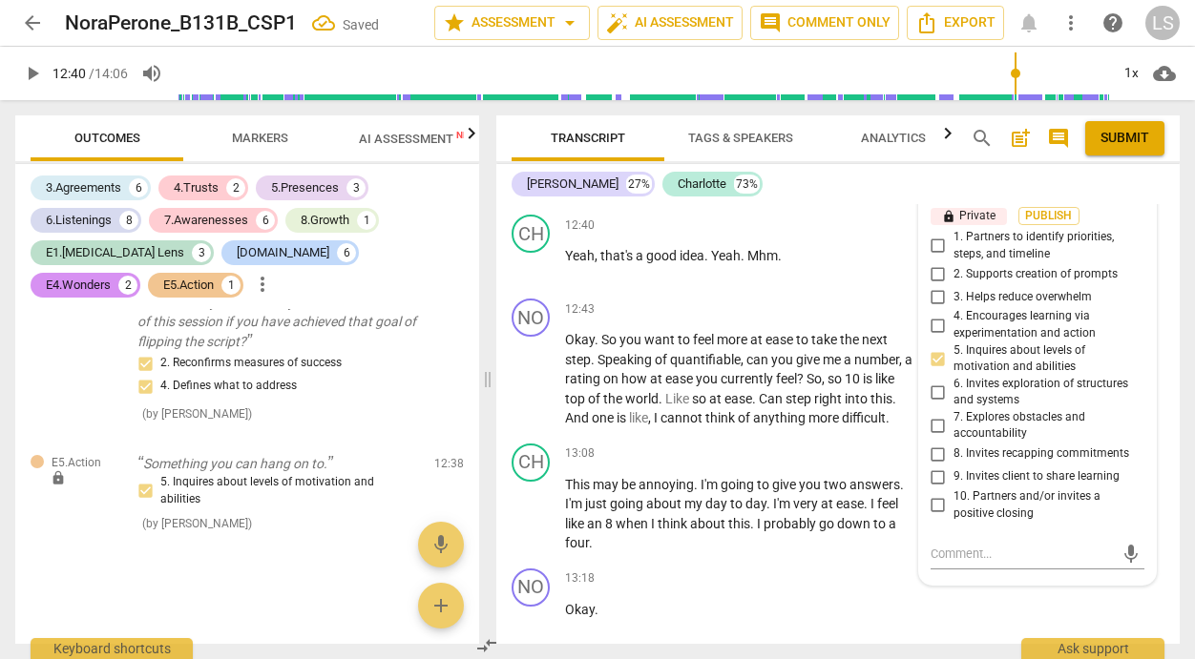
scroll to position [6873, 0]
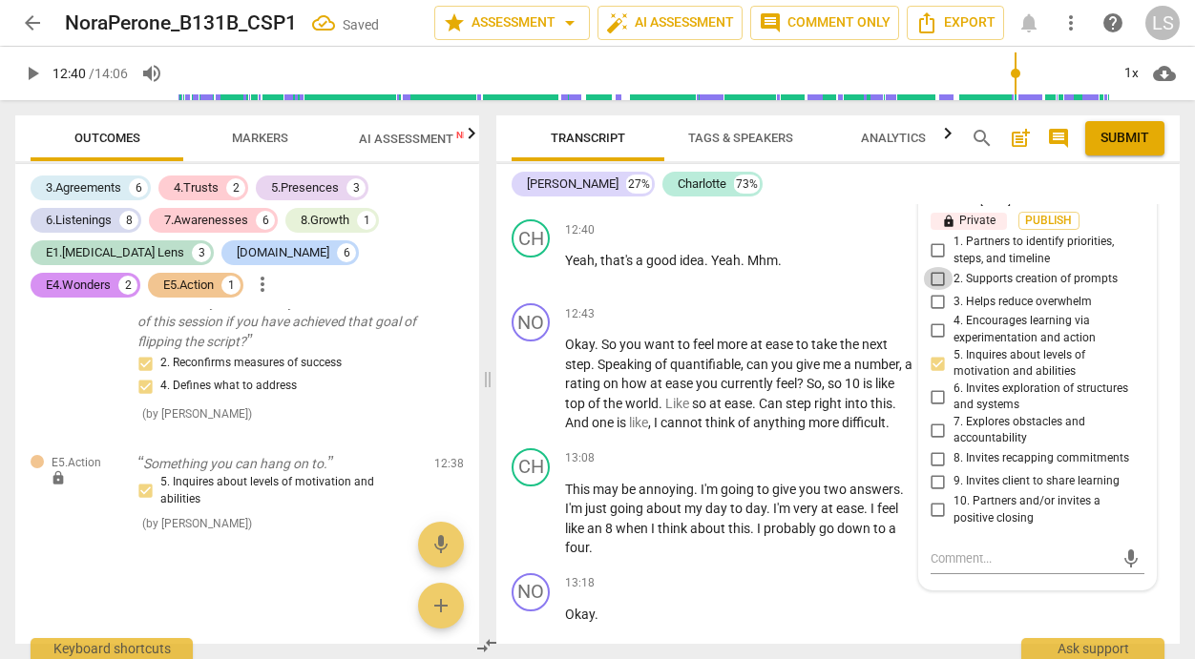
click at [935, 267] on input "2. Supports creation of prompts" at bounding box center [938, 278] width 31 height 23
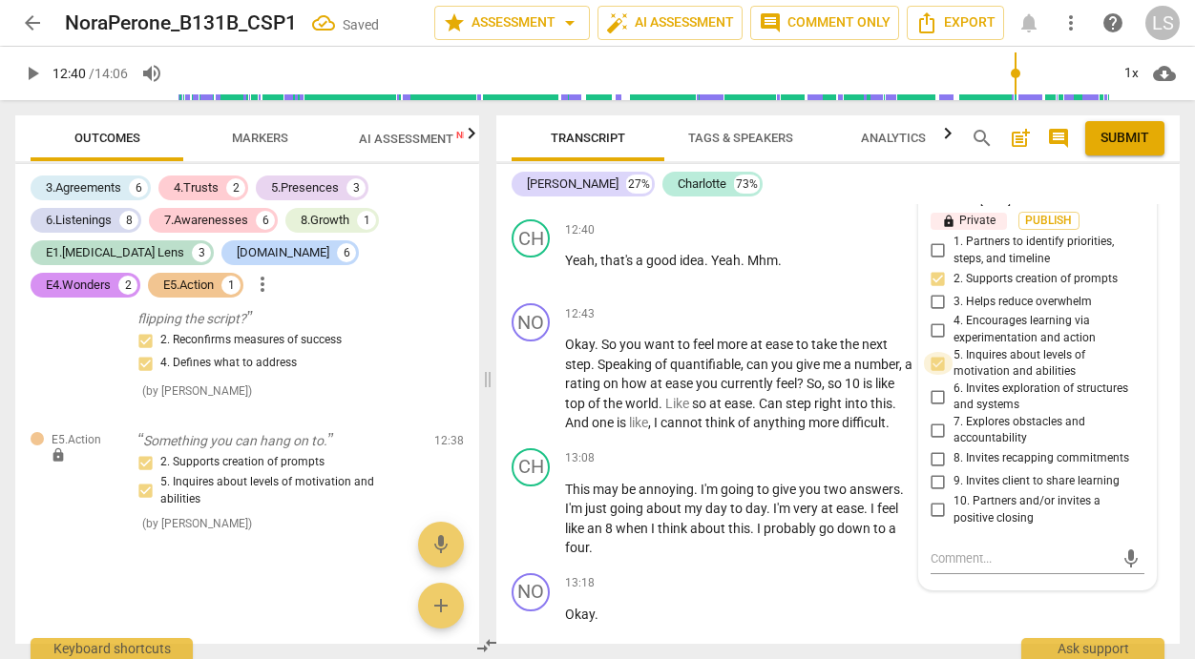
click at [929, 352] on input "5. Inquires about levels of motivation and abilities" at bounding box center [938, 363] width 31 height 23
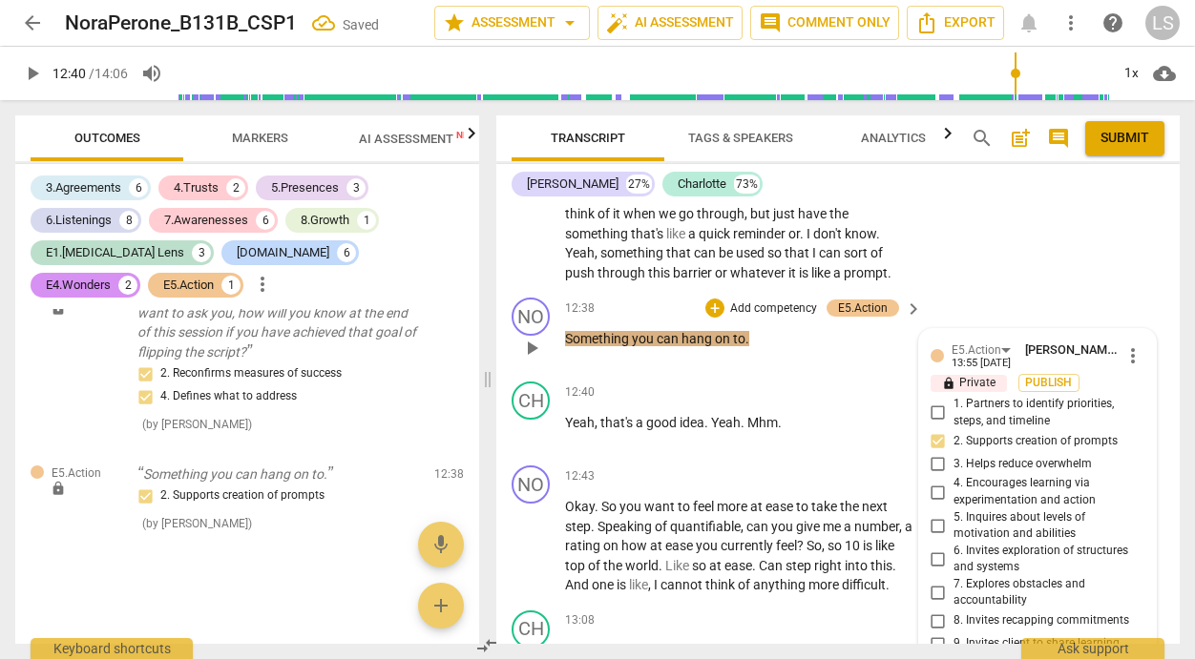
scroll to position [6710, 0]
click at [35, 72] on span "play_arrow" at bounding box center [32, 73] width 23 height 23
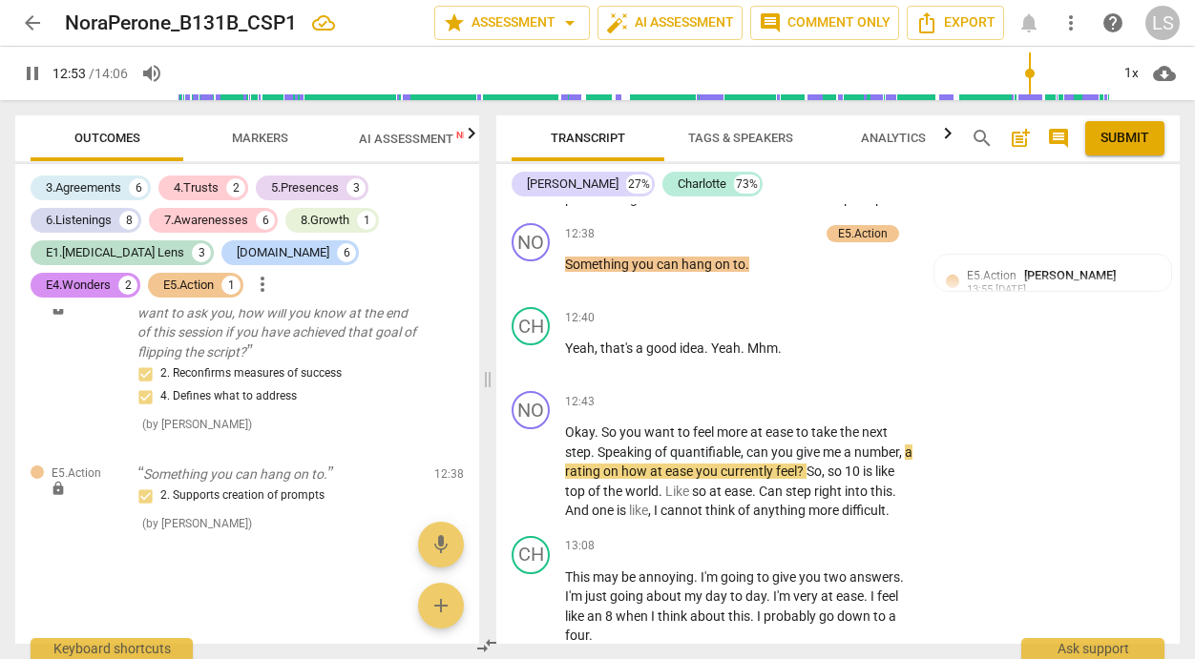
scroll to position [6777, 0]
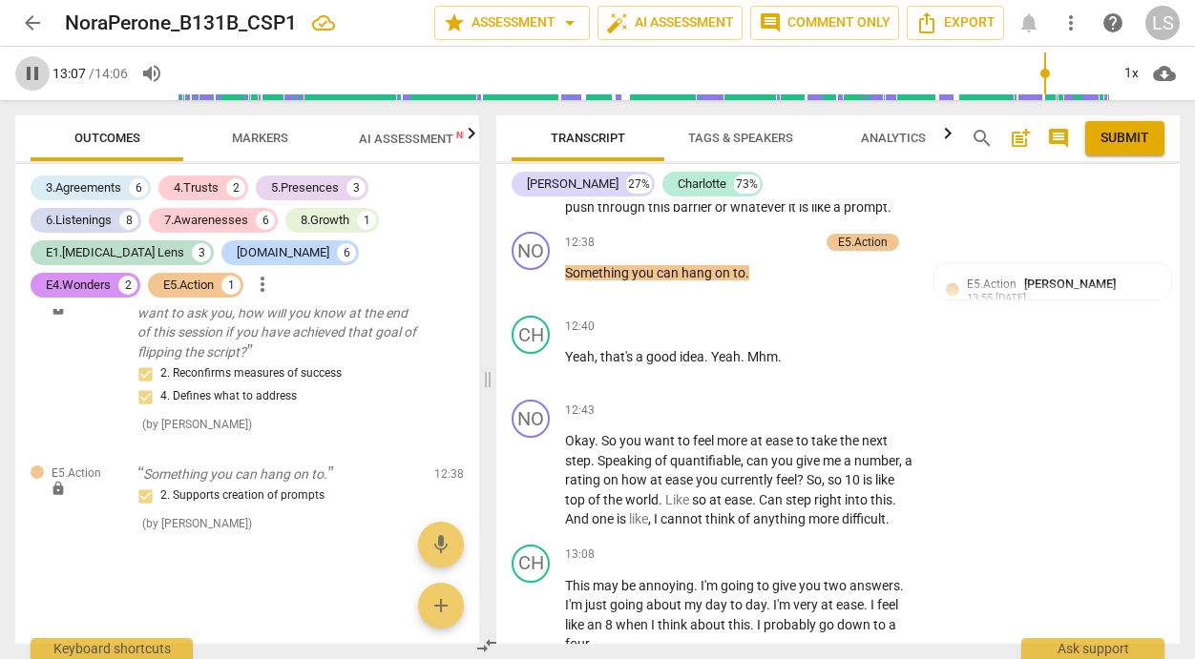
click at [40, 70] on span "pause" at bounding box center [32, 73] width 23 height 23
click at [795, 401] on div "+" at bounding box center [794, 410] width 19 height 19
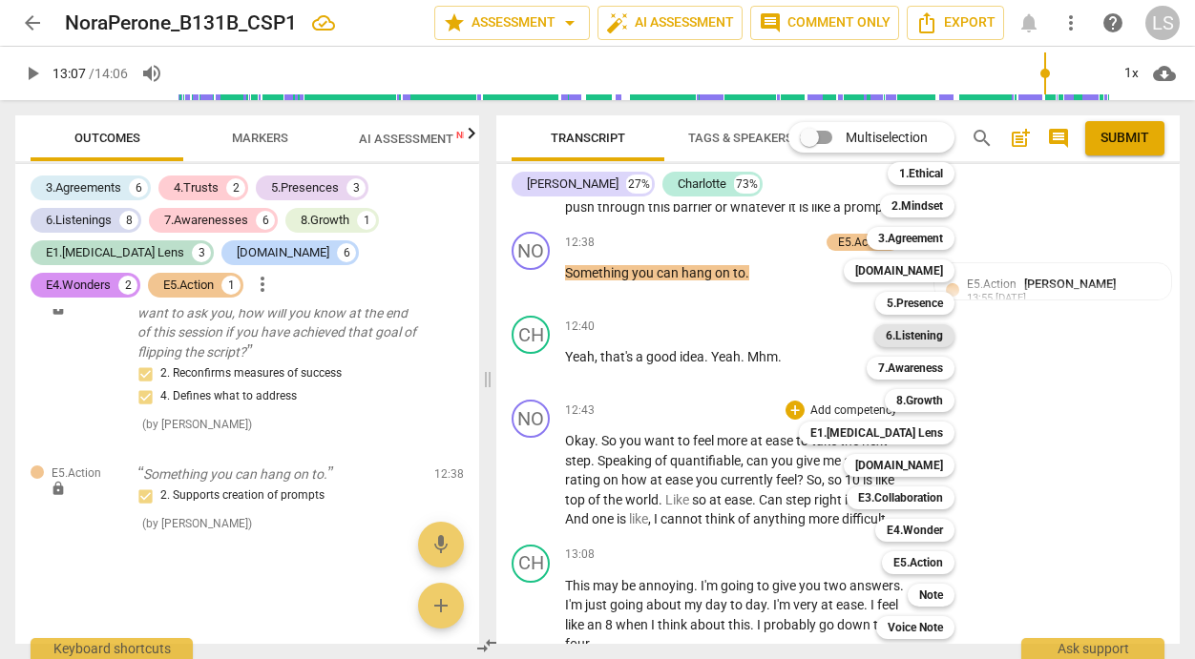
click at [925, 332] on b "6.Listening" at bounding box center [913, 335] width 57 height 23
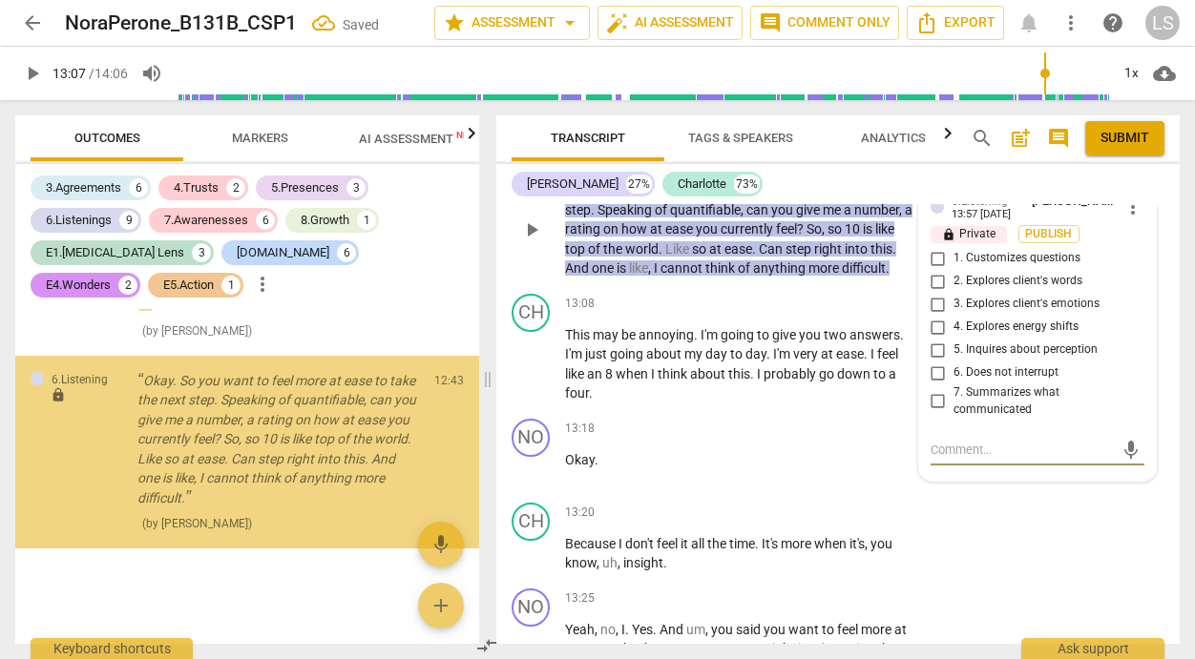
scroll to position [6355, 0]
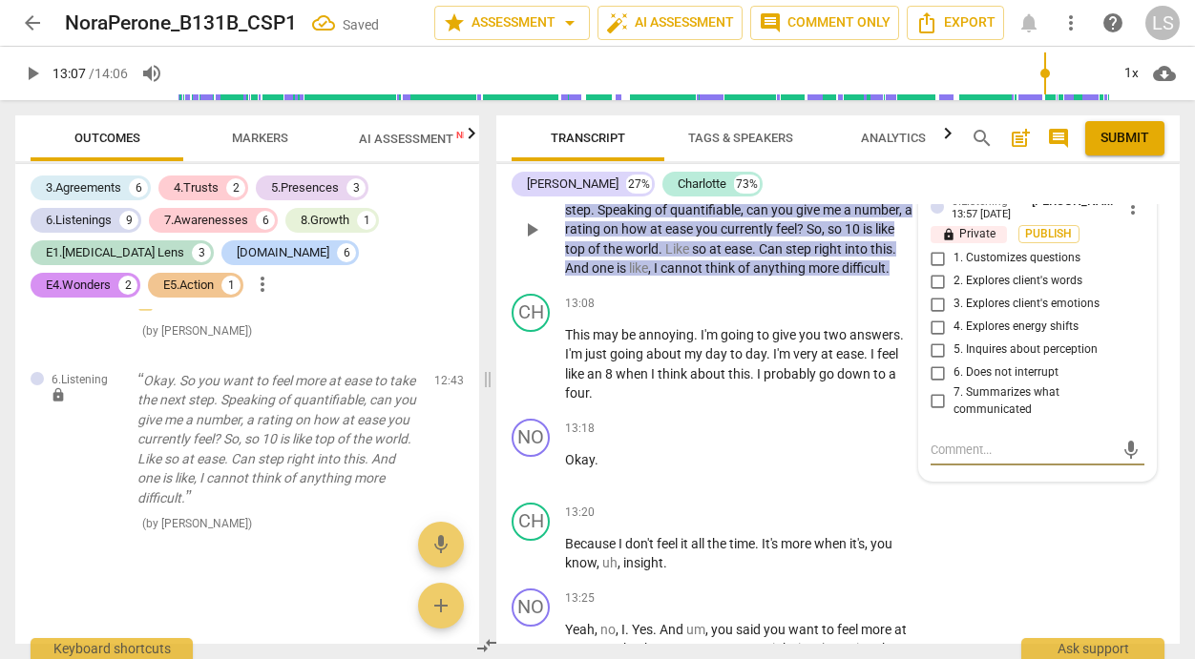
click at [936, 270] on input "2. Explores client's words" at bounding box center [938, 281] width 31 height 23
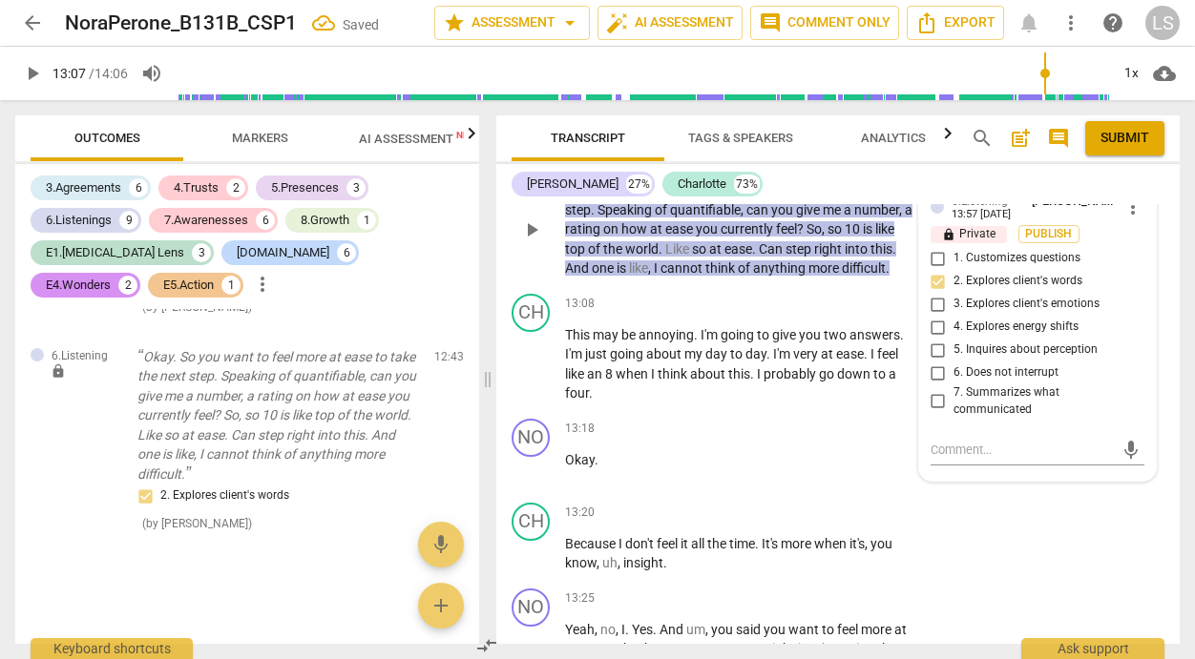
click at [933, 339] on input "5. Inquires about perception" at bounding box center [938, 350] width 31 height 23
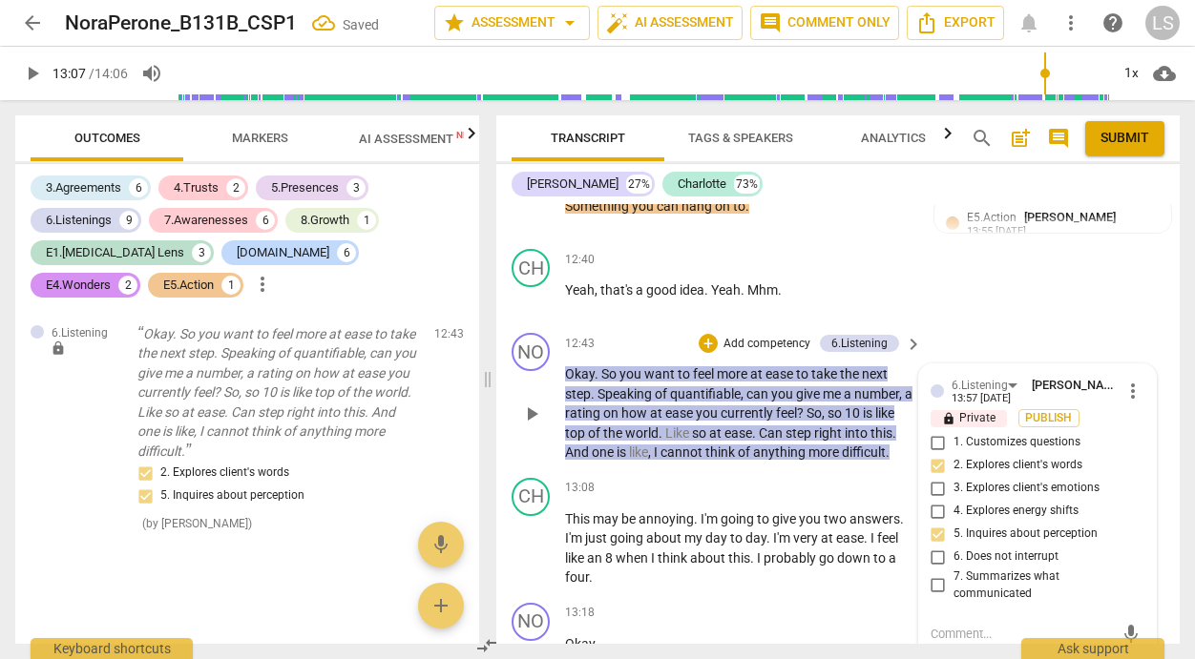
scroll to position [6810, 0]
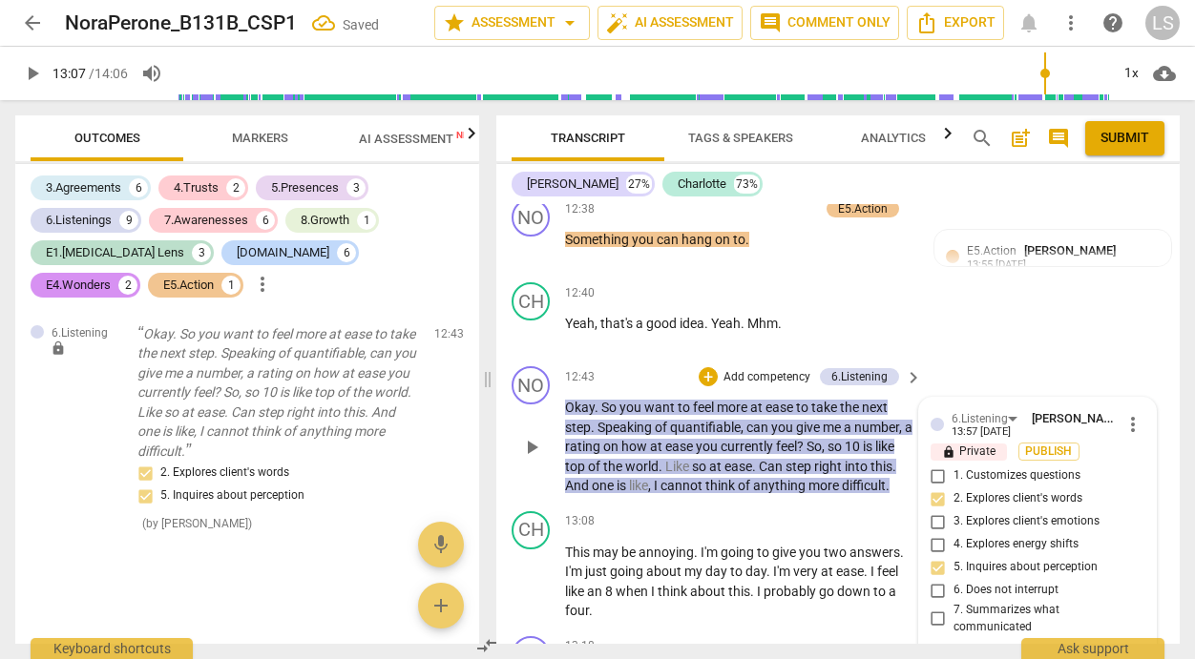
click at [769, 369] on p "Add competency" at bounding box center [766, 377] width 91 height 17
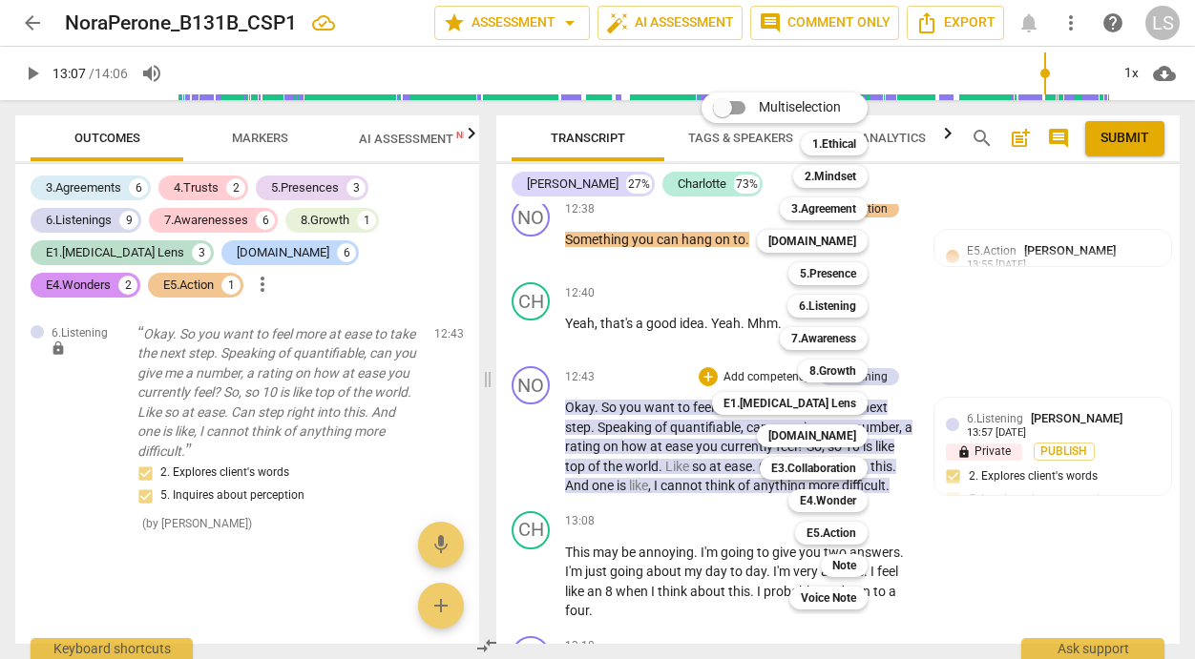
click at [1029, 407] on div at bounding box center [597, 329] width 1195 height 659
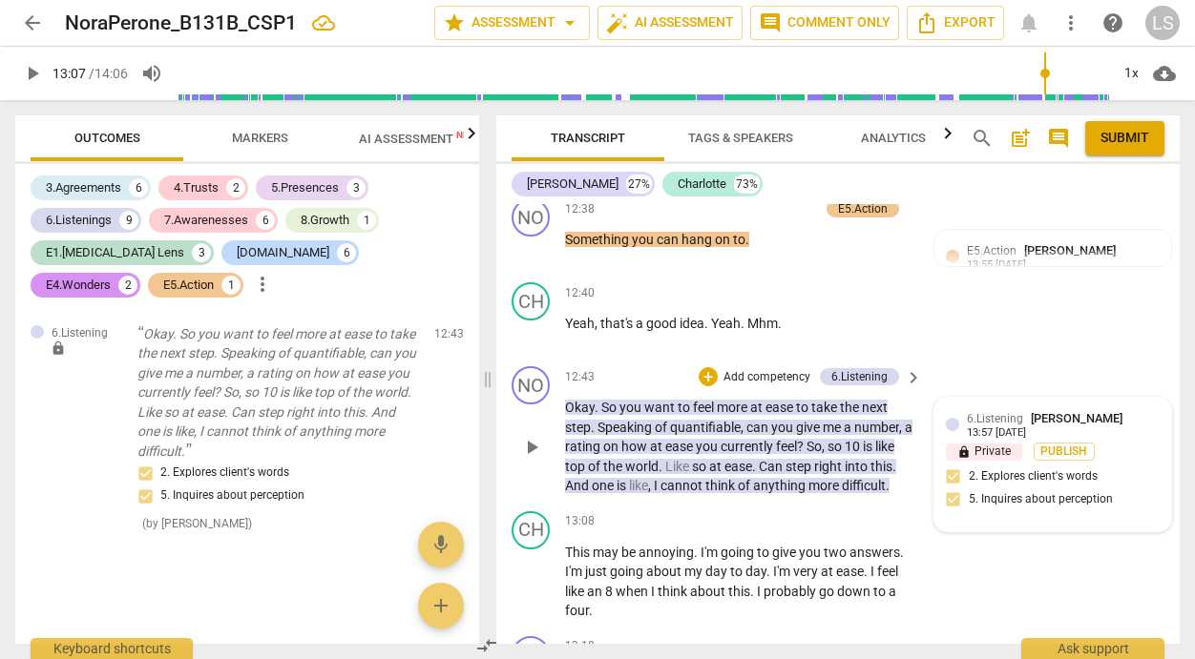
click at [1023, 438] on div "6.Listening [PERSON_NAME] 13:57 [DATE] lock Private Publish 2. Explores client'…" at bounding box center [1052, 464] width 214 height 111
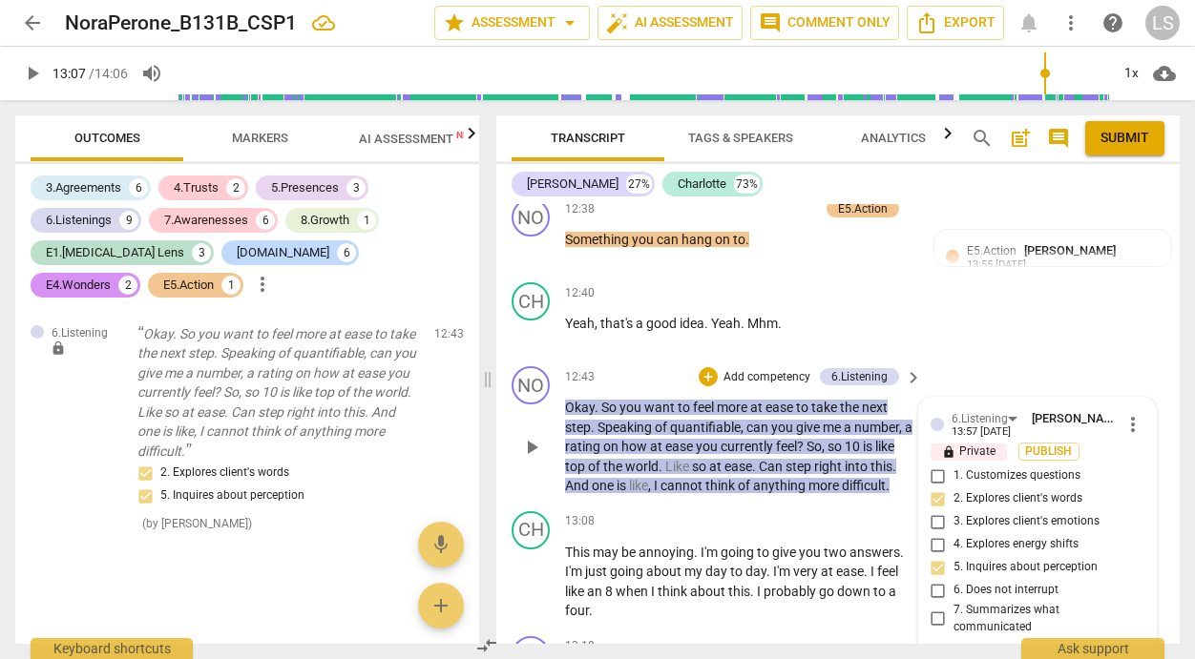
scroll to position [7028, 0]
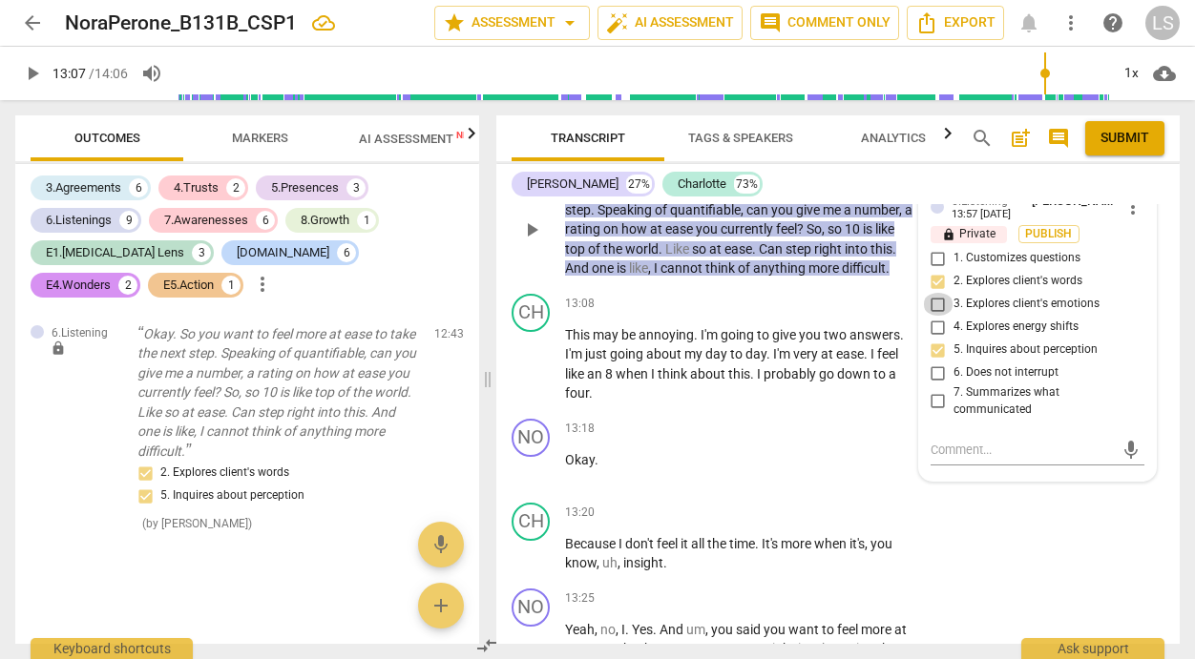
click at [929, 293] on input "3. Explores client's emotions" at bounding box center [938, 304] width 31 height 23
click at [943, 441] on textarea at bounding box center [1021, 450] width 183 height 18
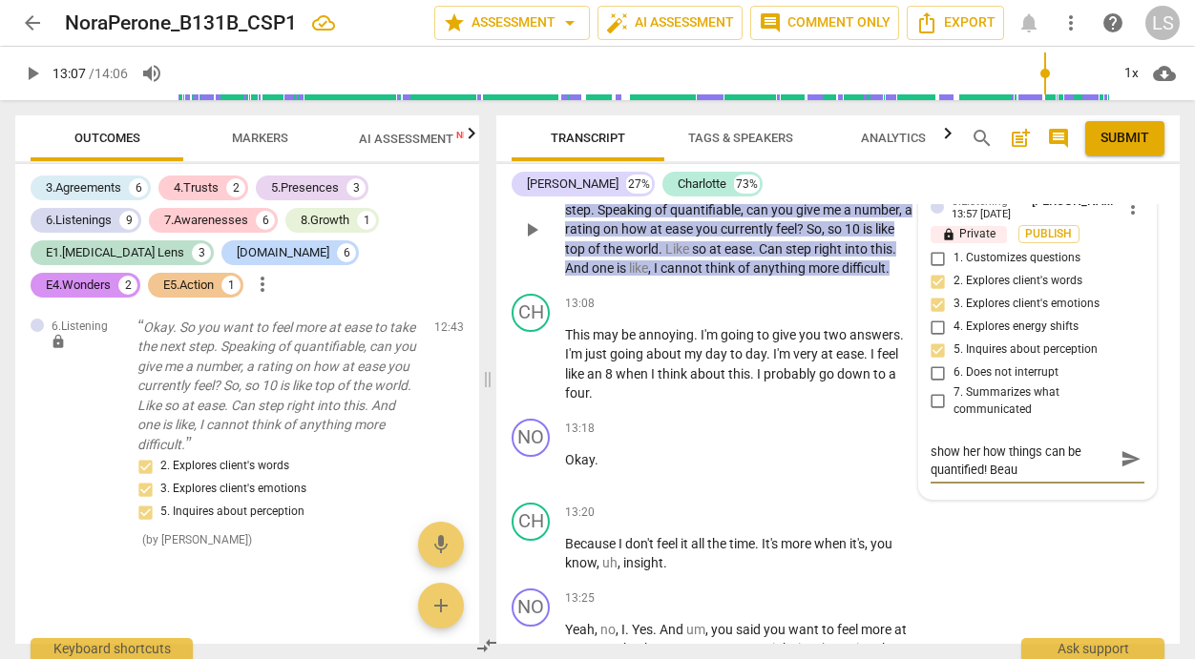
scroll to position [0, 0]
click at [1120, 458] on span "send" at bounding box center [1130, 468] width 21 height 21
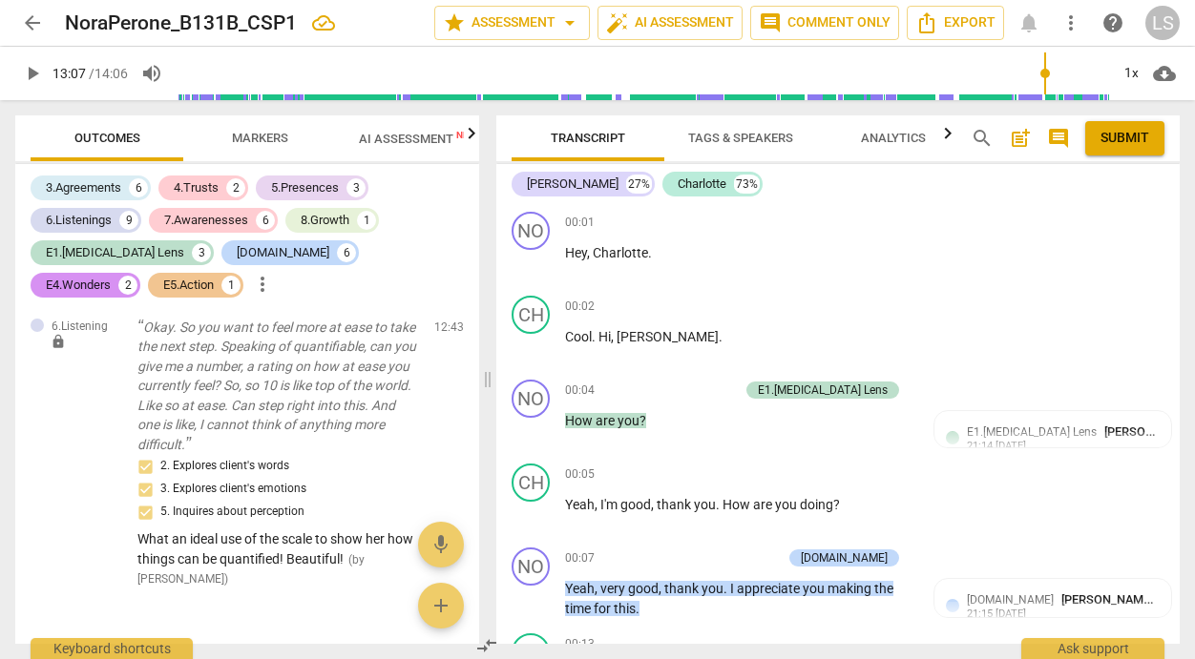
click at [1020, 141] on span "post_add" at bounding box center [1019, 138] width 23 height 23
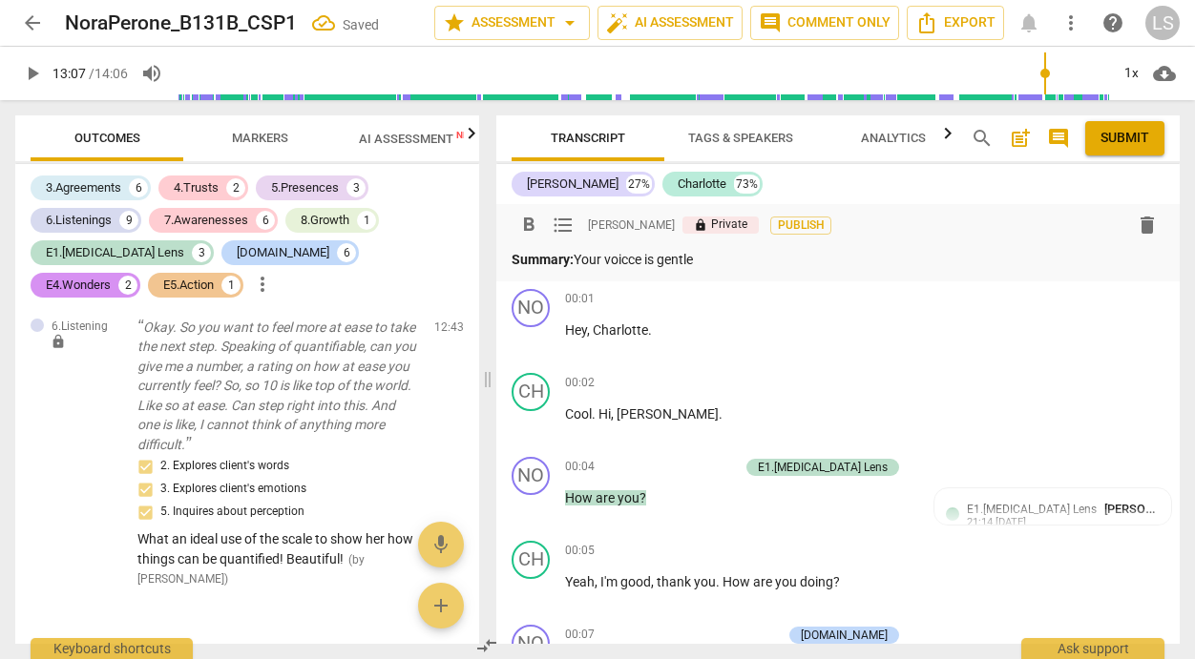
click at [637, 261] on p "Summary: Your voicce is gentle" at bounding box center [837, 260] width 653 height 20
click at [716, 260] on p "Summary: Your voice is gentle" at bounding box center [837, 260] width 653 height 20
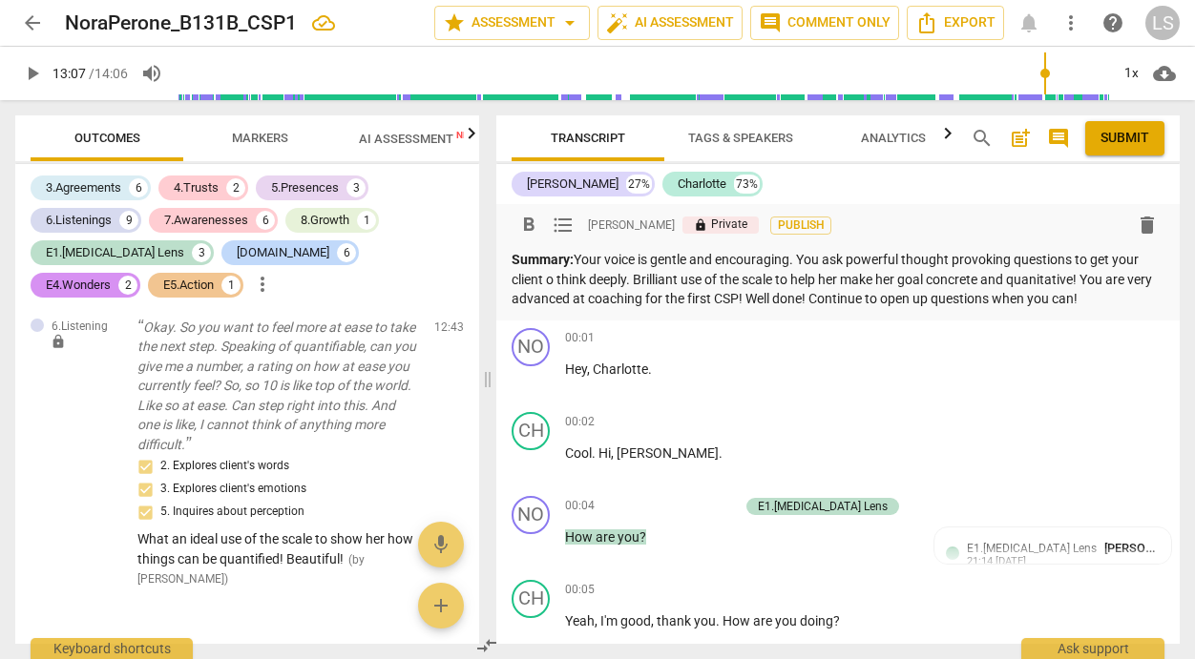
click at [1088, 281] on p "Summary: Your voice is gentle and encouraging. You ask powerful thought provoki…" at bounding box center [837, 279] width 653 height 59
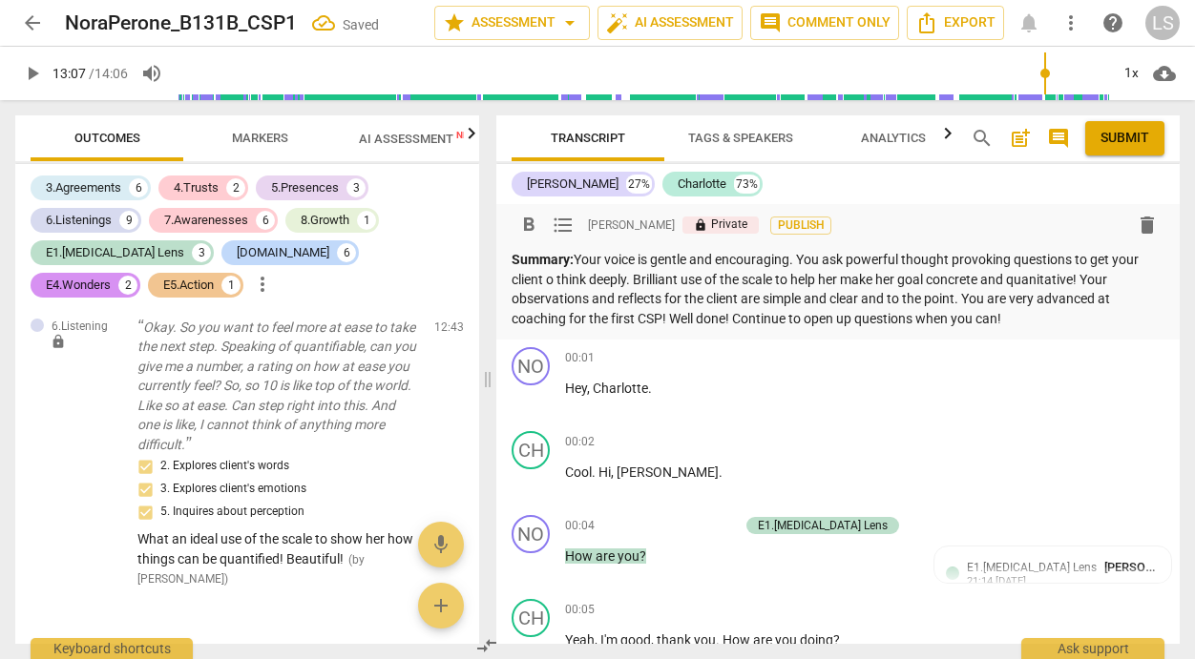
click at [1063, 322] on p "Summary: Your voice is gentle and encouraging. You ask powerful thought provoki…" at bounding box center [837, 289] width 653 height 78
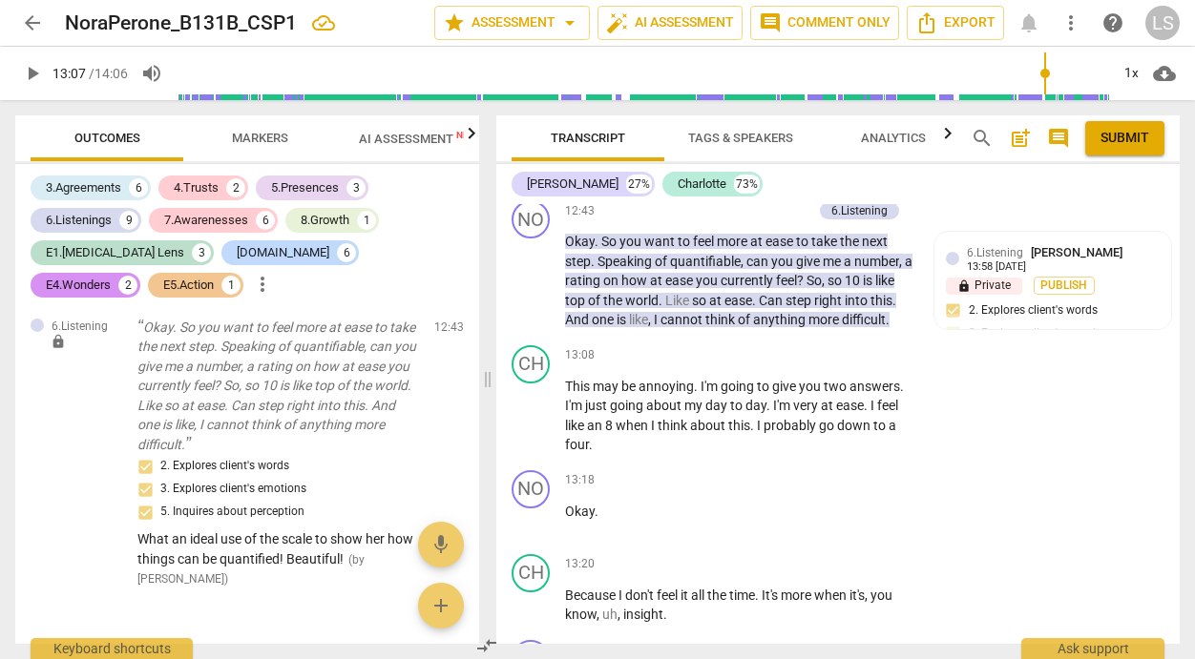
scroll to position [7085, 0]
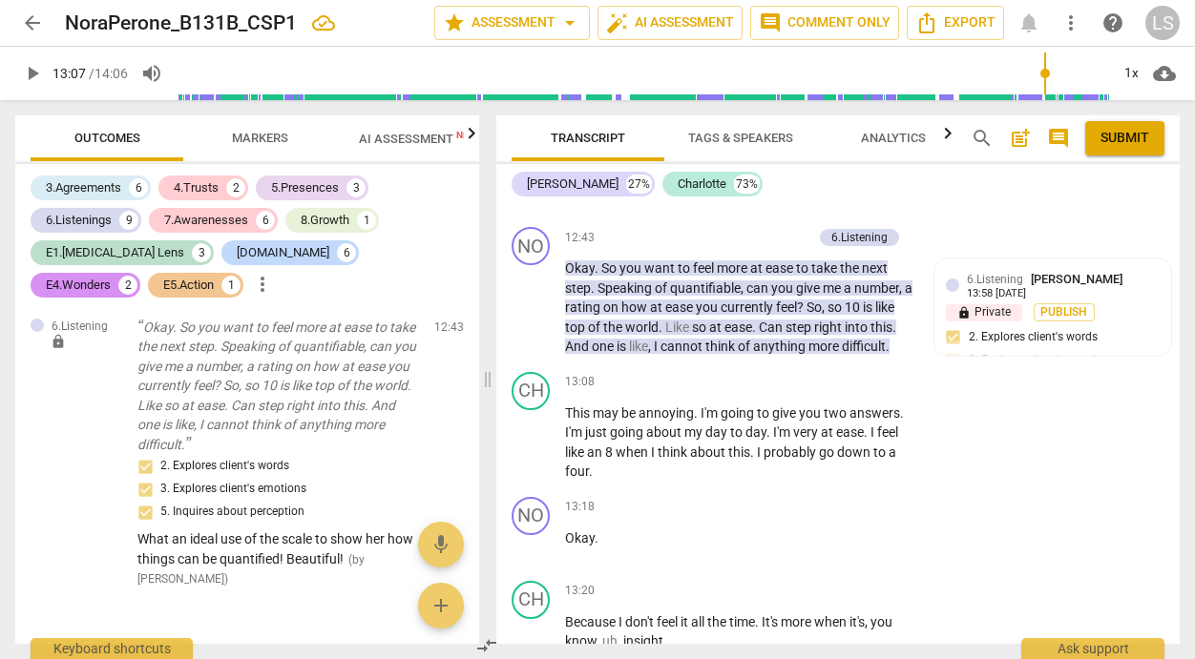
click at [29, 71] on span "play_arrow" at bounding box center [32, 73] width 23 height 23
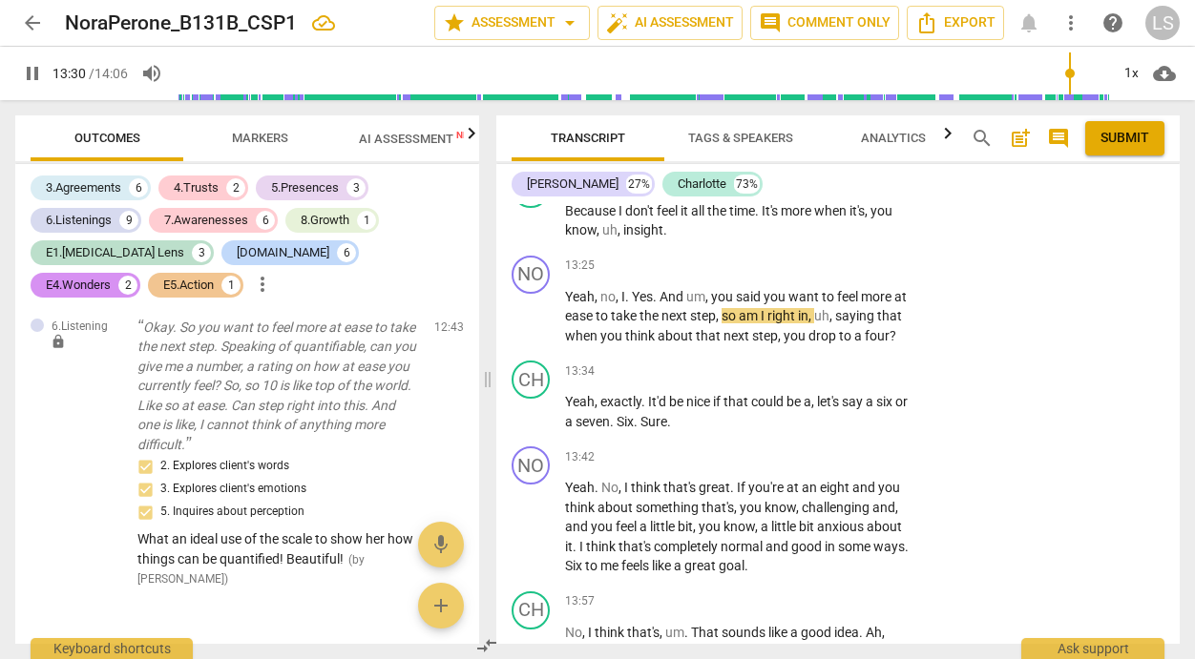
scroll to position [7461, 0]
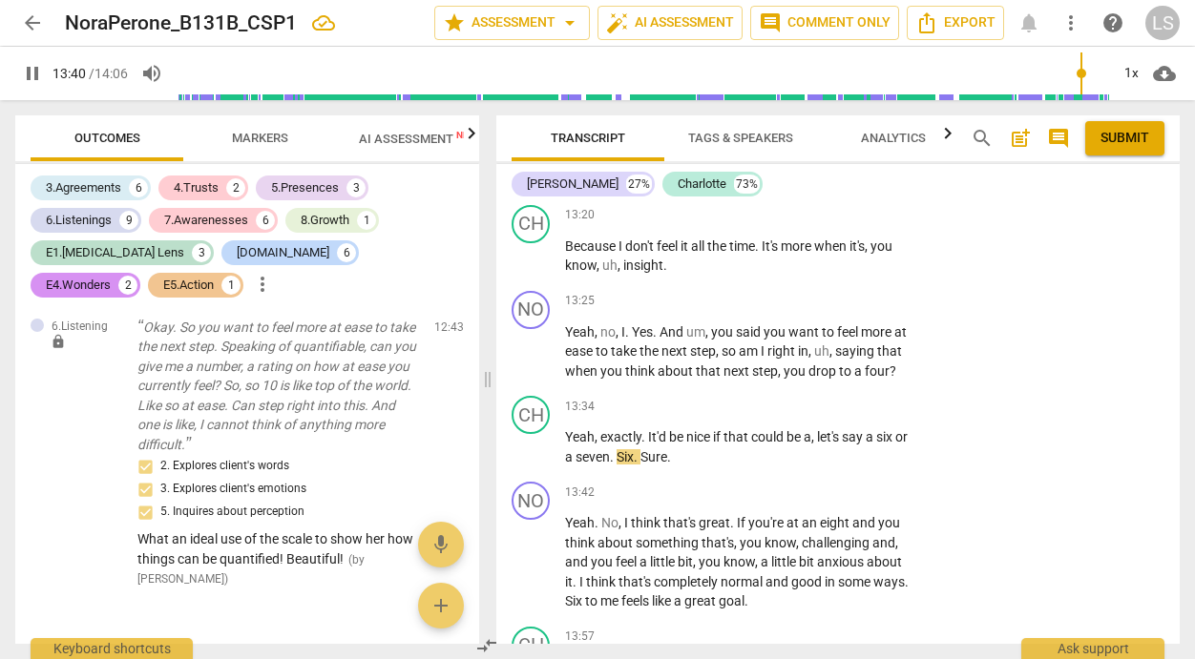
click at [32, 68] on span "pause" at bounding box center [32, 73] width 23 height 23
click at [791, 293] on div "+" at bounding box center [794, 301] width 19 height 19
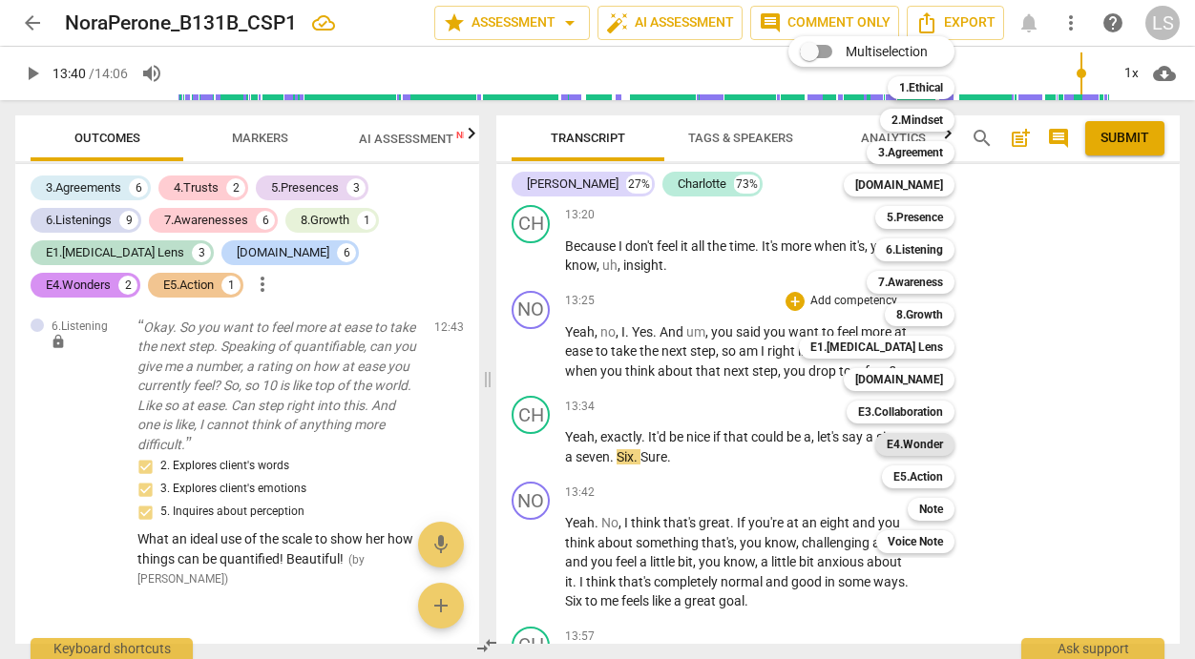
click at [904, 437] on b "E4.Wonder" at bounding box center [914, 444] width 56 height 23
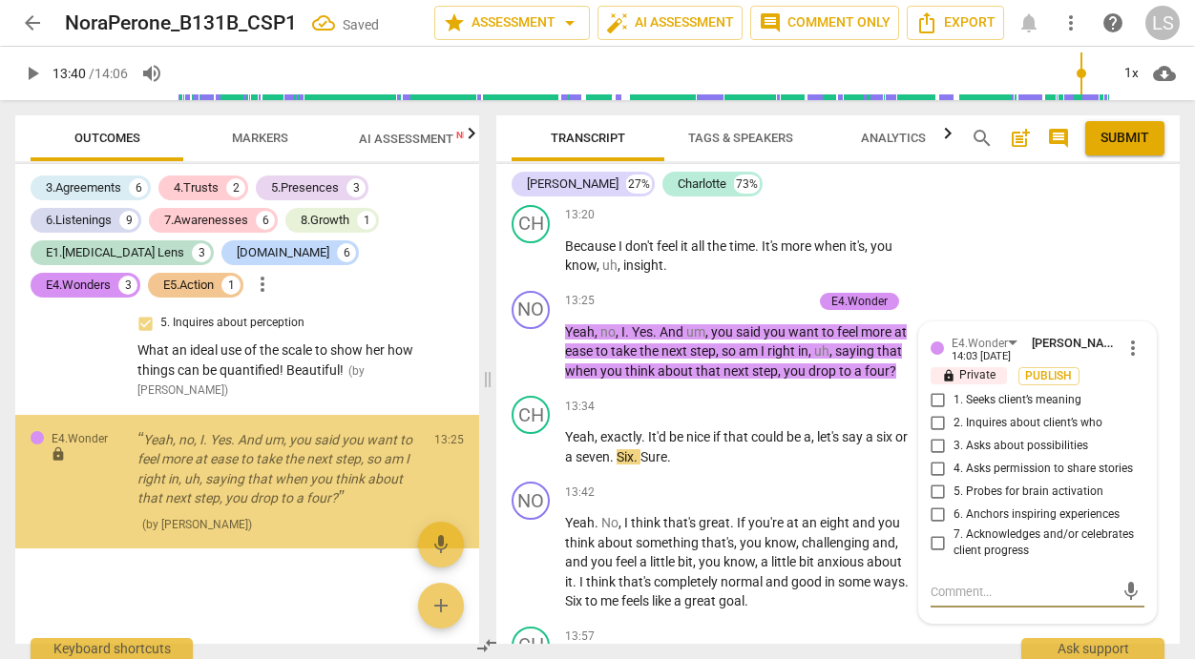
scroll to position [6622, 0]
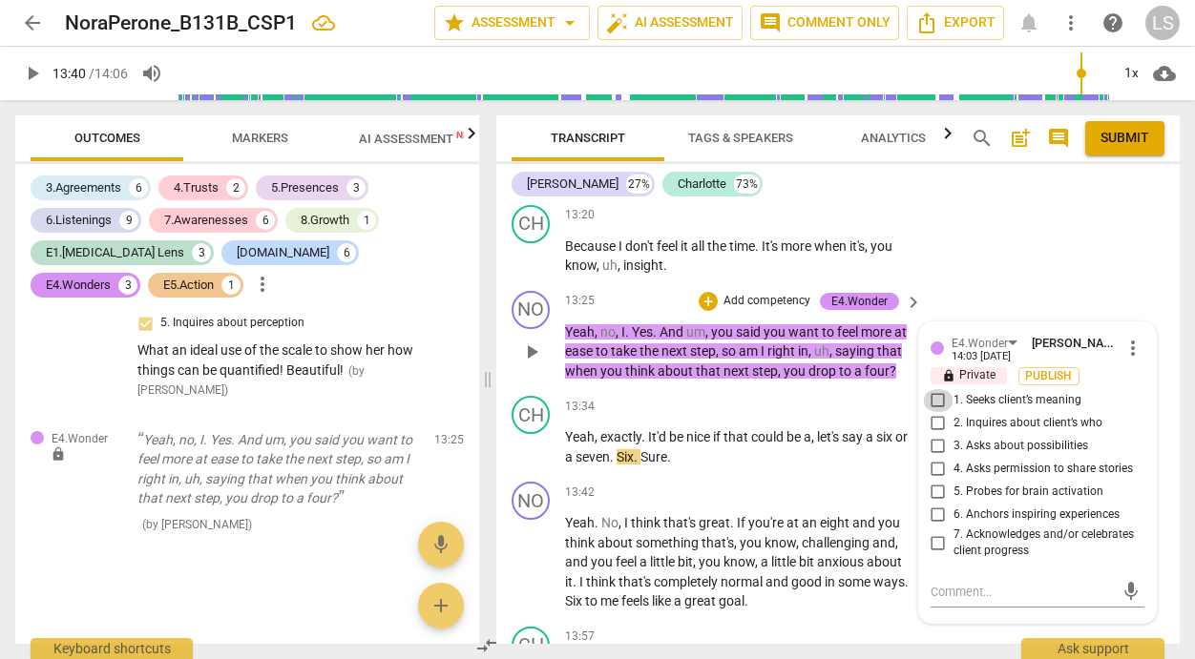
click at [933, 390] on input "1. Seeks client’s meaning" at bounding box center [938, 400] width 31 height 23
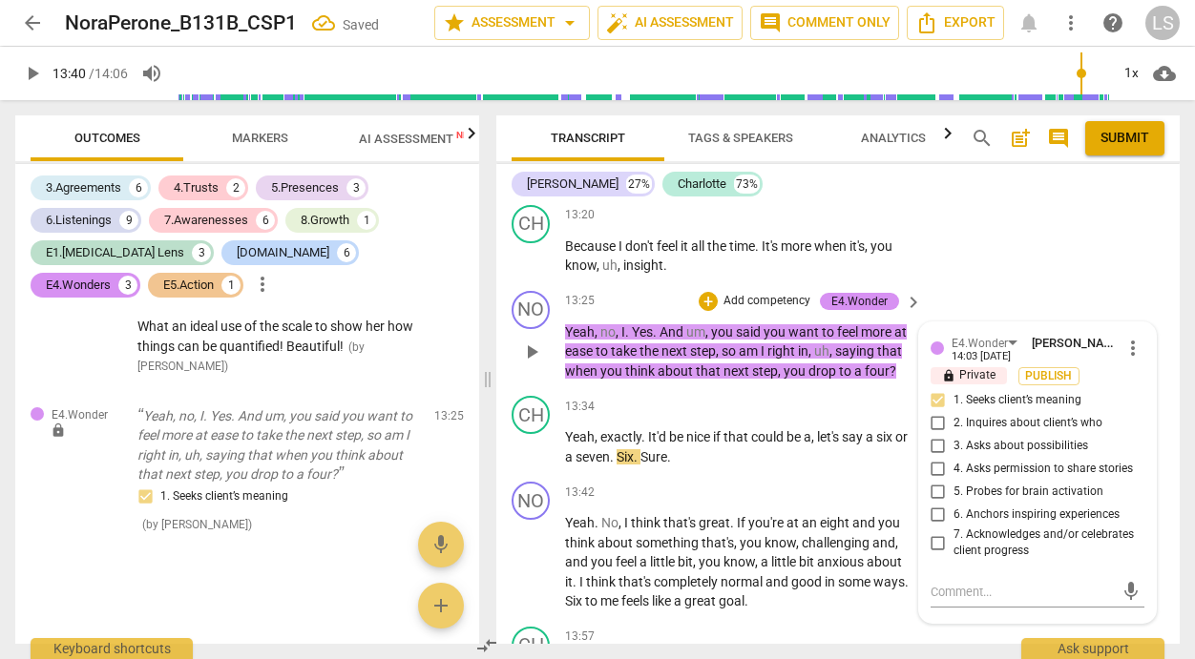
click at [775, 293] on p "Add competency" at bounding box center [766, 301] width 91 height 17
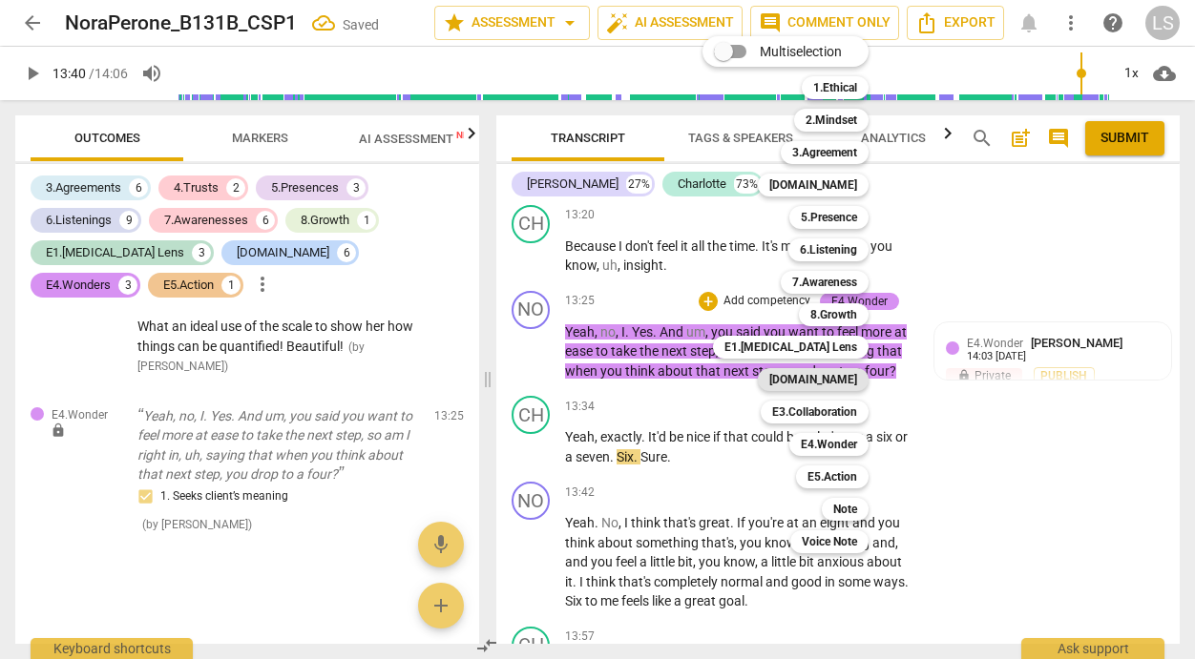
click at [821, 377] on b "[DOMAIN_NAME]" at bounding box center [813, 379] width 88 height 23
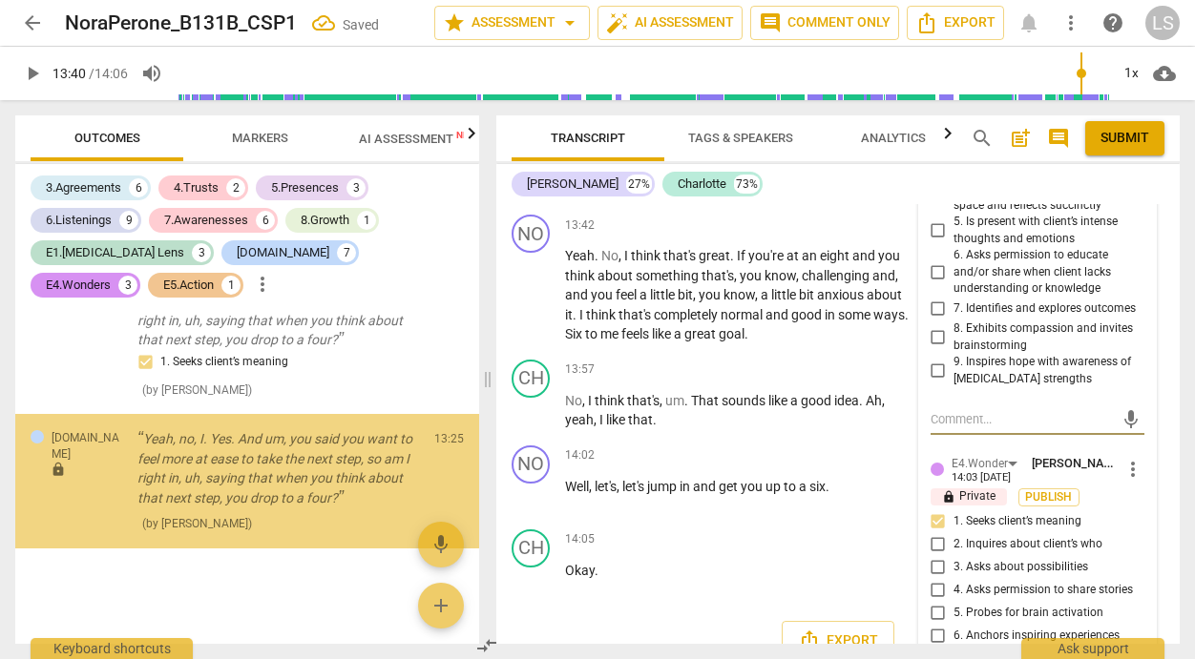
scroll to position [6781, 0]
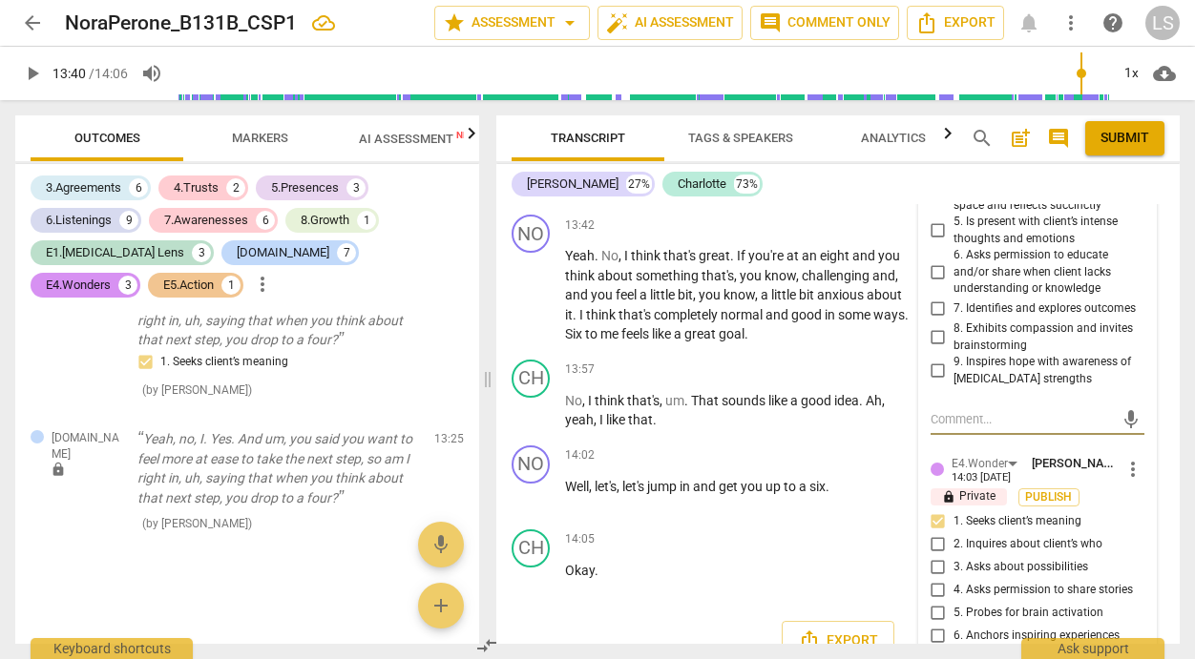
click at [934, 305] on input "7. Identifies and explores outcomes" at bounding box center [938, 309] width 31 height 23
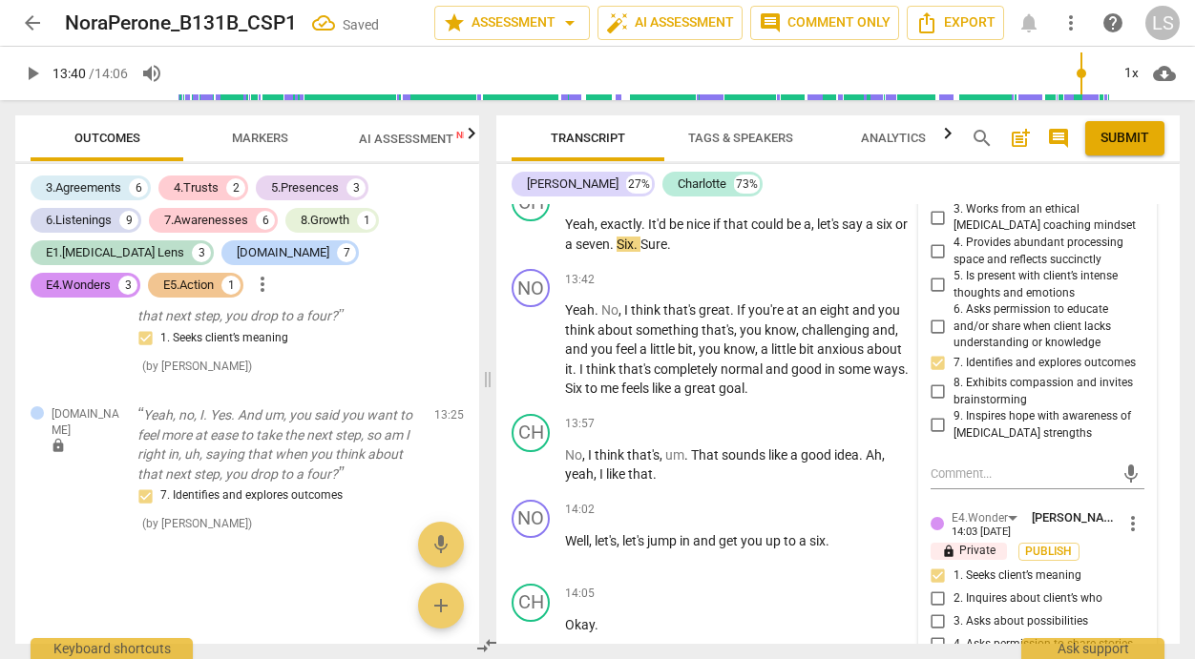
click at [935, 248] on input "4. Provides abundant processing space and reflects succinctly" at bounding box center [938, 251] width 31 height 23
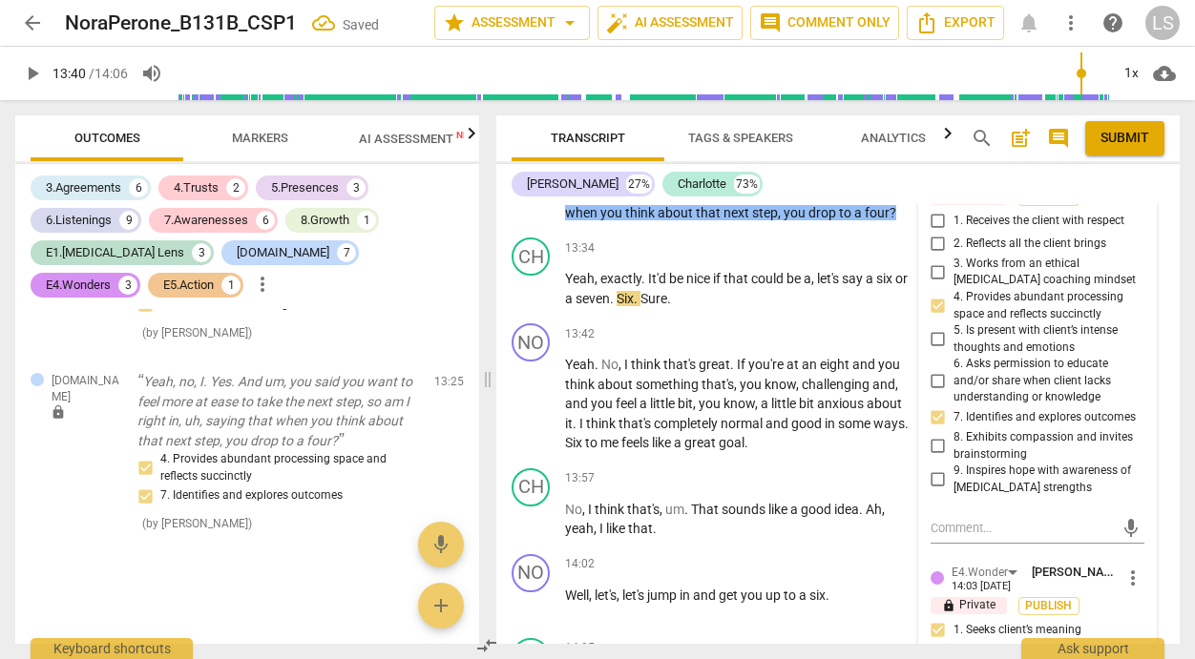
scroll to position [7586, 0]
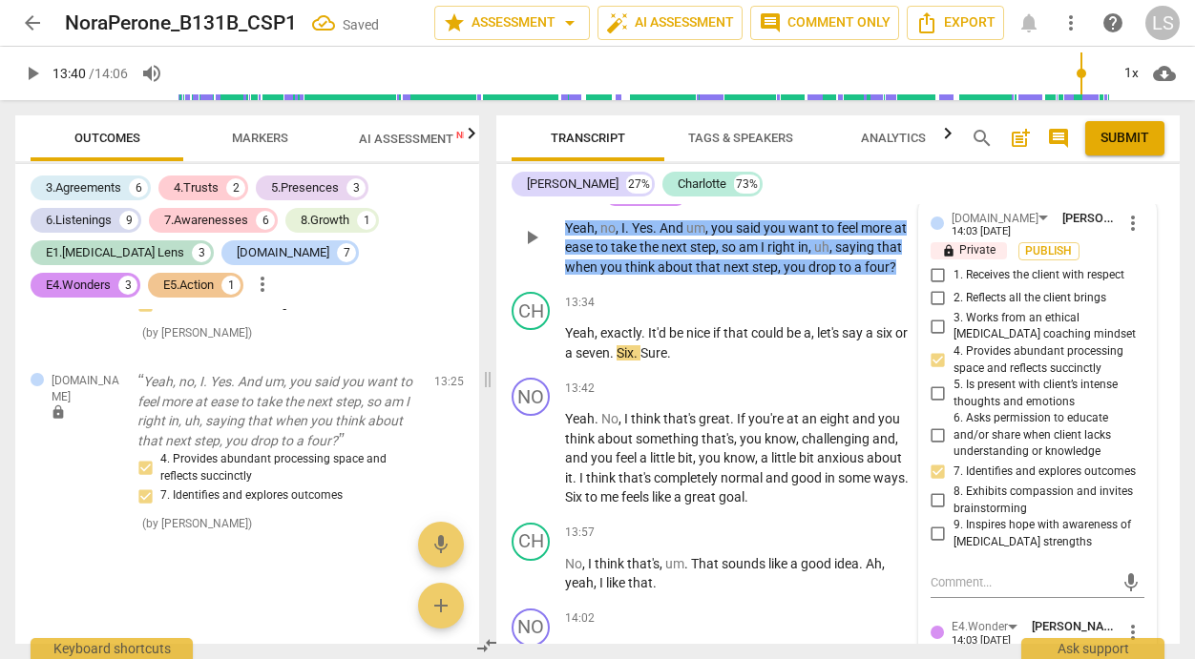
click at [934, 317] on input "3. Works from an ethical [MEDICAL_DATA] coaching mindset" at bounding box center [938, 326] width 31 height 23
click at [935, 296] on input "2. Reflects all the client brings" at bounding box center [938, 298] width 31 height 23
click at [936, 266] on input "1. Receives the client with respect" at bounding box center [938, 275] width 31 height 23
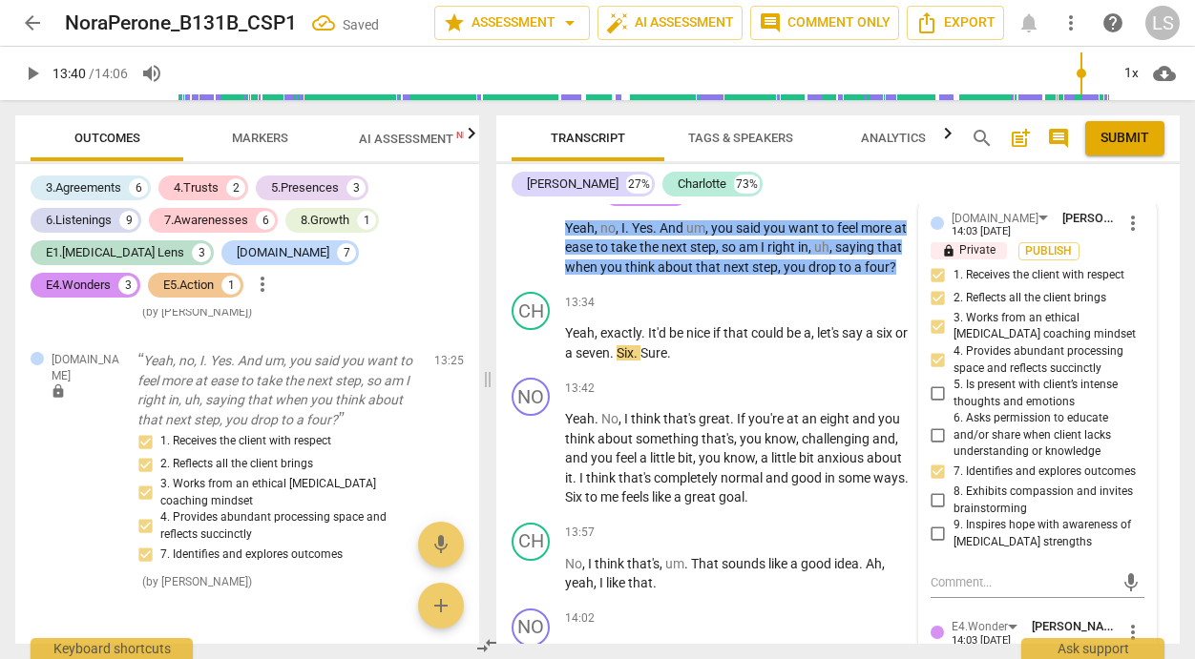
click at [43, 73] on span "play_arrow" at bounding box center [32, 73] width 23 height 23
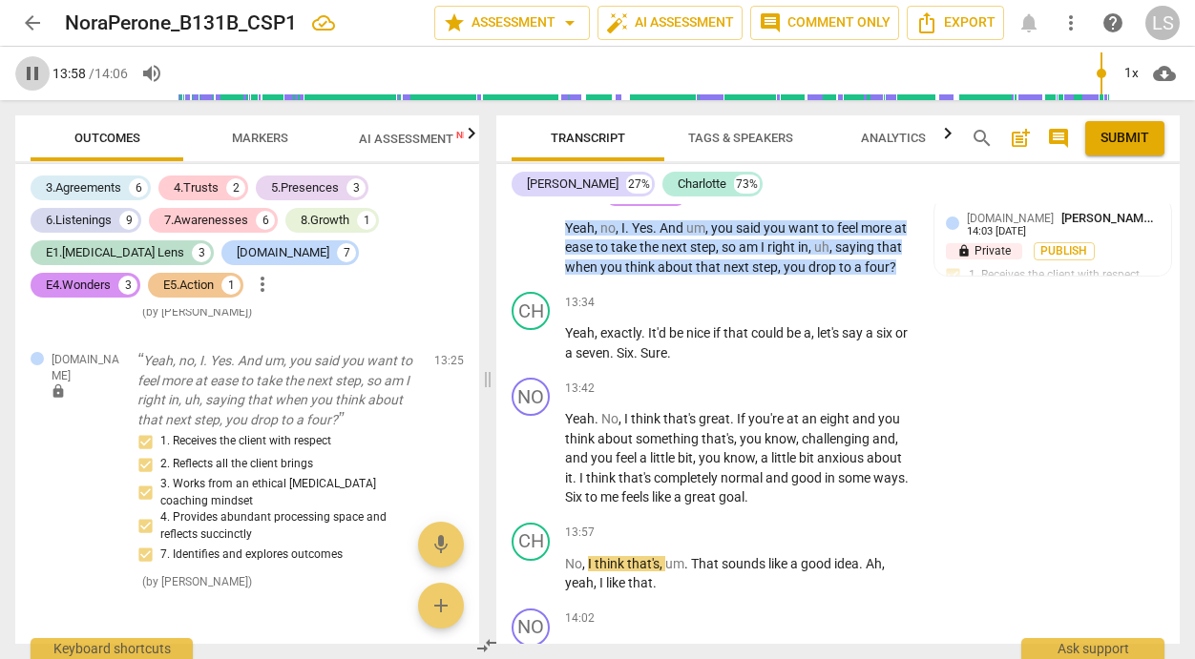
click at [43, 73] on span "pause" at bounding box center [32, 73] width 23 height 23
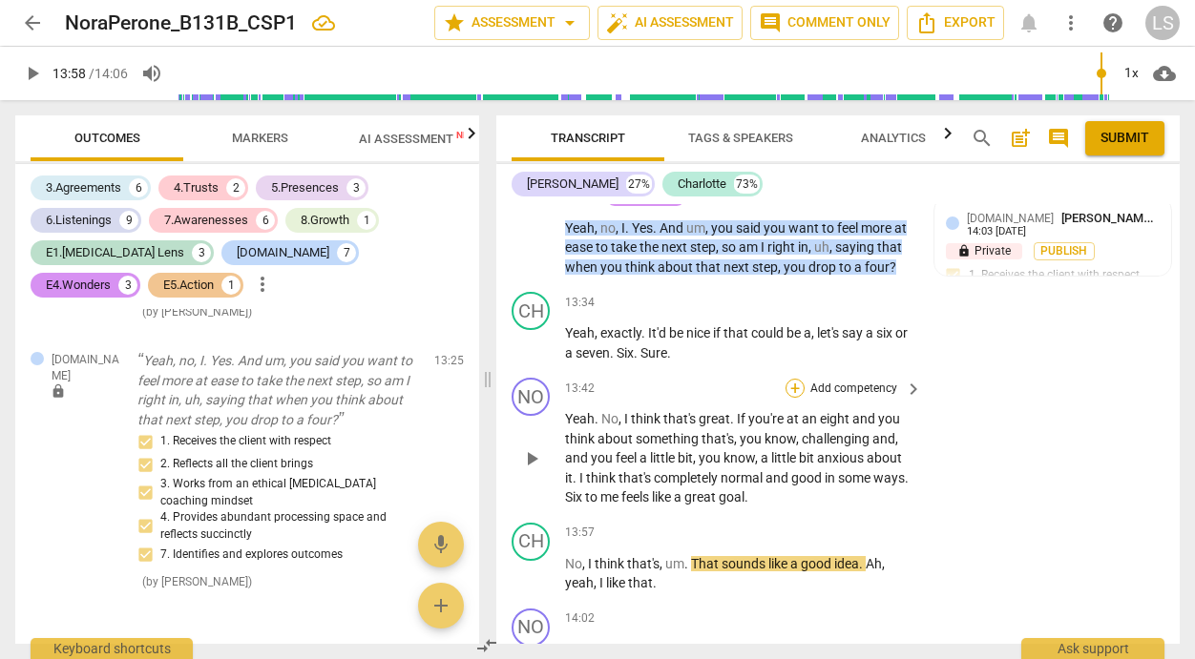
click at [791, 379] on div "+" at bounding box center [794, 388] width 19 height 19
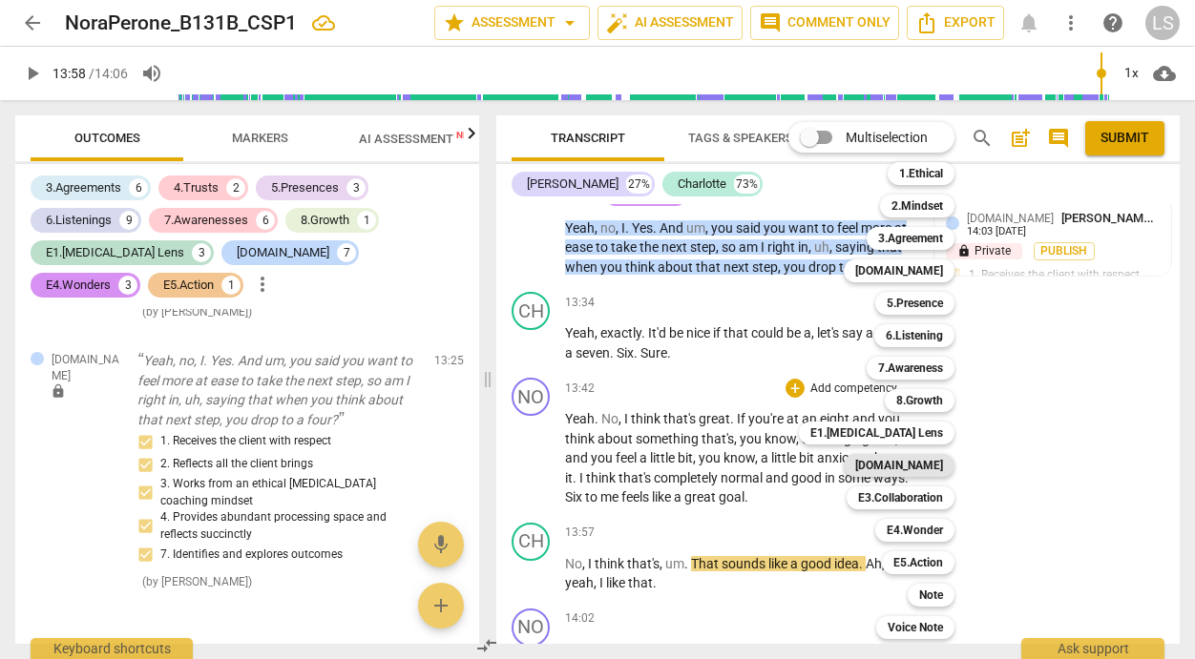
click at [906, 460] on b "[DOMAIN_NAME]" at bounding box center [899, 465] width 88 height 23
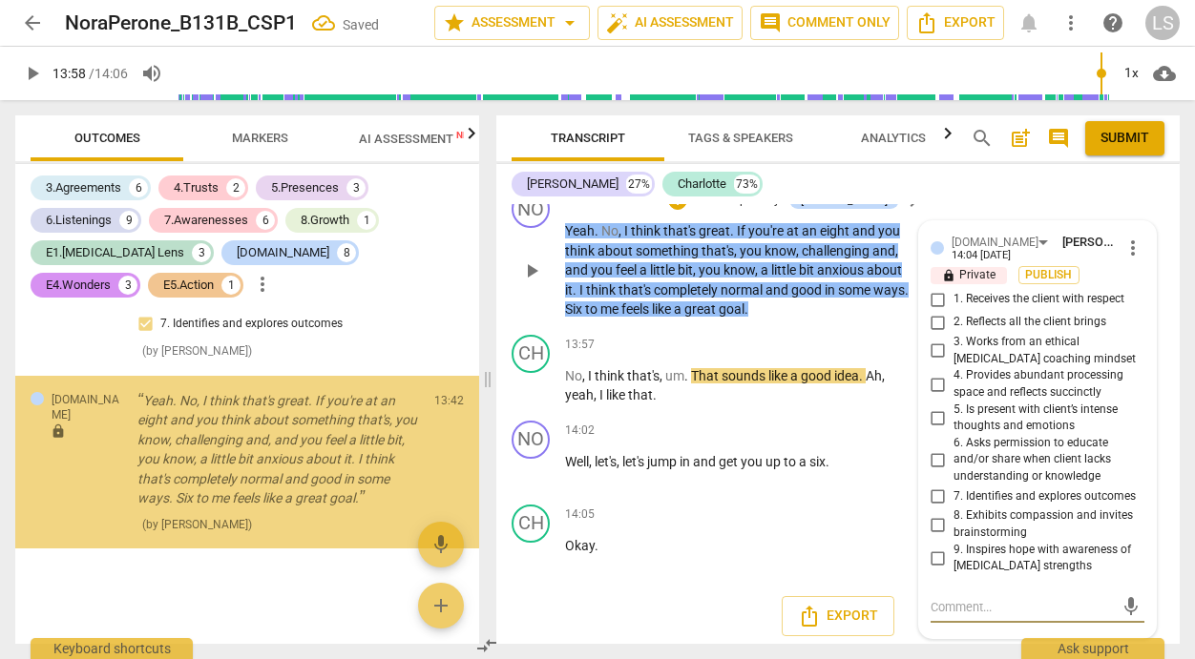
scroll to position [7075, 0]
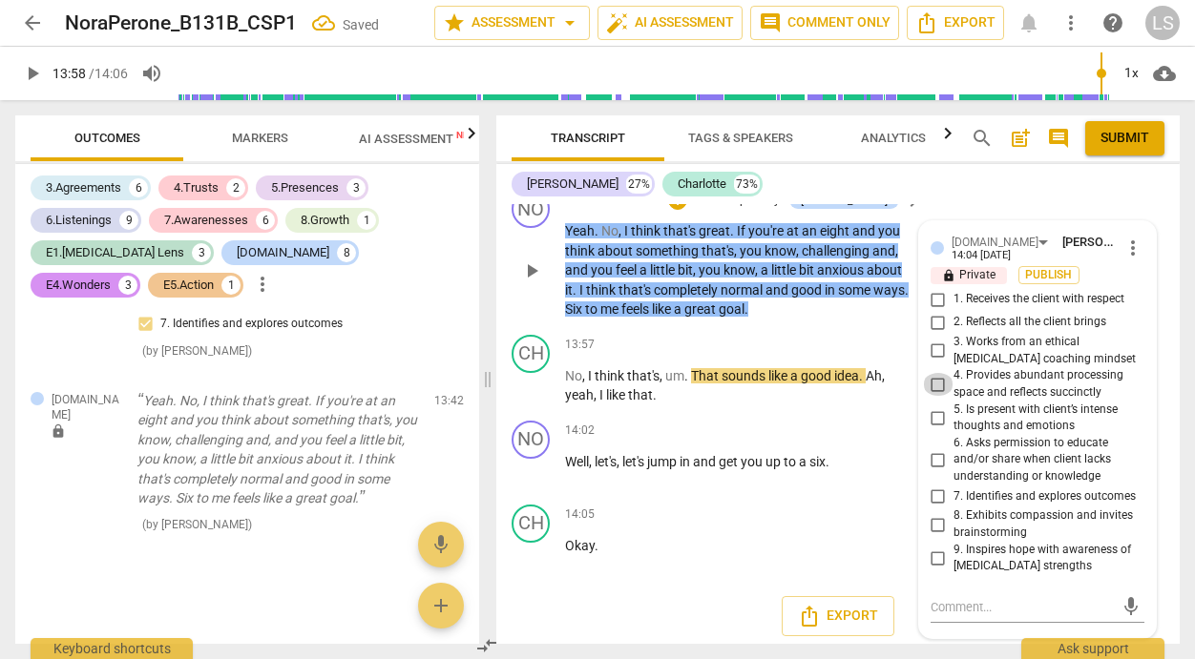
click at [936, 379] on input "4. Provides abundant processing space and reflects succinctly" at bounding box center [938, 384] width 31 height 23
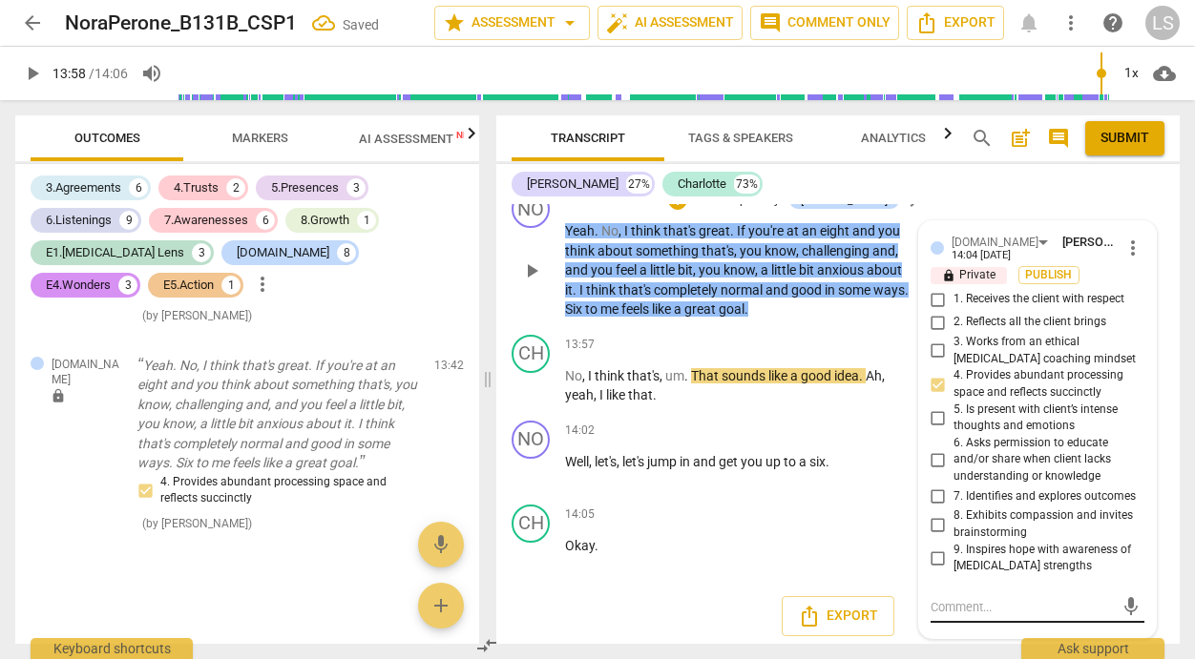
click at [950, 605] on textarea at bounding box center [1021, 607] width 183 height 18
click at [935, 292] on input "1. Receives the client with respect" at bounding box center [938, 299] width 31 height 23
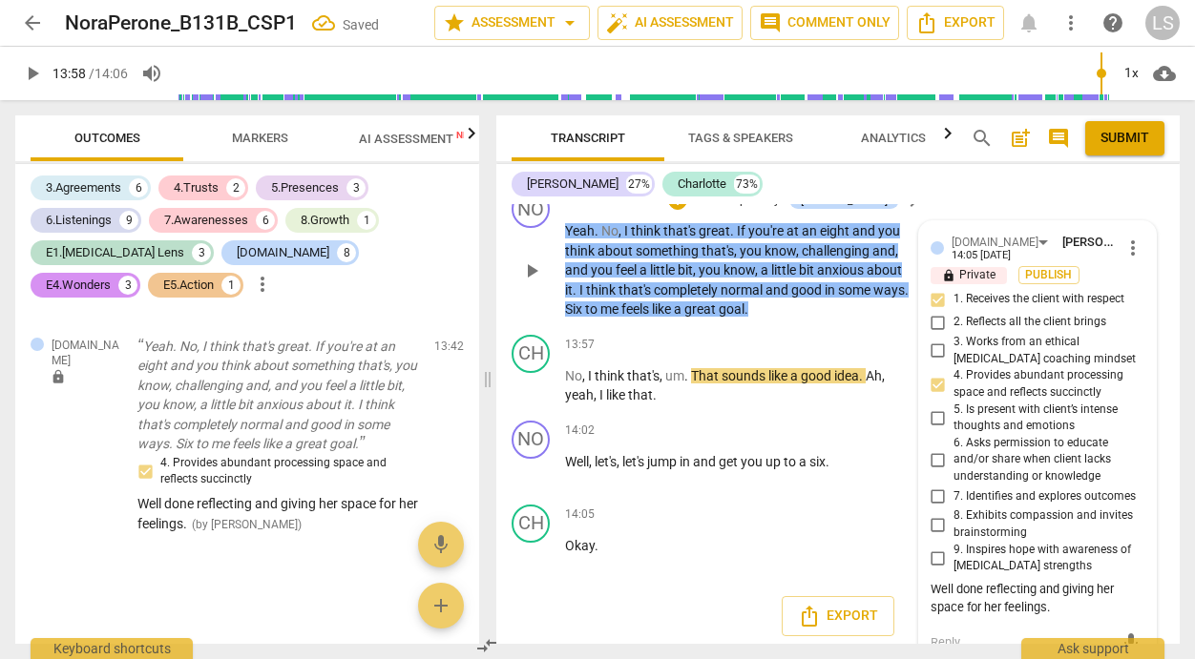
click at [931, 317] on input "2. Reflects all the client brings" at bounding box center [938, 322] width 31 height 23
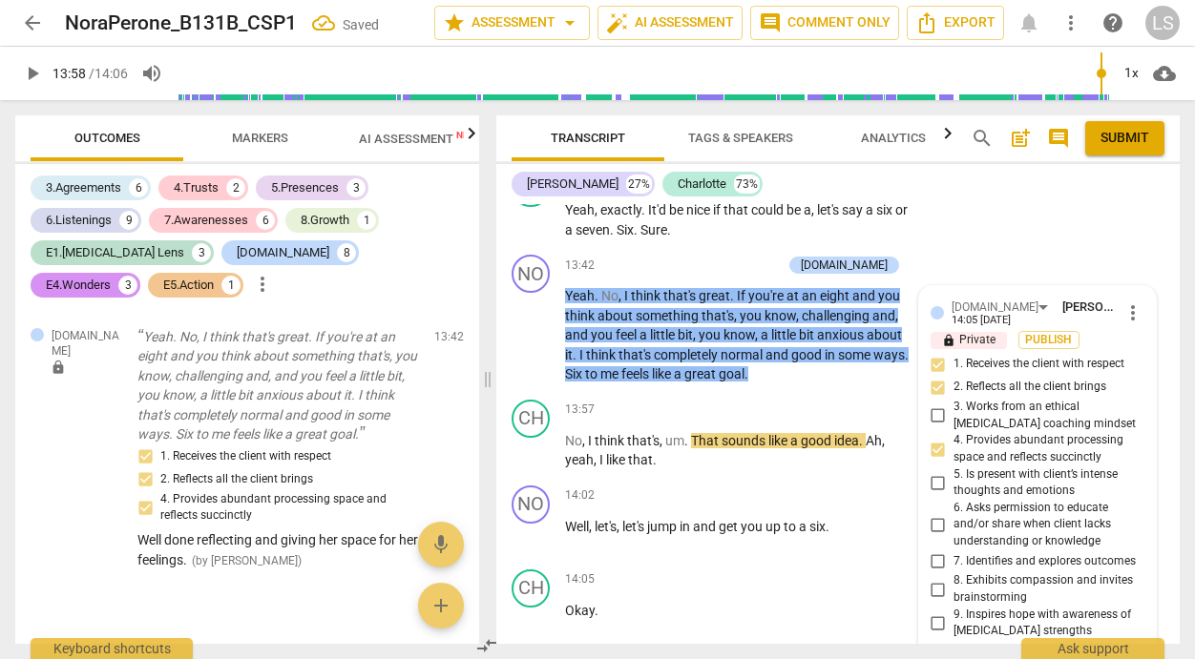
scroll to position [7700, 0]
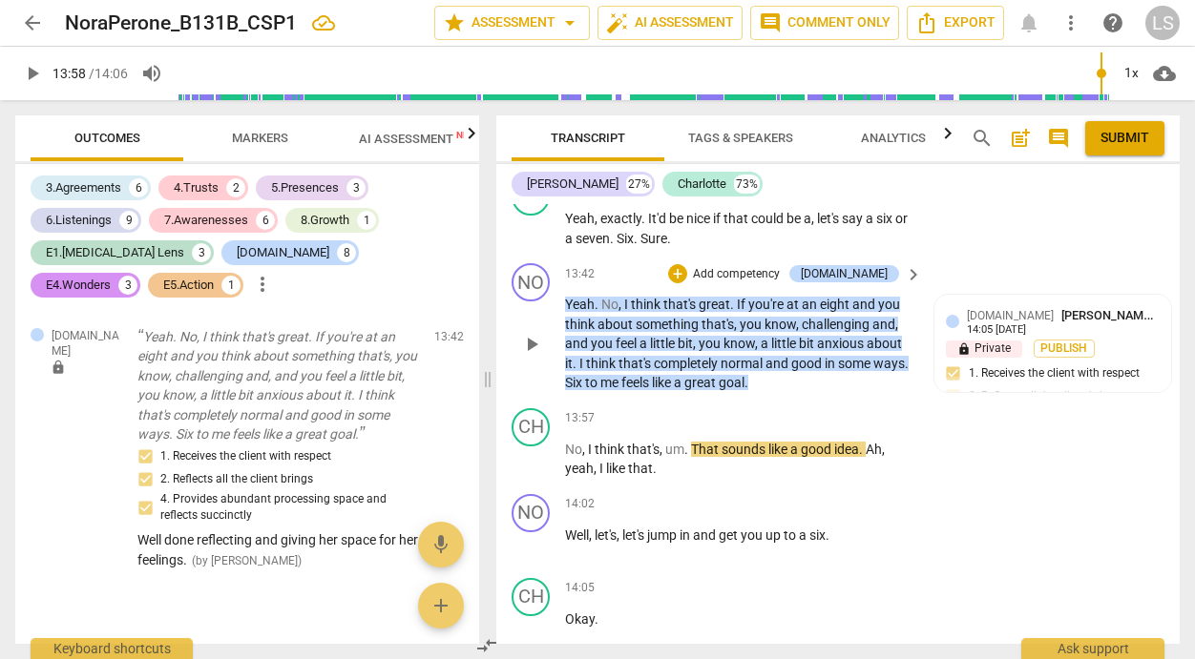
click at [749, 266] on p "Add competency" at bounding box center [736, 274] width 91 height 17
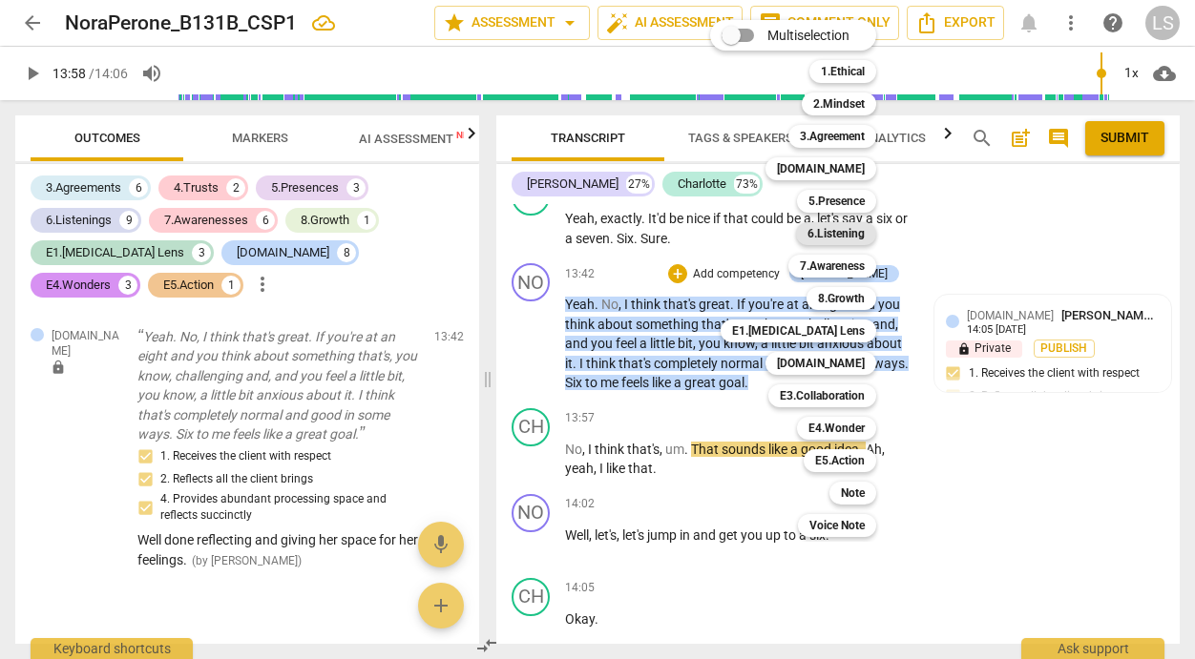
click at [844, 230] on b "6.Listening" at bounding box center [835, 233] width 57 height 23
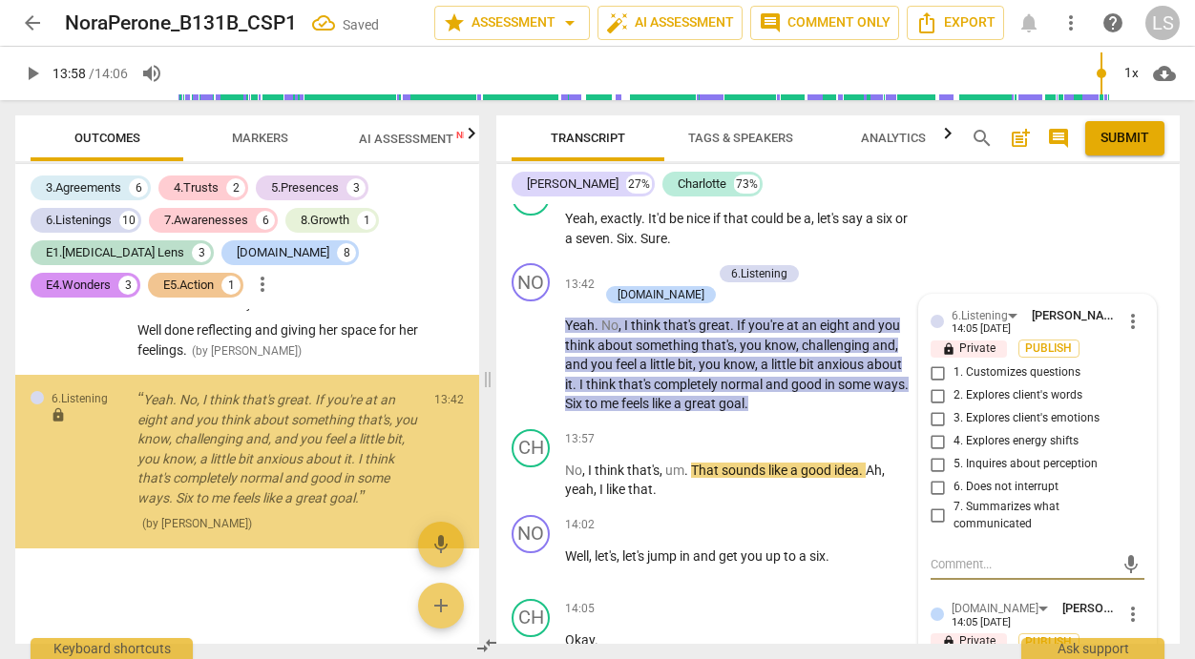
scroll to position [7348, 0]
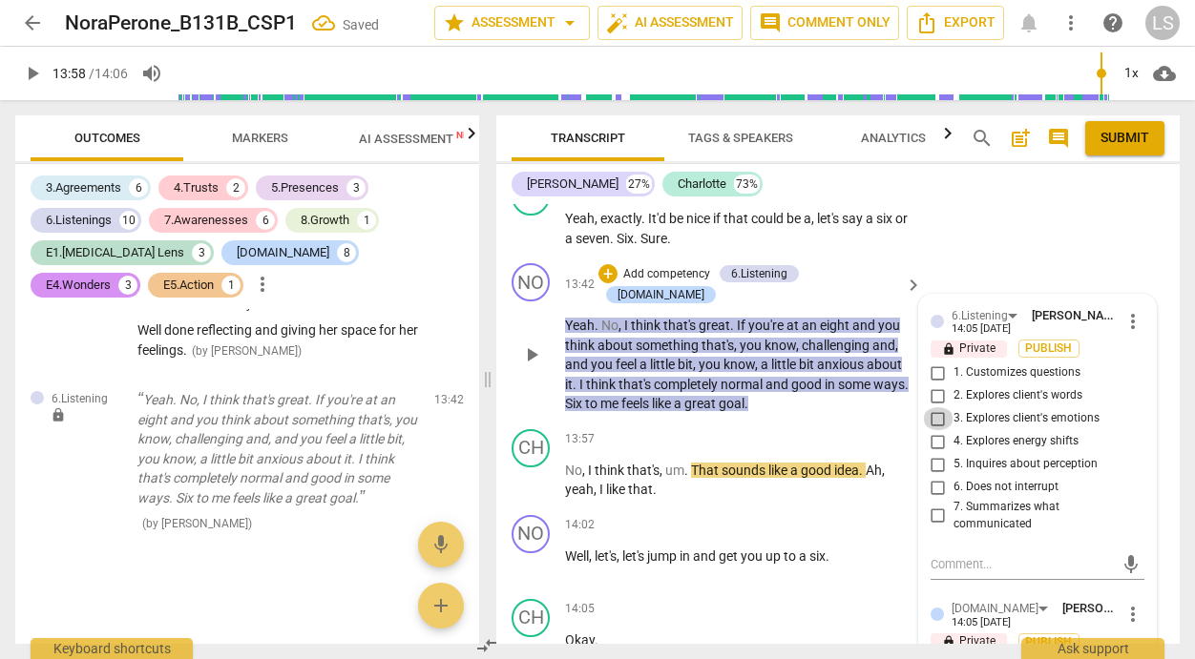
click at [934, 413] on input "3. Explores client's emotions" at bounding box center [938, 418] width 31 height 23
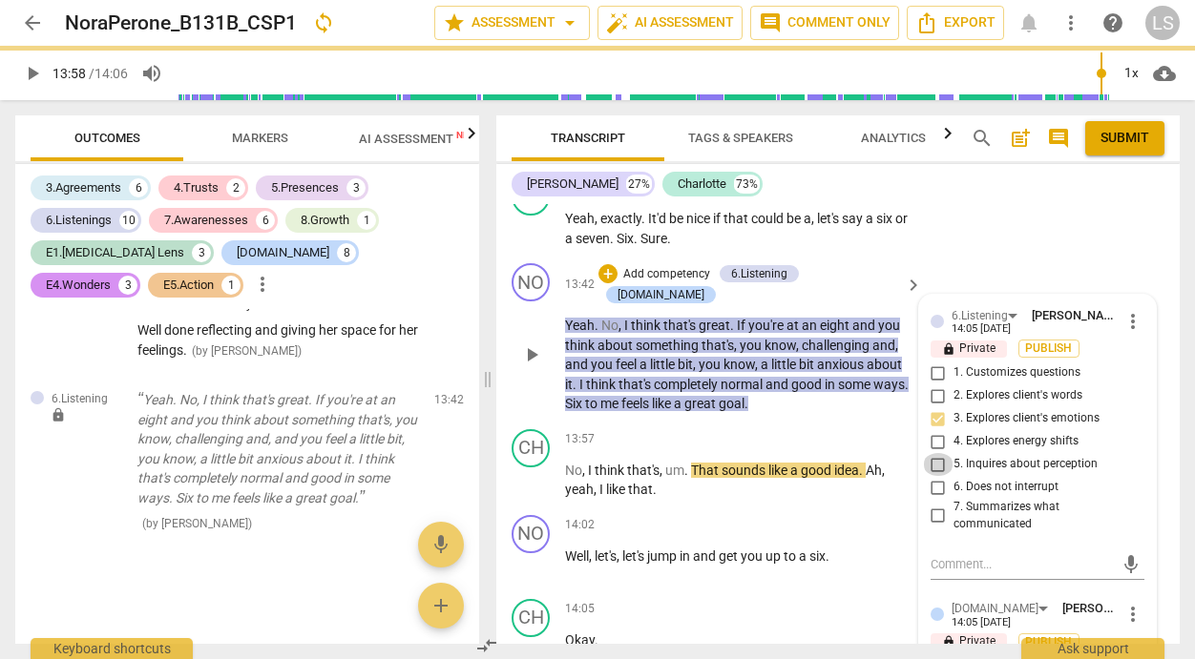
click at [934, 456] on input "5. Inquires about perception" at bounding box center [938, 464] width 31 height 23
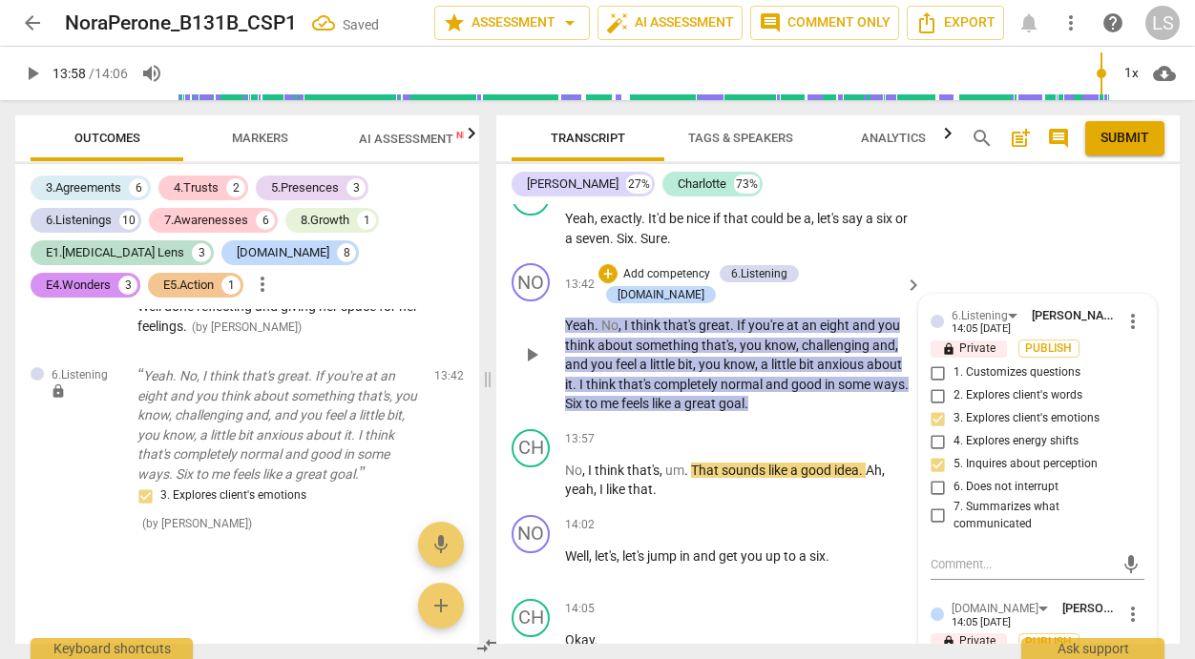
click at [929, 507] on input "7. Summarizes what communicated" at bounding box center [938, 516] width 31 height 23
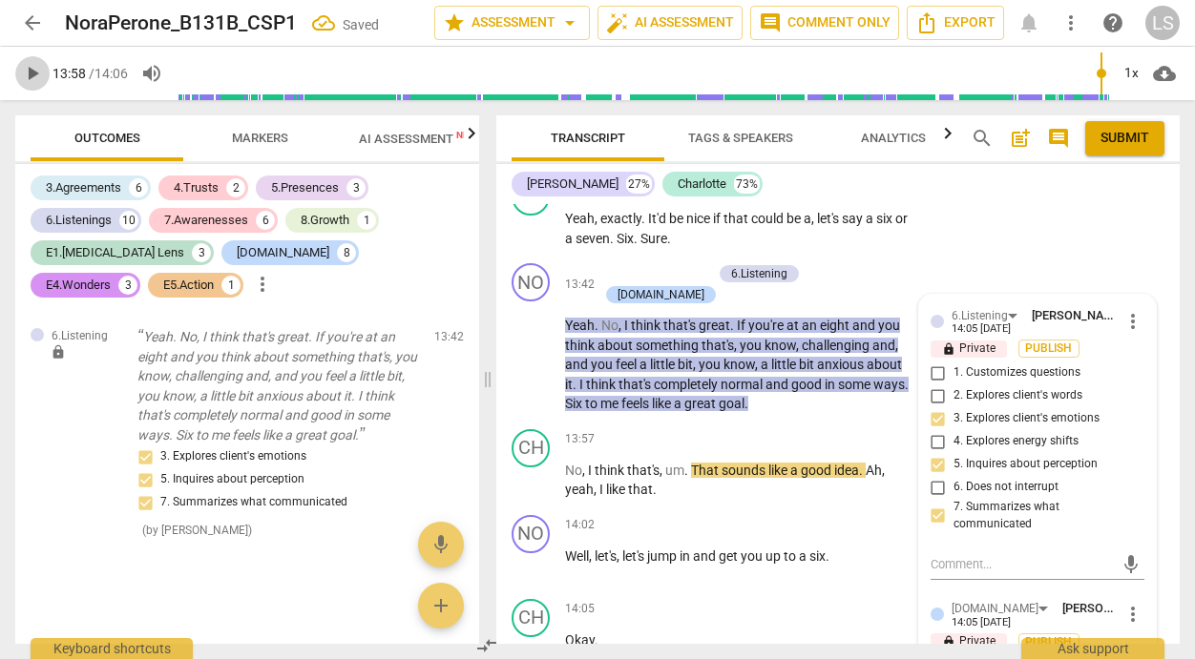
click at [36, 69] on span "play_arrow" at bounding box center [32, 73] width 23 height 23
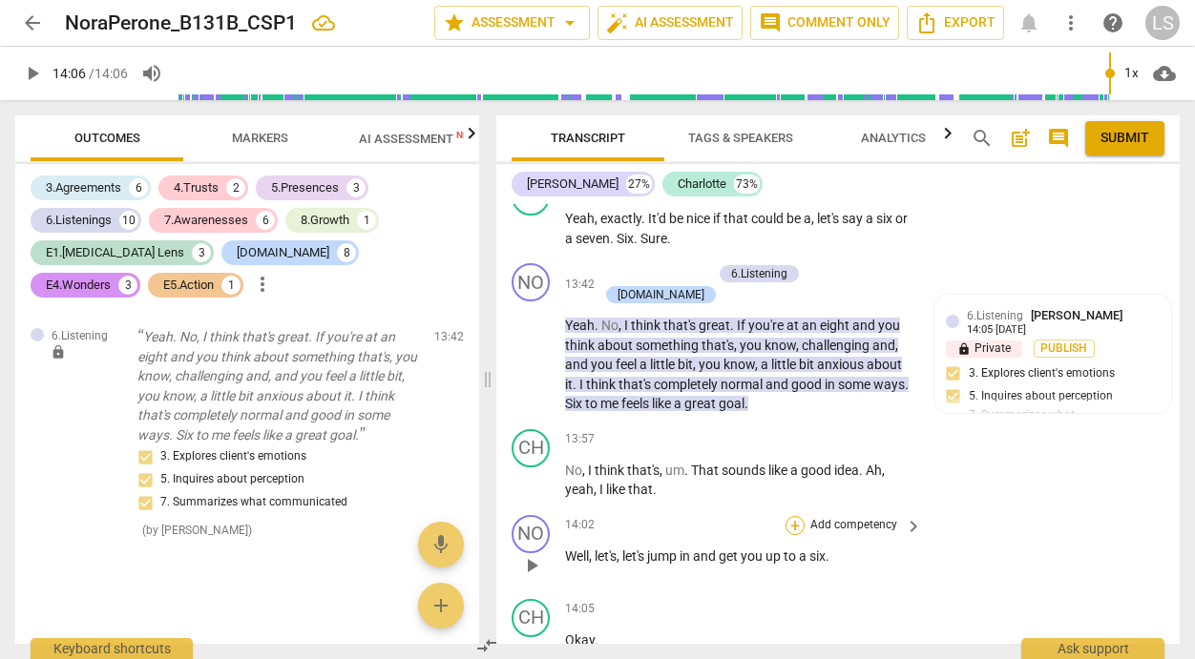
click at [791, 516] on div "+" at bounding box center [794, 525] width 19 height 19
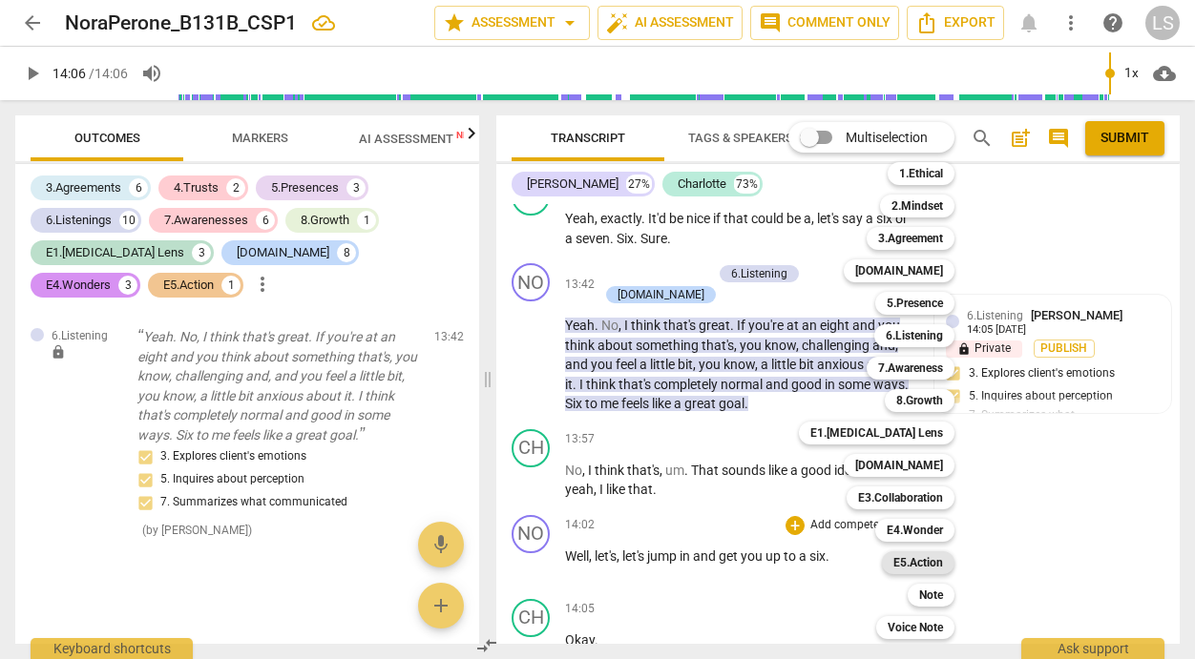
click at [917, 559] on b "E5.Action" at bounding box center [918, 562] width 50 height 23
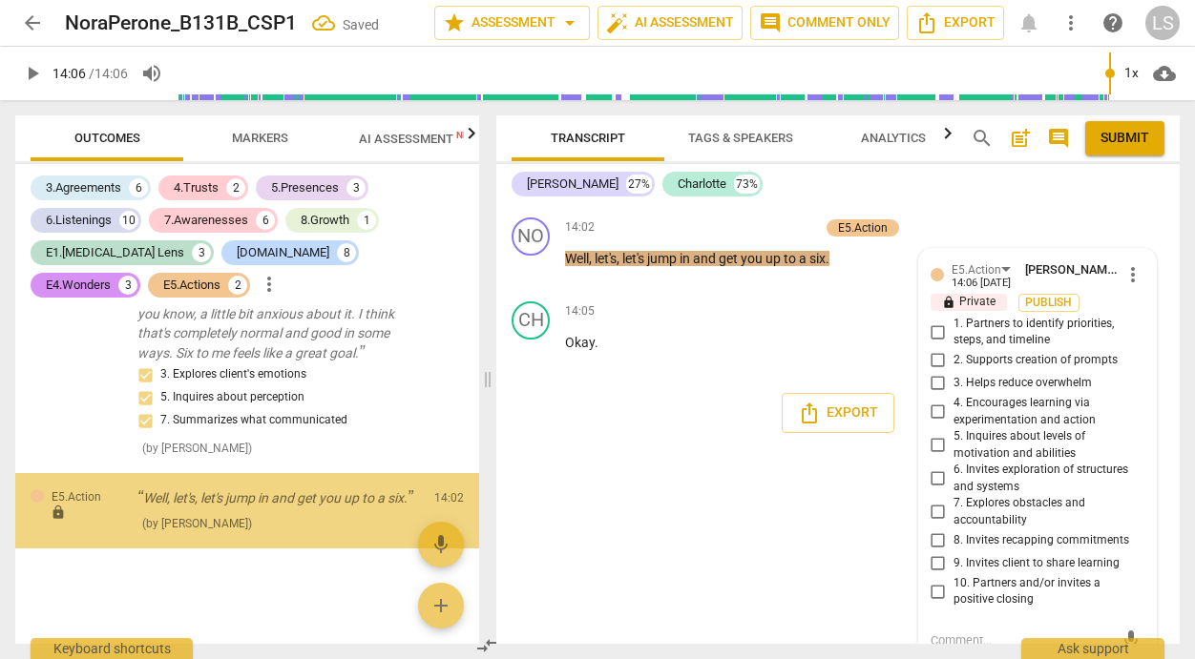
scroll to position [7528, 0]
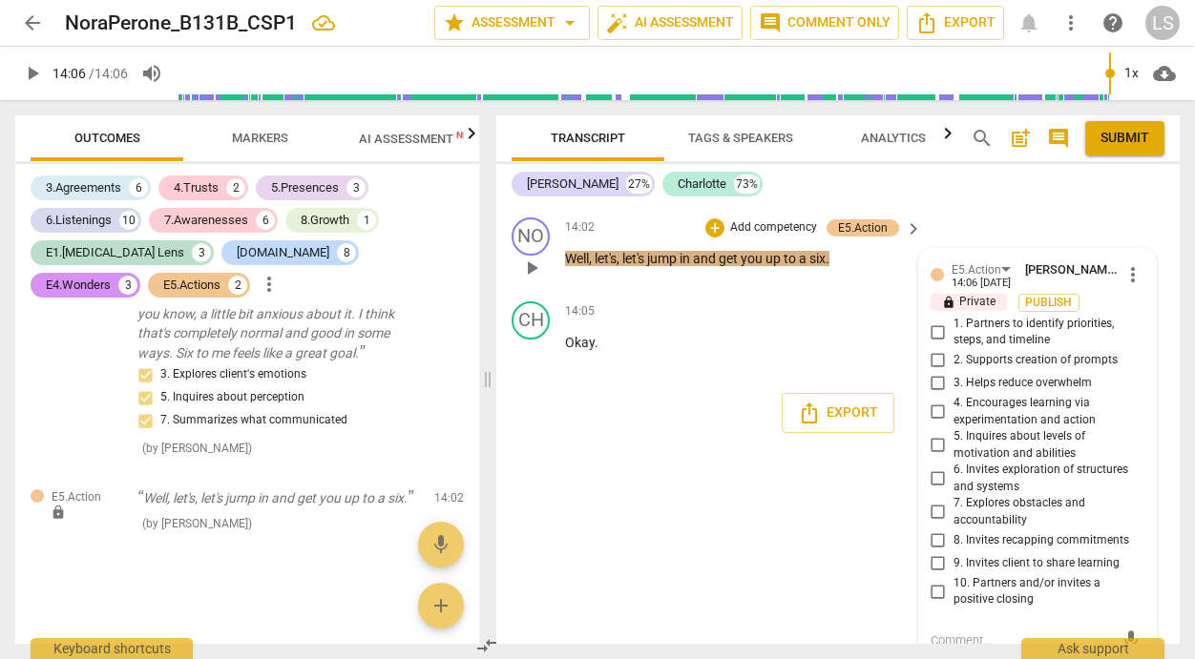
click at [934, 372] on input "3. Helps reduce overwhelm" at bounding box center [938, 383] width 31 height 23
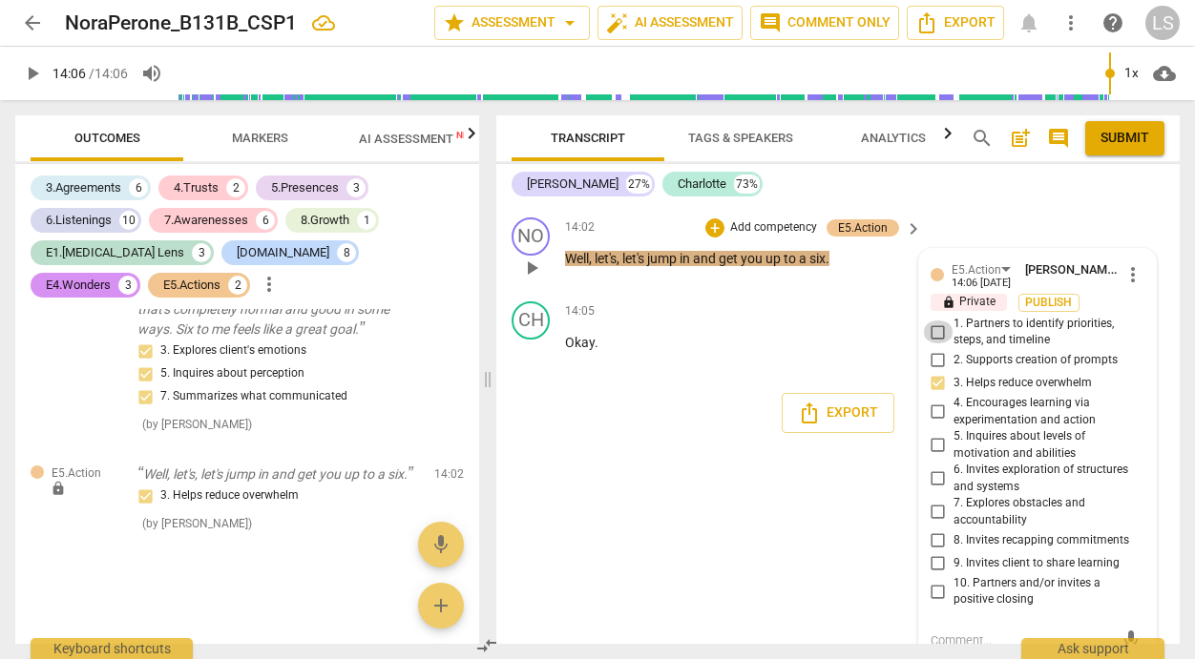
click at [932, 321] on input "1. Partners to identify priorities, steps, and timeline" at bounding box center [938, 332] width 31 height 23
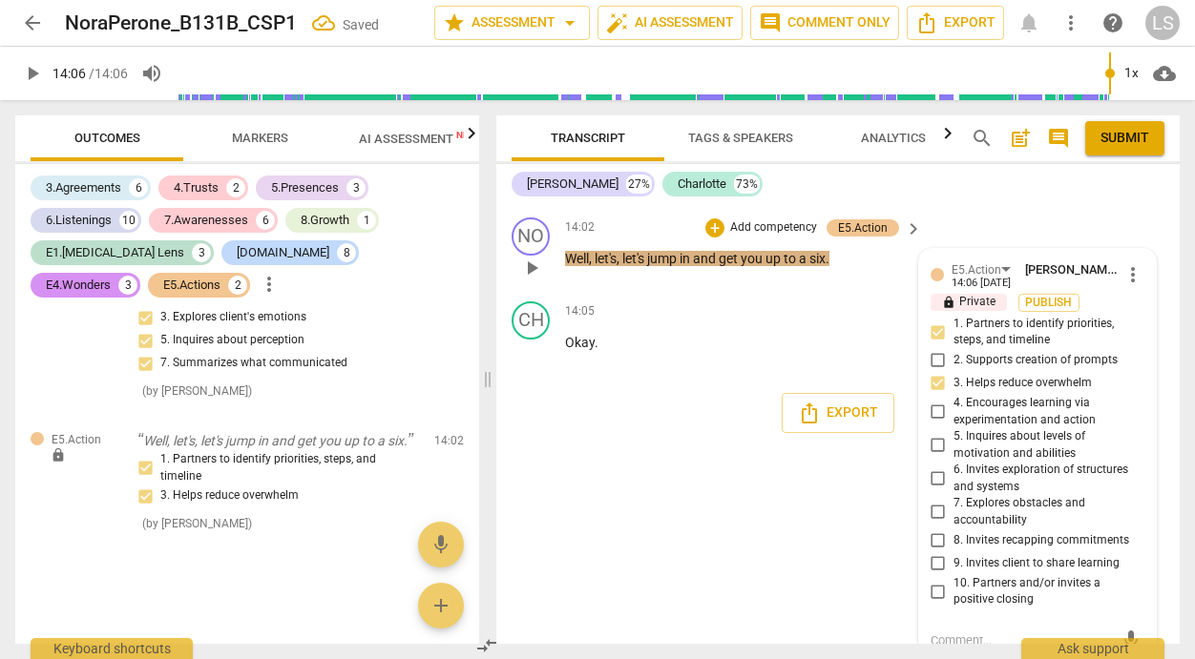
click at [979, 632] on textarea at bounding box center [1021, 641] width 183 height 18
click at [1120, 630] on span "send" at bounding box center [1130, 640] width 21 height 21
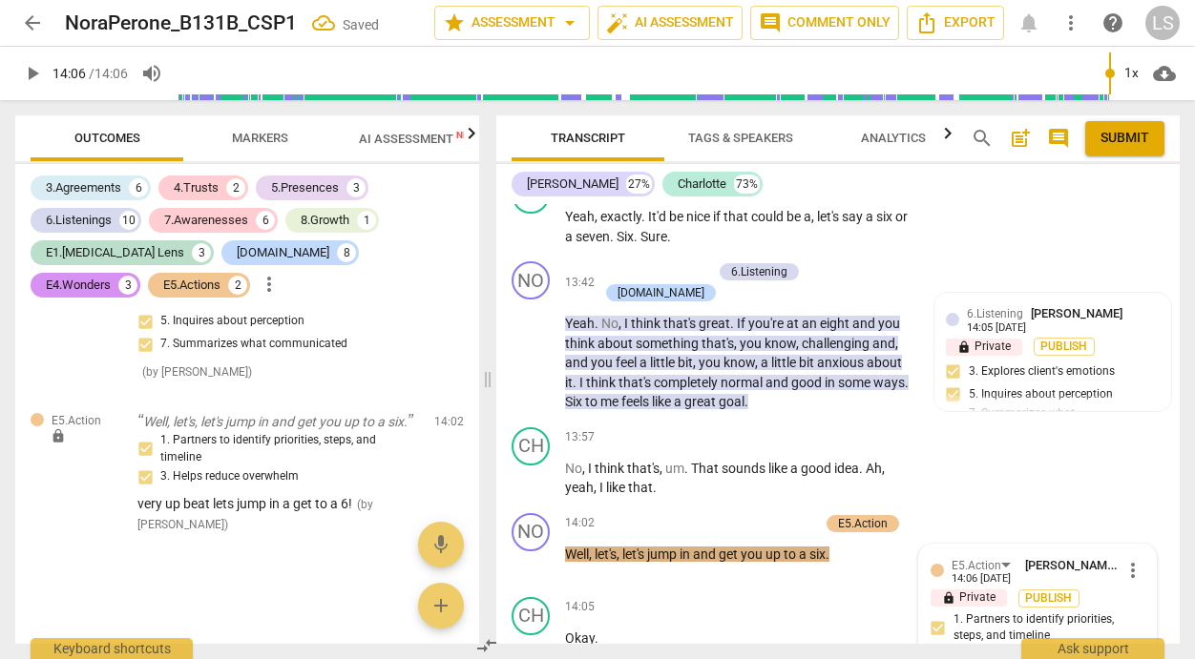
scroll to position [7712, 0]
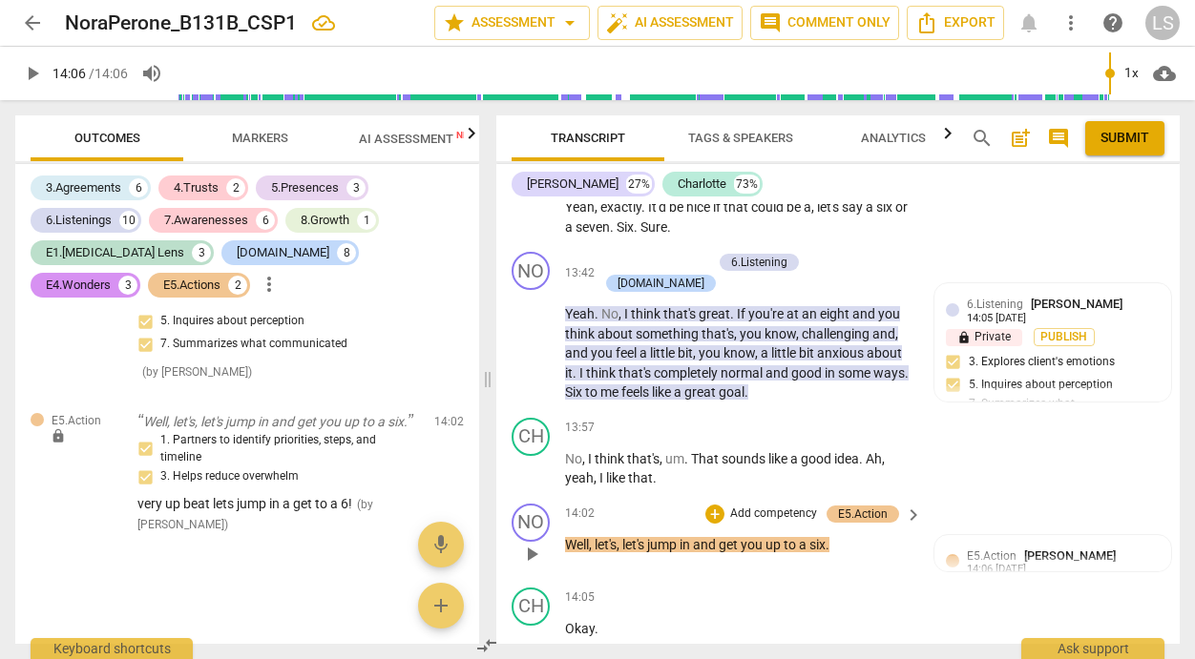
click at [790, 506] on p "Add competency" at bounding box center [773, 514] width 91 height 17
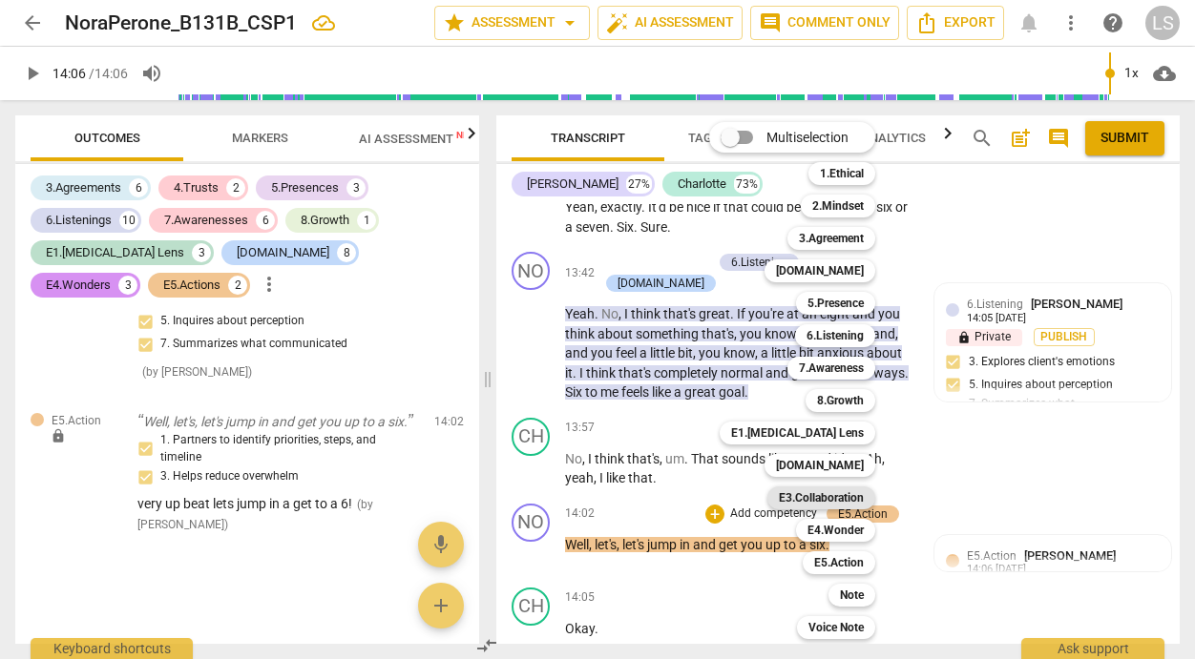
click at [837, 499] on b "E3.Collaboration" at bounding box center [821, 498] width 85 height 23
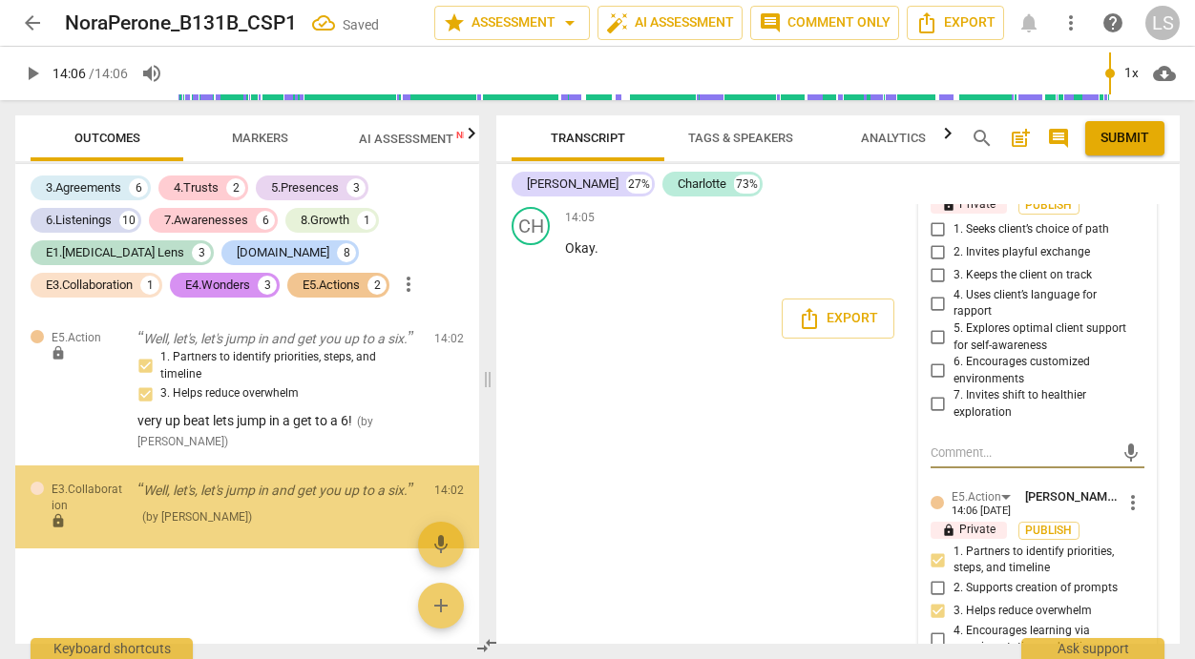
scroll to position [7699, 0]
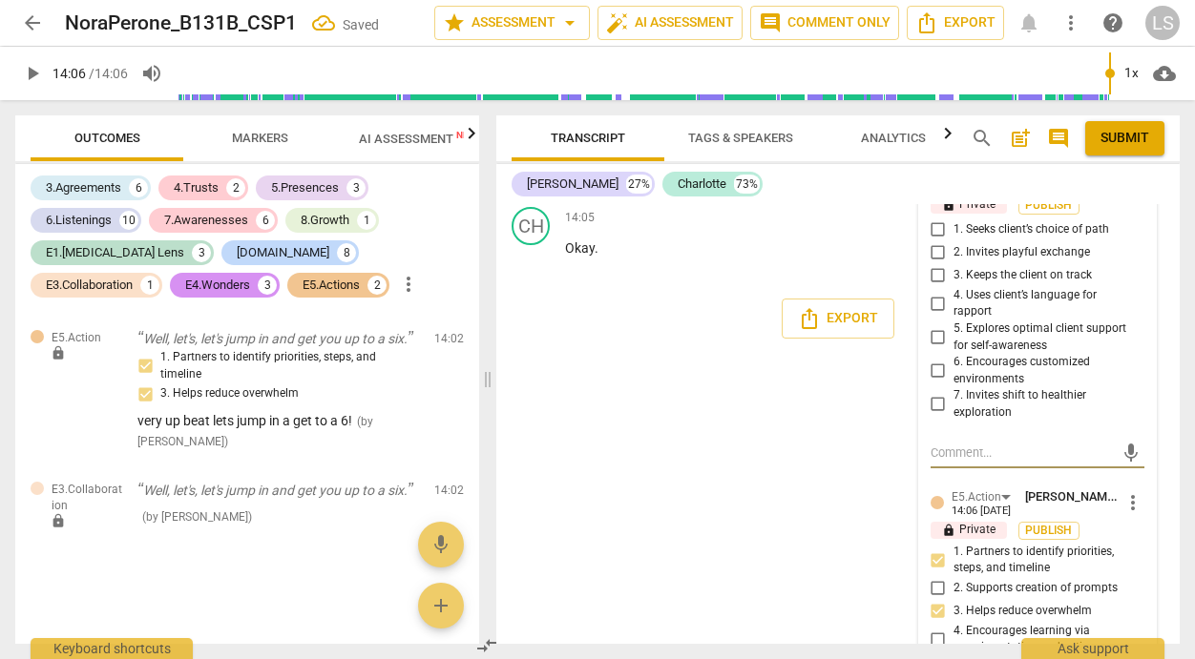
click at [933, 241] on input "2. Invites playful exchange" at bounding box center [938, 252] width 31 height 23
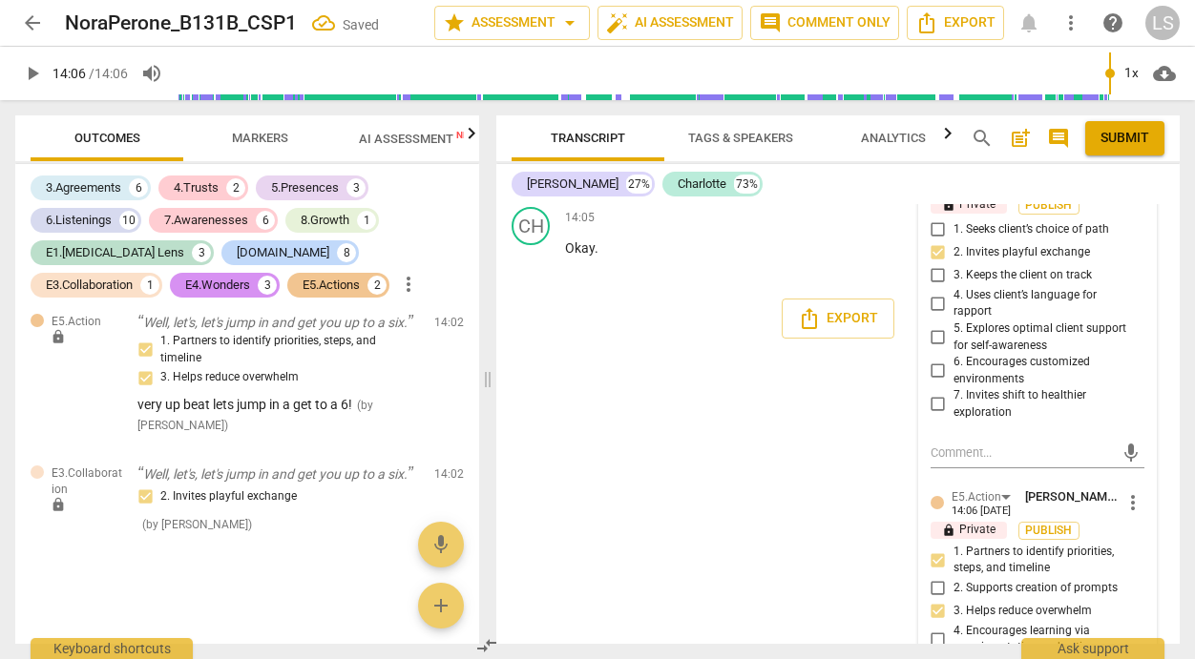
click at [931, 326] on input "5. Explores optimal client support for self-awareness" at bounding box center [938, 337] width 31 height 23
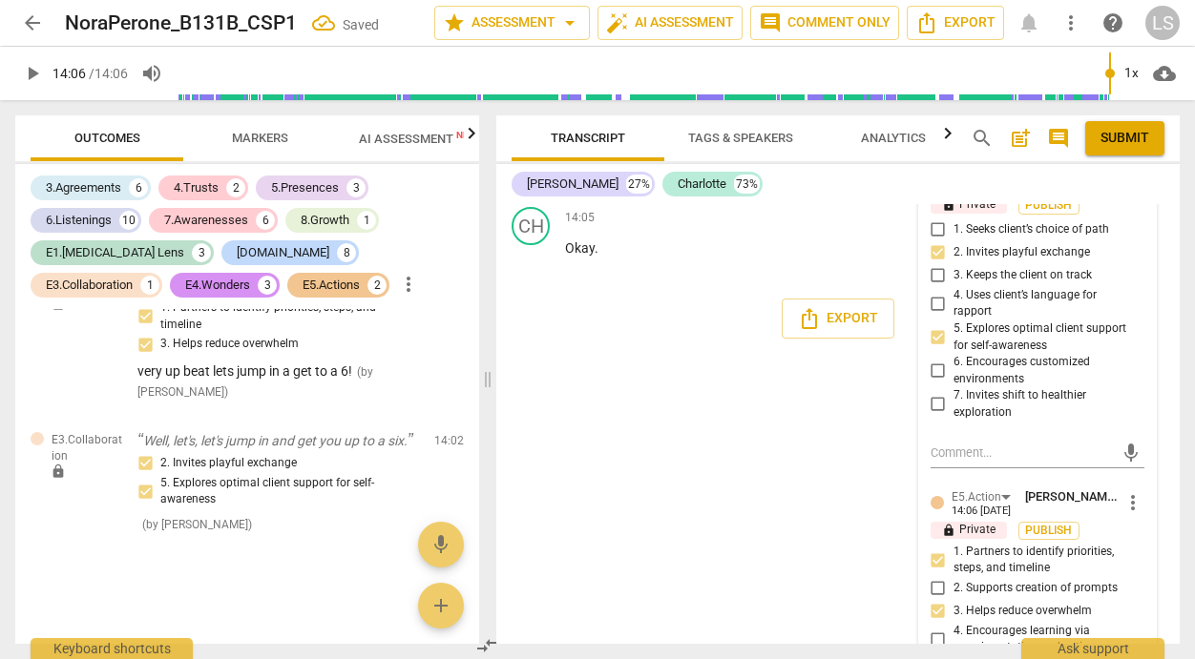
click at [1140, 133] on span "Submit" at bounding box center [1124, 138] width 49 height 19
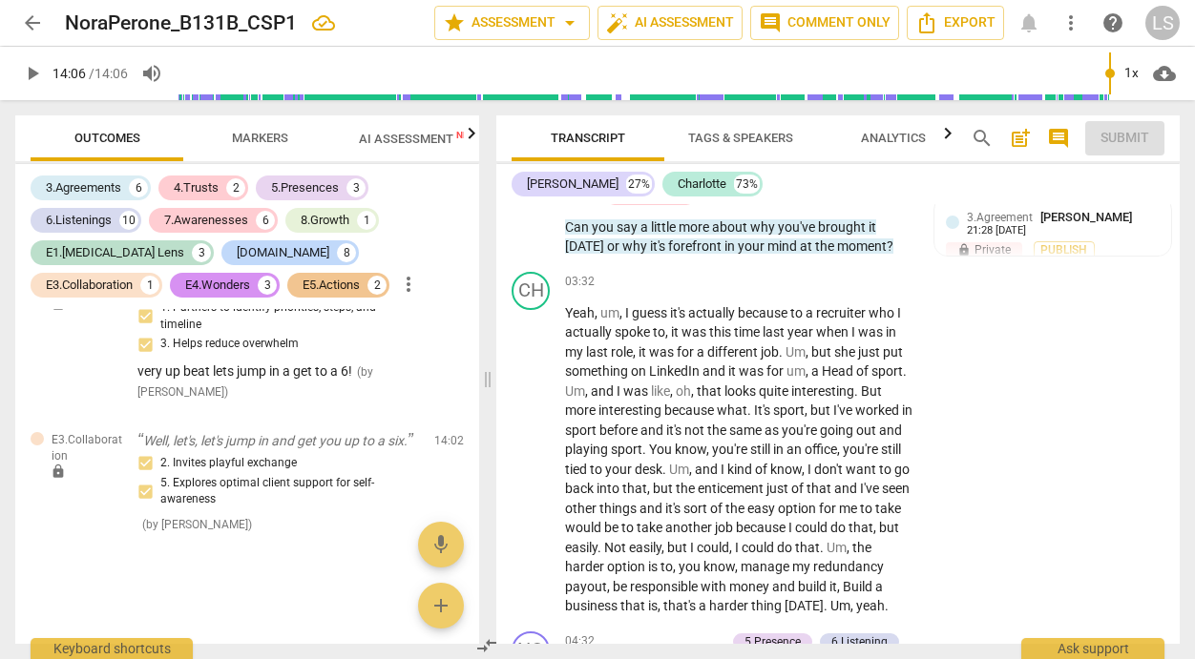
scroll to position [0, 0]
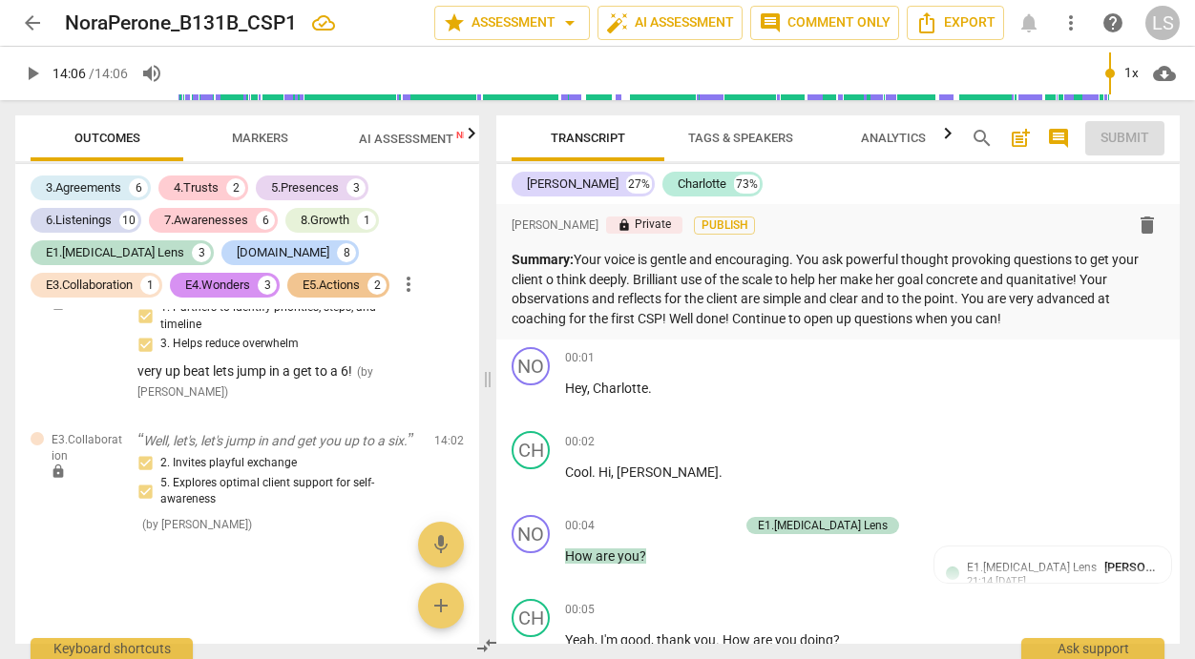
click at [34, 70] on span "play_arrow" at bounding box center [32, 73] width 23 height 23
click at [34, 70] on span "pause" at bounding box center [32, 73] width 23 height 23
click at [31, 17] on span "arrow_back" at bounding box center [32, 22] width 23 height 23
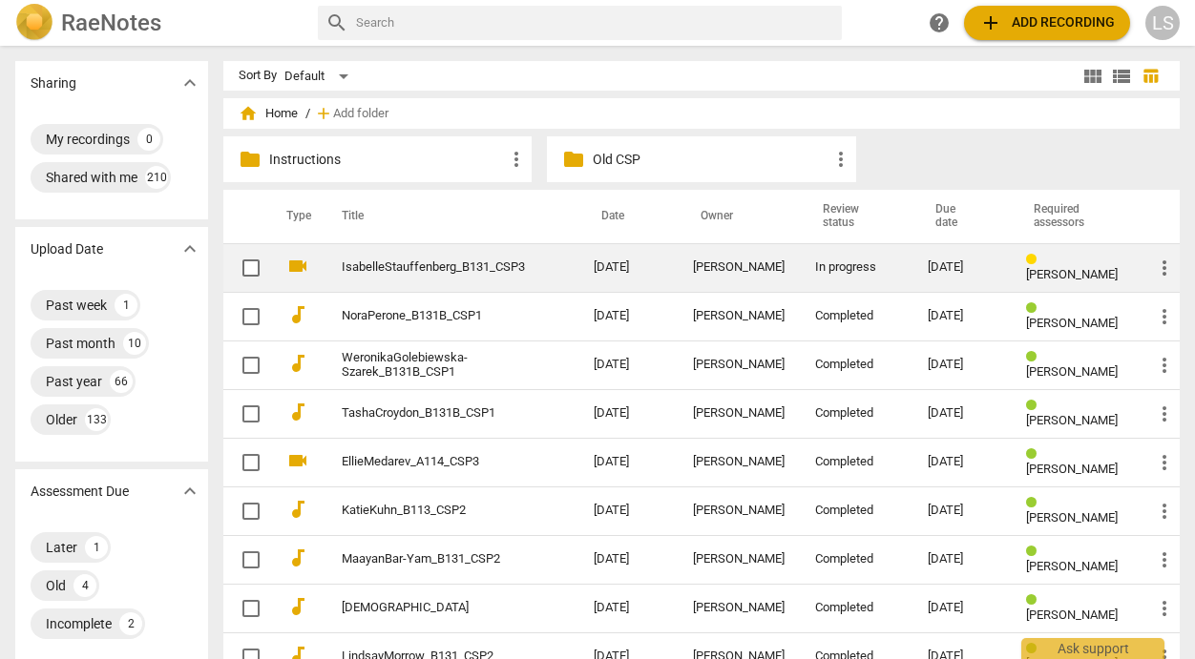
click at [738, 266] on div "[PERSON_NAME]" at bounding box center [739, 267] width 92 height 14
